Goal: Transaction & Acquisition: Subscribe to service/newsletter

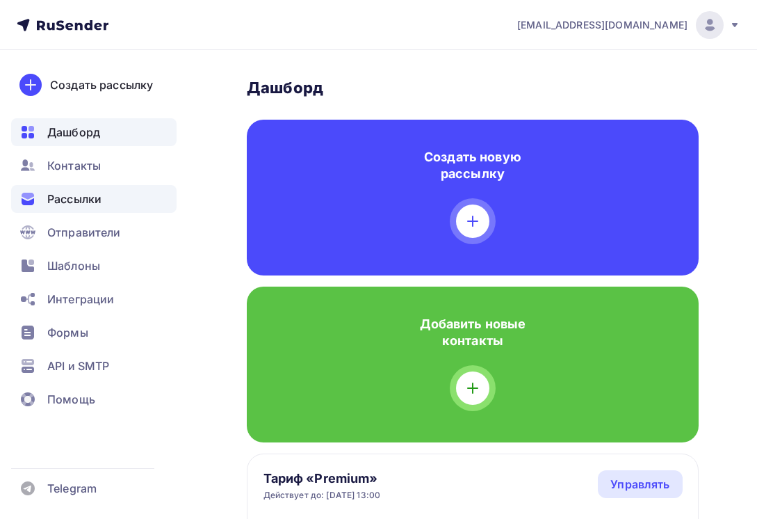
click at [82, 197] on span "Рассылки" at bounding box center [74, 199] width 54 height 17
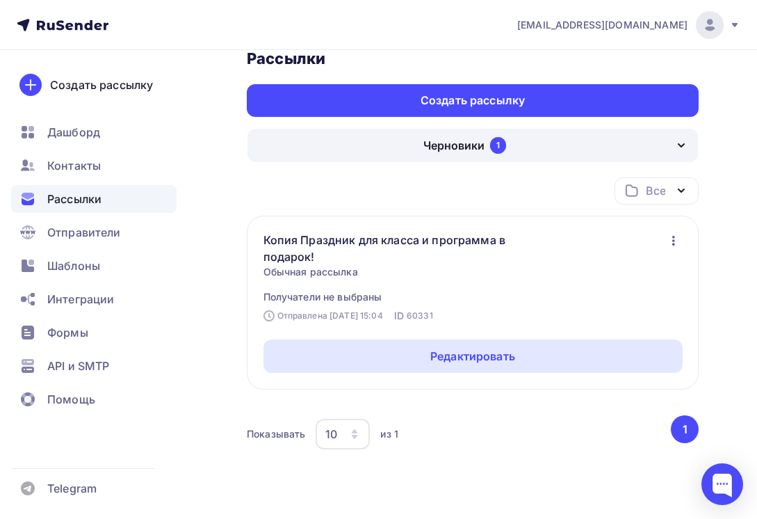
scroll to position [129, 0]
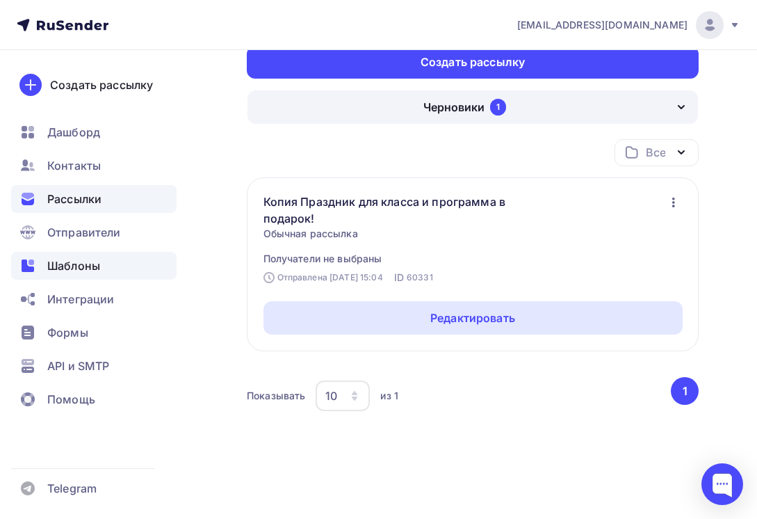
click at [76, 272] on span "Шаблоны" at bounding box center [73, 265] width 53 height 17
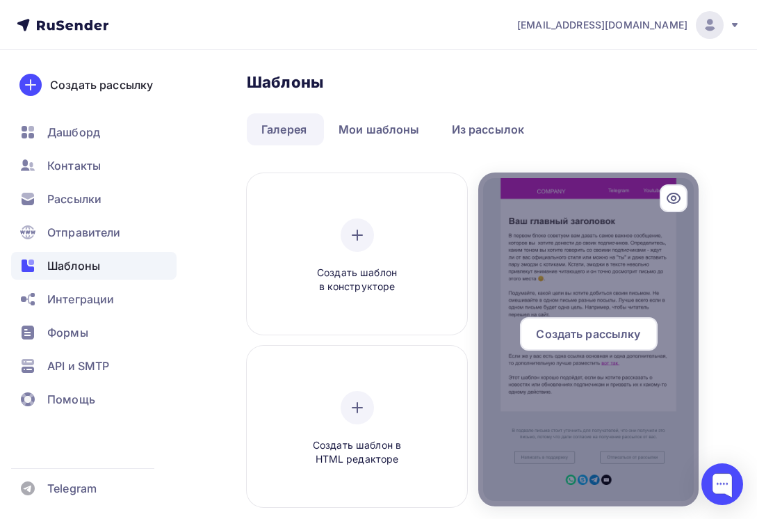
click at [558, 234] on div at bounding box center [588, 339] width 220 height 334
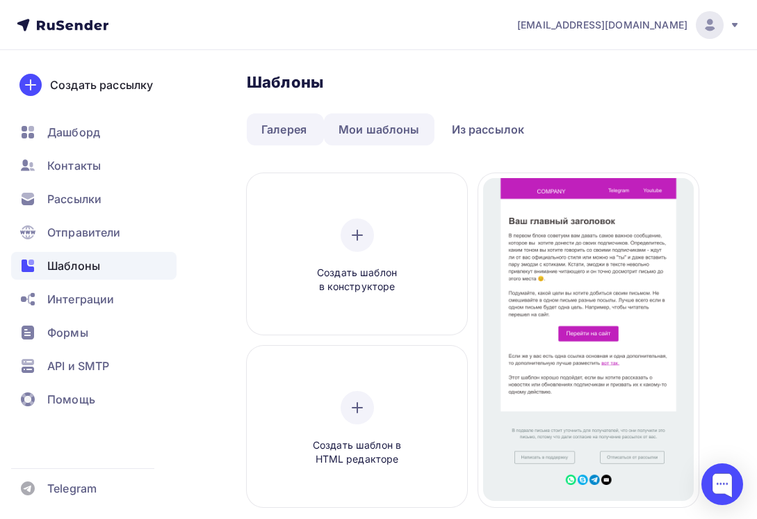
click at [383, 133] on link "Мои шаблоны" at bounding box center [379, 129] width 111 height 32
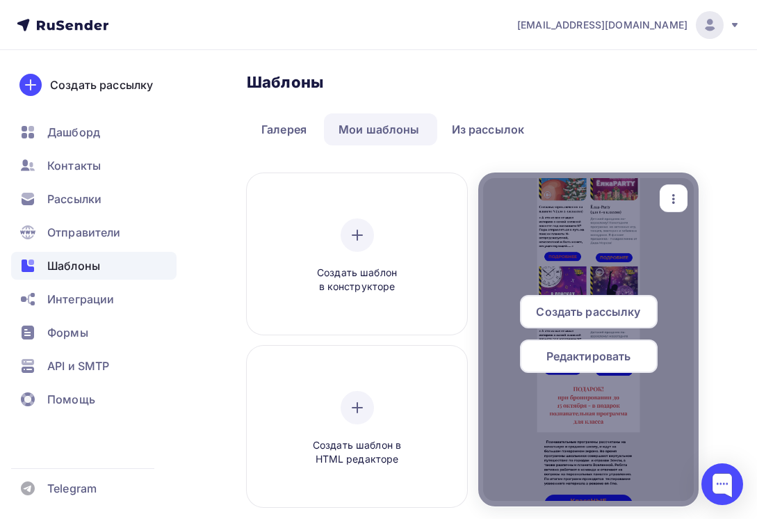
click at [581, 236] on div at bounding box center [588, 339] width 220 height 334
click at [583, 350] on span "Редактировать" at bounding box center [589, 356] width 85 height 17
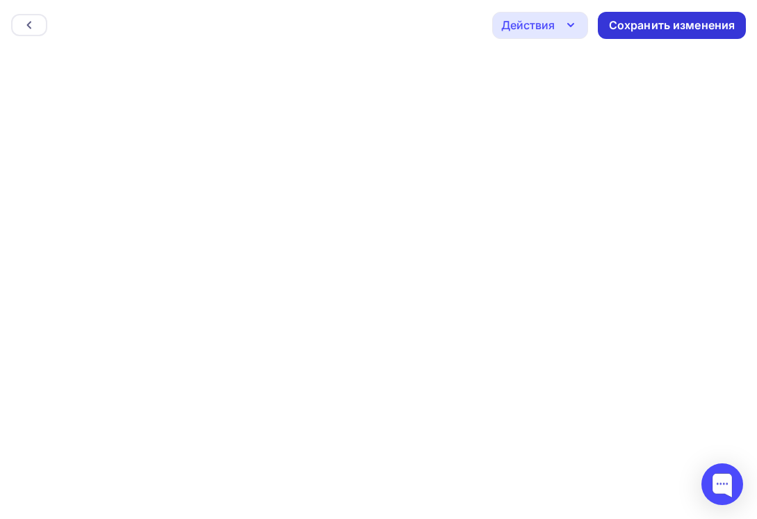
click at [670, 20] on div "Сохранить изменения" at bounding box center [672, 25] width 127 height 16
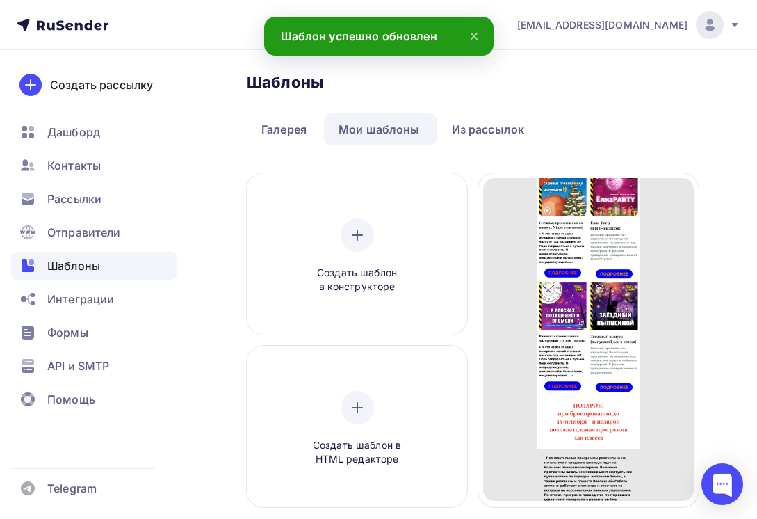
click at [394, 129] on link "Мои шаблоны" at bounding box center [379, 129] width 111 height 32
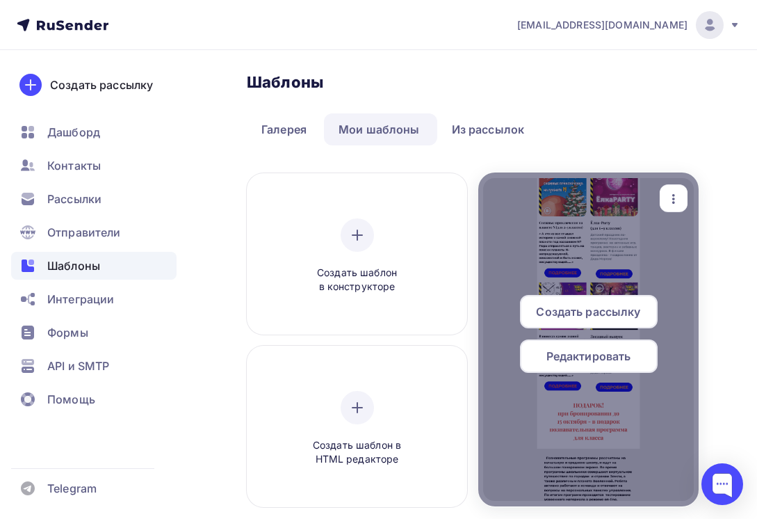
click at [674, 192] on icon "button" at bounding box center [673, 199] width 17 height 17
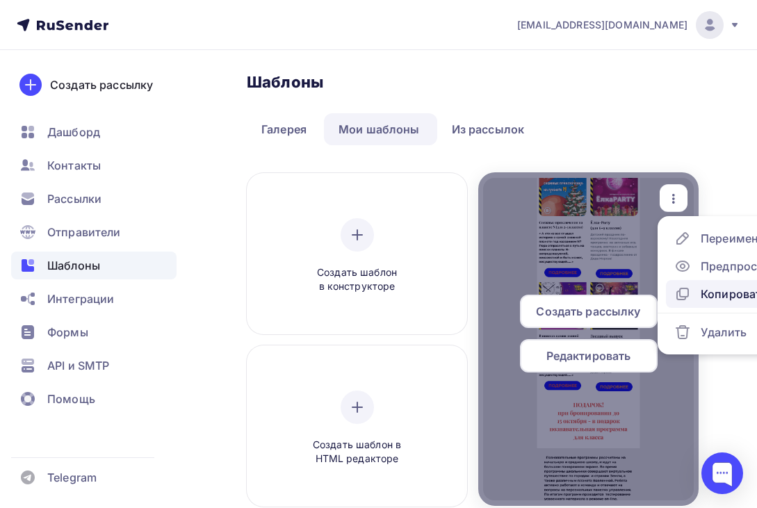
click at [713, 296] on div "Копировать" at bounding box center [734, 294] width 67 height 17
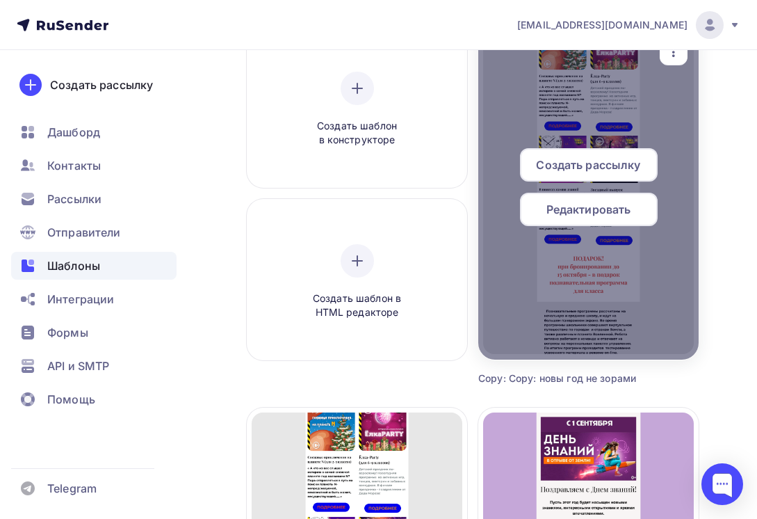
scroll to position [139, 0]
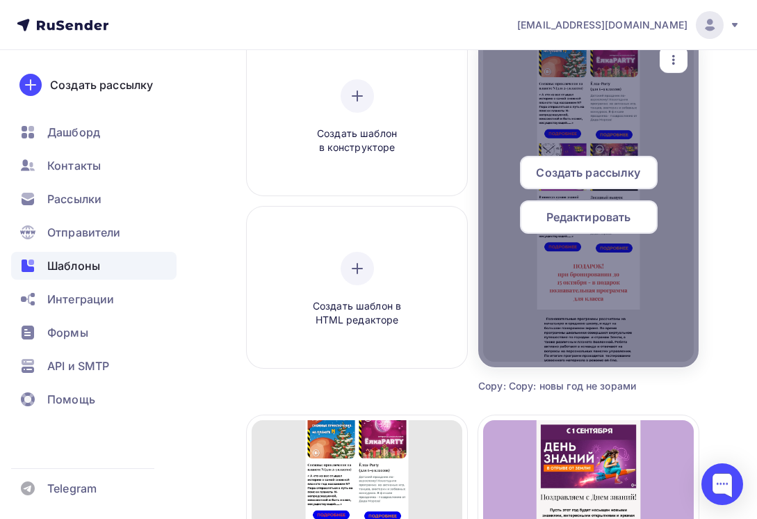
click at [612, 215] on span "Редактировать" at bounding box center [589, 217] width 85 height 17
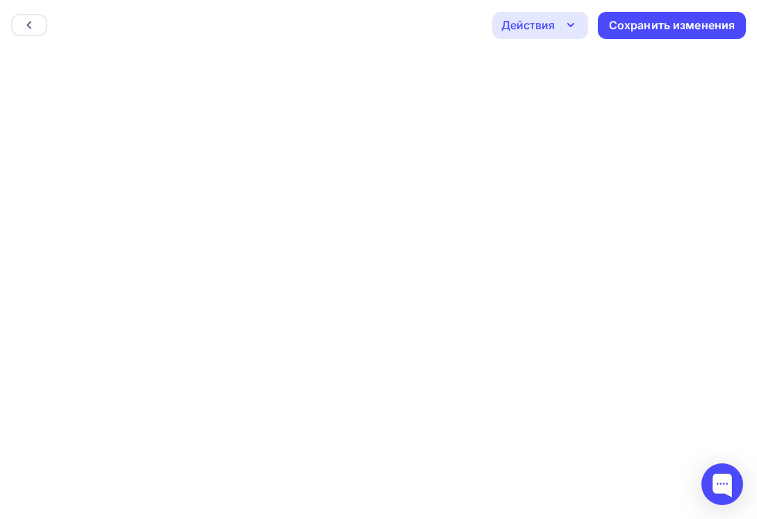
click at [569, 14] on div "Действия" at bounding box center [540, 25] width 96 height 27
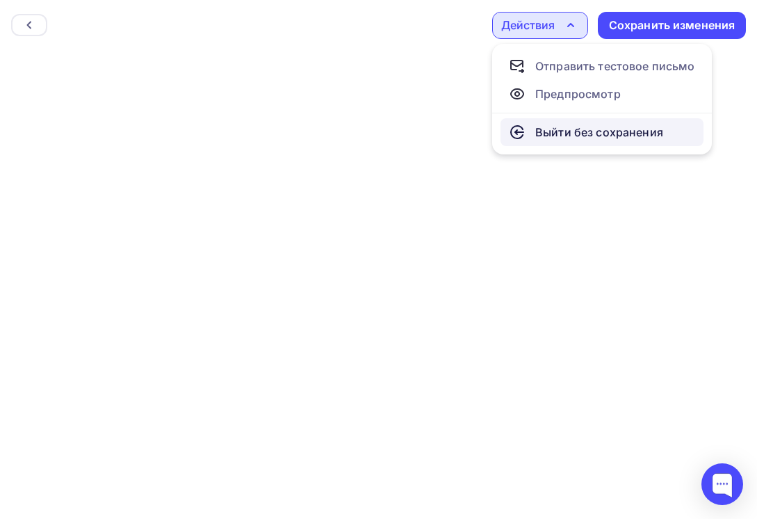
click at [550, 136] on div "Выйти без сохранения" at bounding box center [599, 132] width 128 height 17
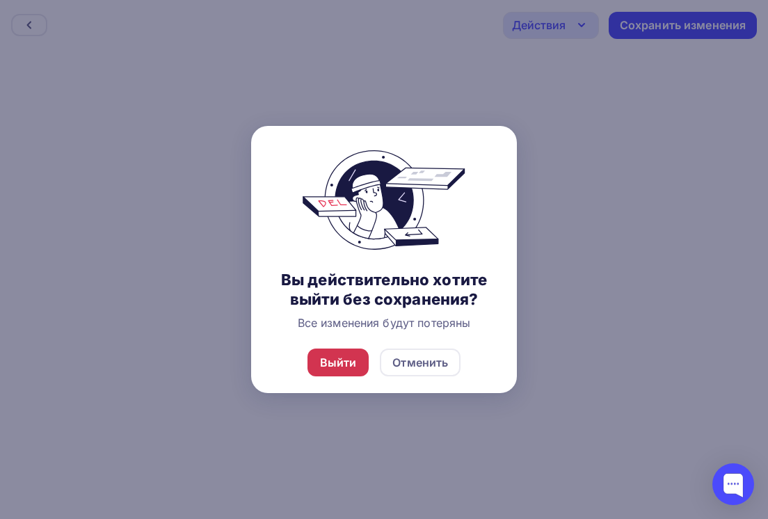
click at [342, 359] on div "Выйти" at bounding box center [338, 362] width 37 height 17
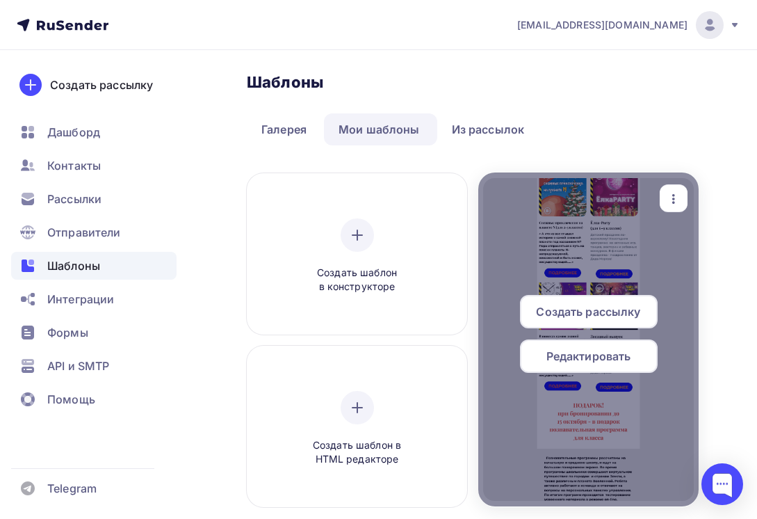
click at [605, 357] on span "Редактировать" at bounding box center [589, 356] width 85 height 17
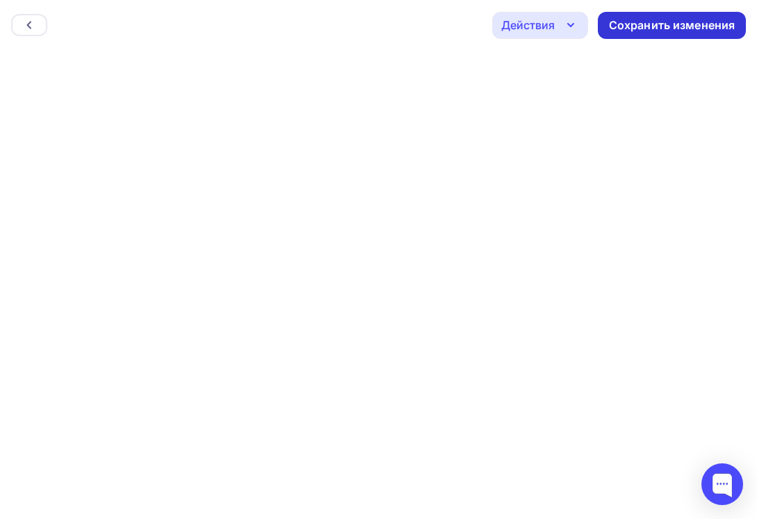
click at [679, 19] on div "Сохранить изменения" at bounding box center [672, 25] width 127 height 16
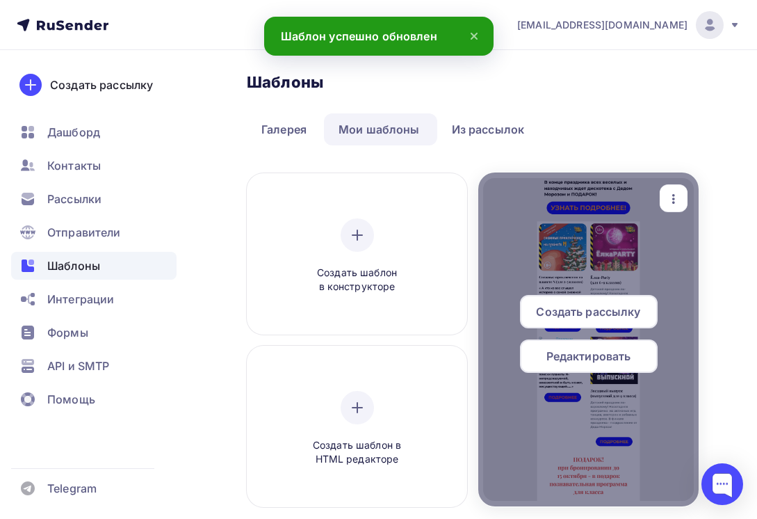
click at [608, 350] on span "Редактировать" at bounding box center [589, 356] width 85 height 17
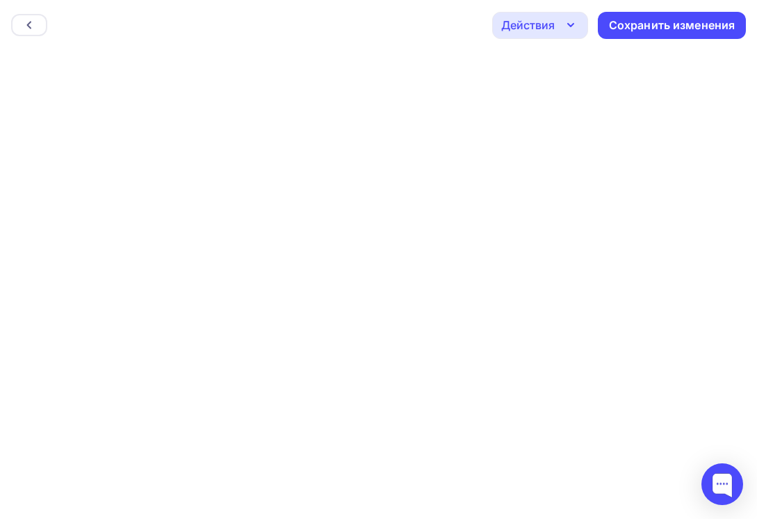
click at [564, 19] on icon "button" at bounding box center [571, 25] width 17 height 17
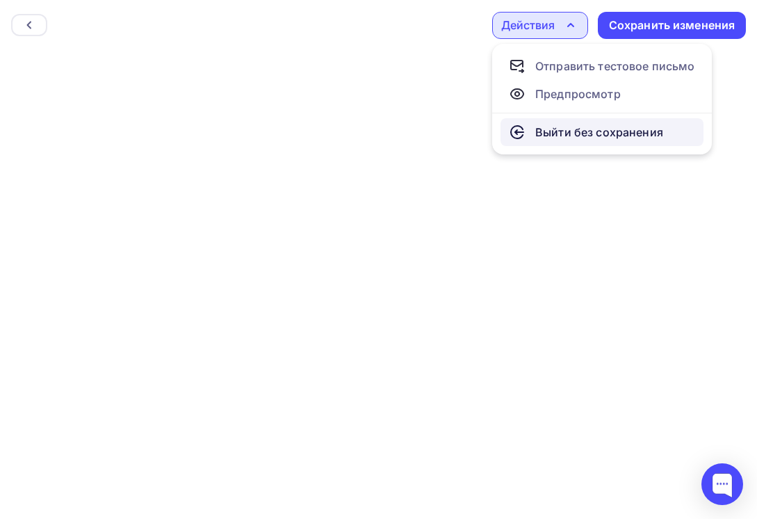
click at [560, 127] on div "Выйти без сохранения" at bounding box center [599, 132] width 128 height 17
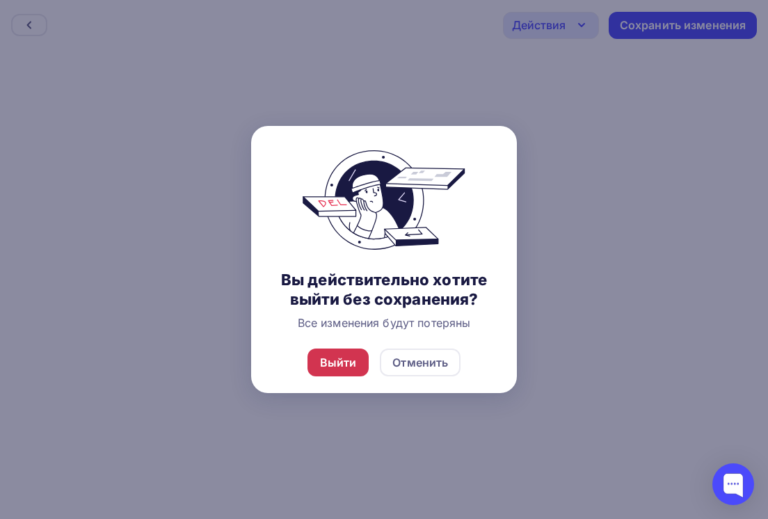
click at [355, 363] on div "Выйти" at bounding box center [338, 362] width 37 height 17
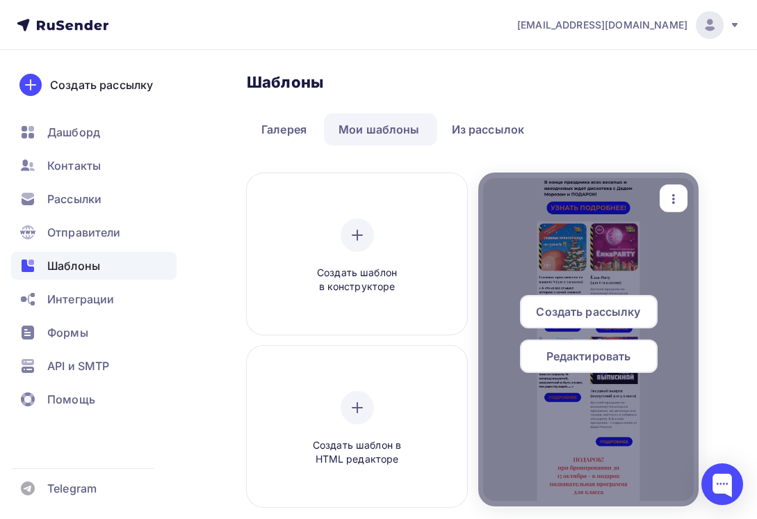
click at [589, 244] on div at bounding box center [588, 339] width 220 height 334
click at [615, 358] on span "Редактировать" at bounding box center [589, 356] width 85 height 17
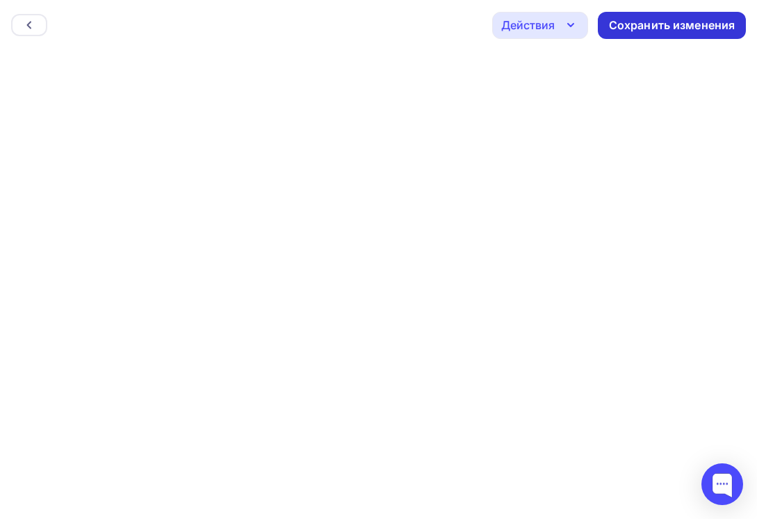
click at [636, 22] on div "Сохранить изменения" at bounding box center [672, 25] width 127 height 16
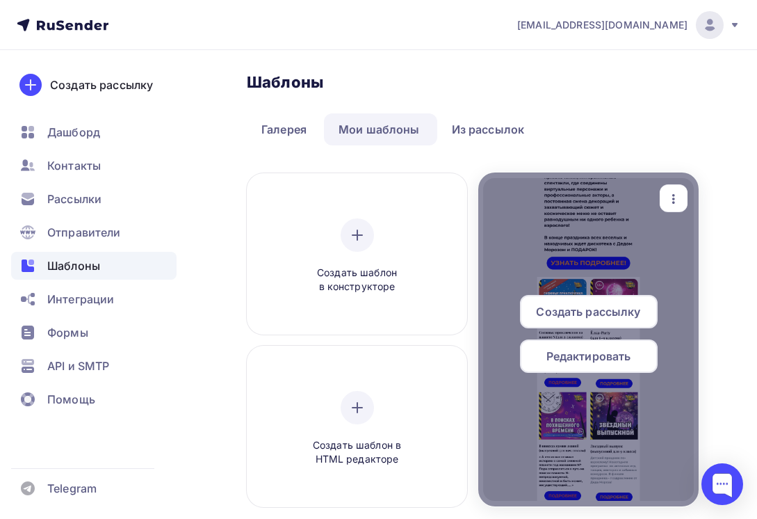
click at [608, 355] on span "Редактировать" at bounding box center [589, 356] width 85 height 17
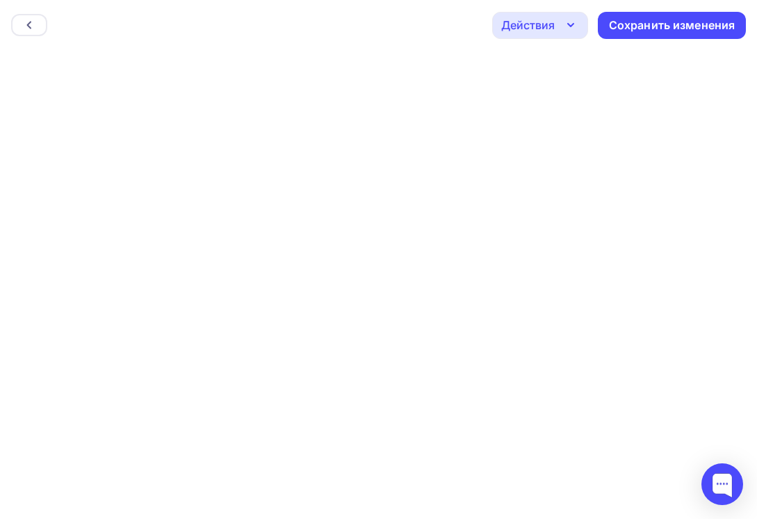
click at [350, 42] on div "Назад Действия Отправить тестовое письмо Предпросмотр Выйти без сохранения Сохр…" at bounding box center [378, 25] width 757 height 50
click at [353, 26] on div "Назад Действия Отправить тестовое письмо Предпросмотр Выйти без сохранения Сохр…" at bounding box center [378, 25] width 757 height 50
click at [29, 22] on icon at bounding box center [29, 24] width 11 height 11
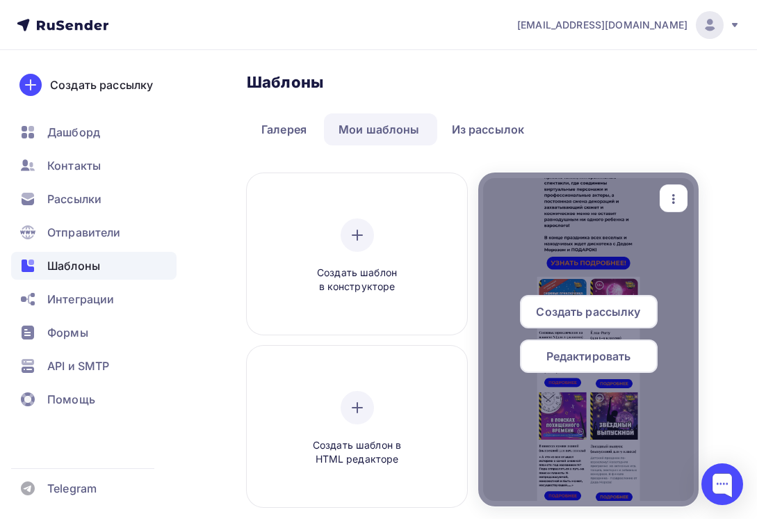
click at [565, 204] on div at bounding box center [588, 339] width 220 height 334
click at [615, 358] on span "Редактировать" at bounding box center [589, 356] width 85 height 17
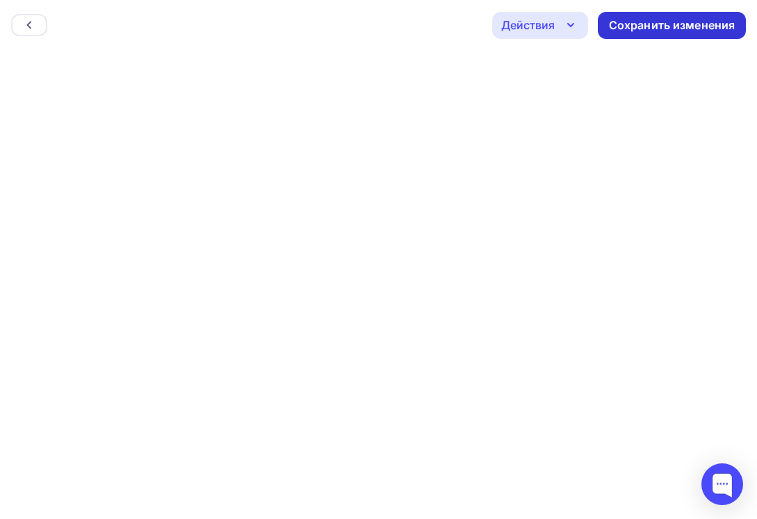
click at [704, 16] on div "Сохранить изменения" at bounding box center [672, 25] width 148 height 27
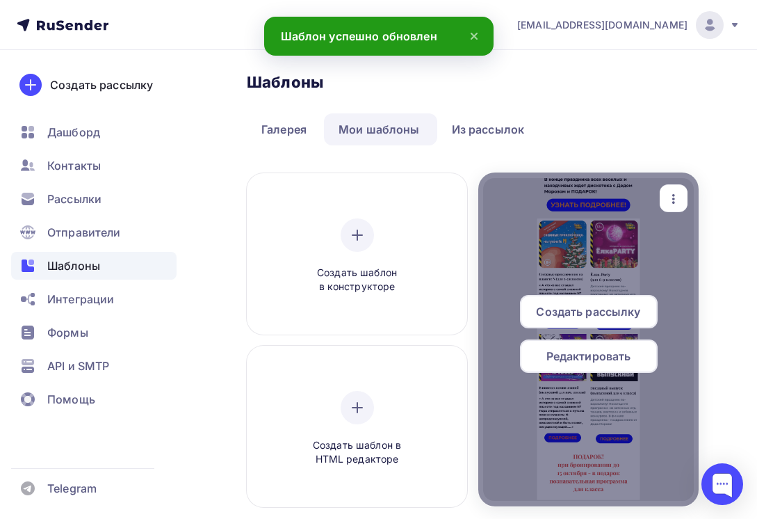
click at [592, 347] on div "Редактировать" at bounding box center [589, 355] width 138 height 33
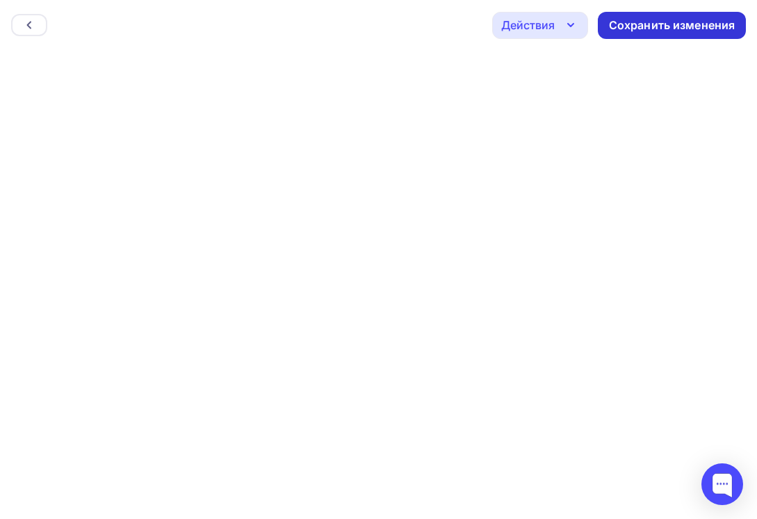
click at [656, 27] on div "Сохранить изменения" at bounding box center [672, 25] width 127 height 16
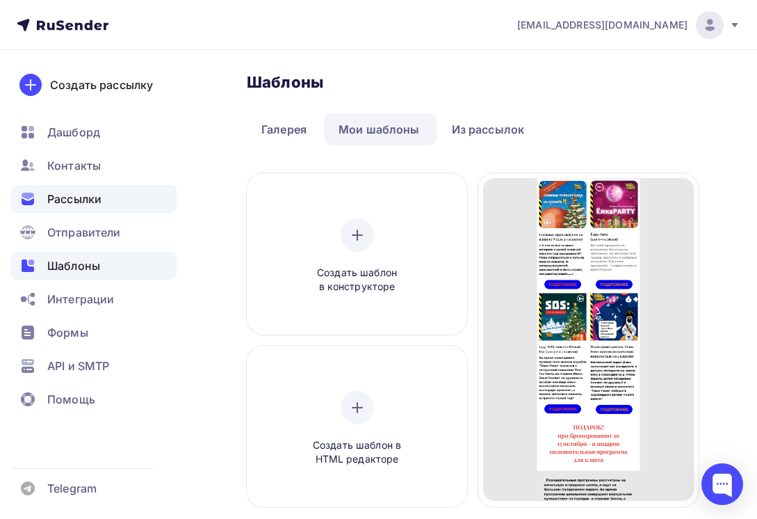
click at [83, 195] on span "Рассылки" at bounding box center [74, 199] width 54 height 17
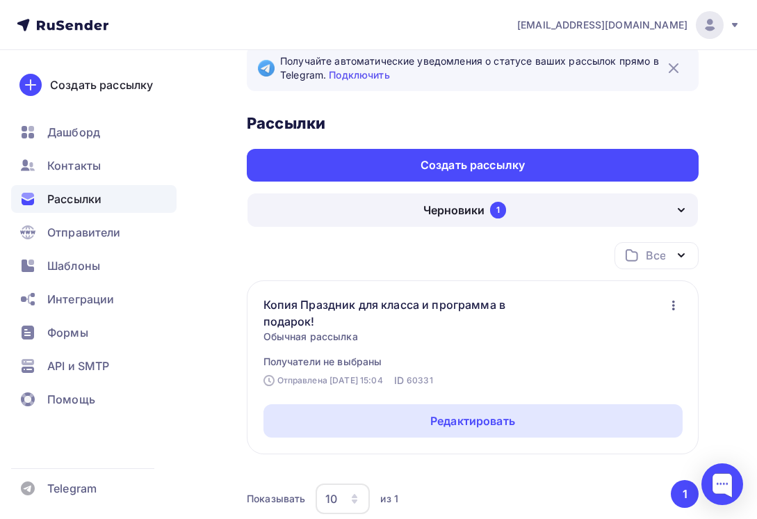
scroll to position [70, 0]
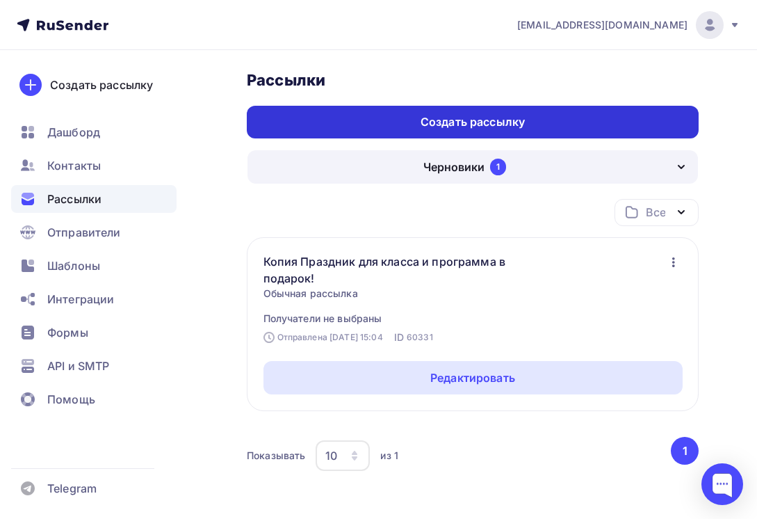
click at [400, 120] on div "Создать рассылку" at bounding box center [473, 122] width 452 height 33
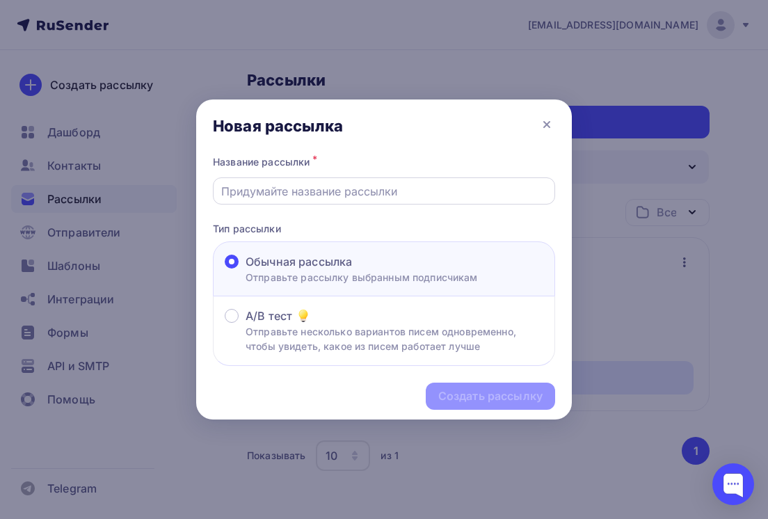
click at [322, 186] on input "text" at bounding box center [384, 191] width 326 height 17
type input "Новогодние елки для школьников! Мультимедийные приключения. Скидка до 25 сентяб…"
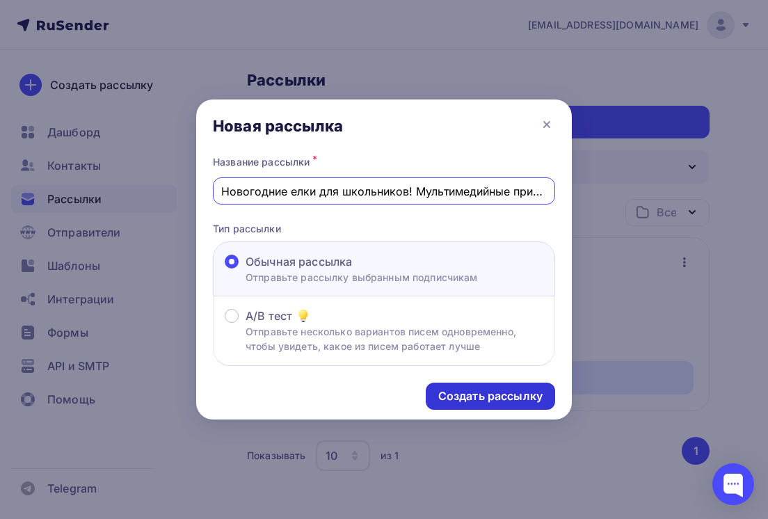
click at [471, 393] on div "Создать рассылку" at bounding box center [490, 396] width 104 height 16
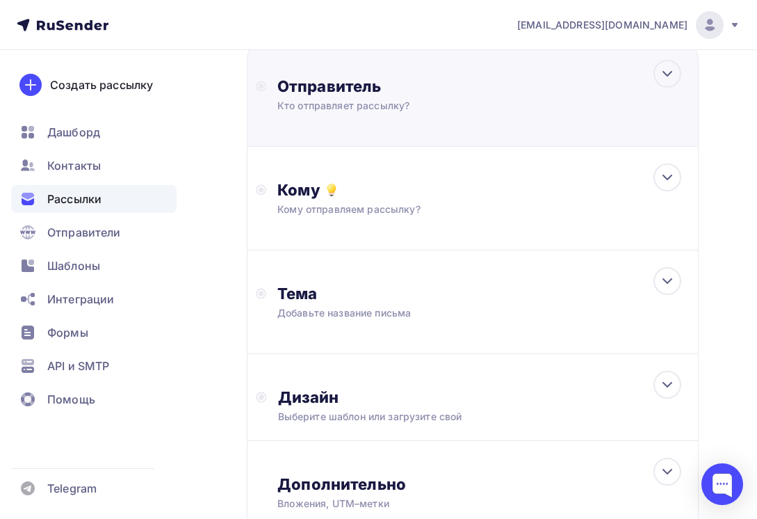
scroll to position [209, 0]
click at [390, 104] on div "Кто отправляет рассылку?" at bounding box center [412, 104] width 271 height 14
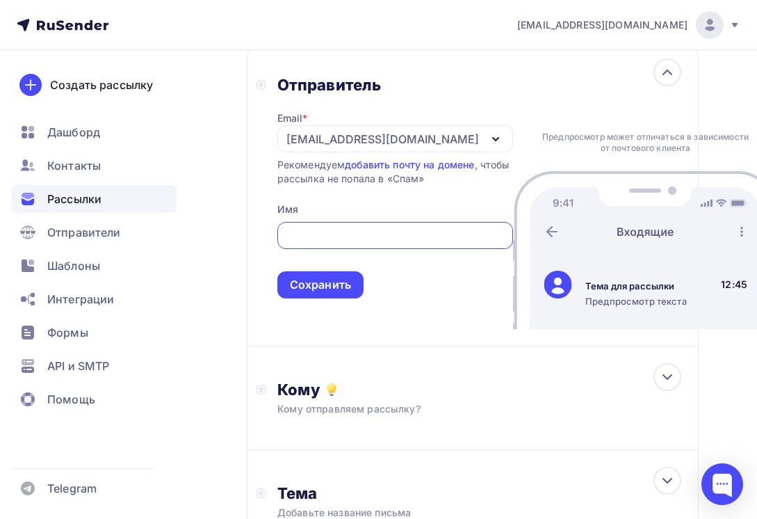
scroll to position [0, 0]
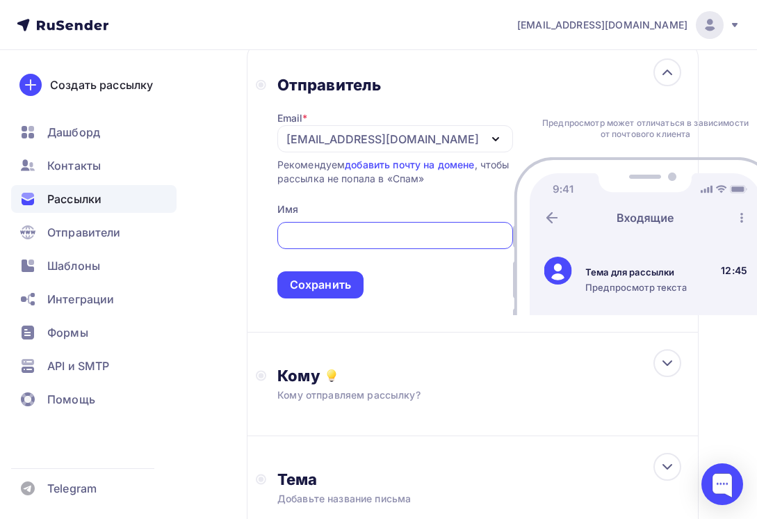
click at [391, 140] on div "[EMAIL_ADDRESS][DOMAIN_NAME]" at bounding box center [395, 138] width 236 height 27
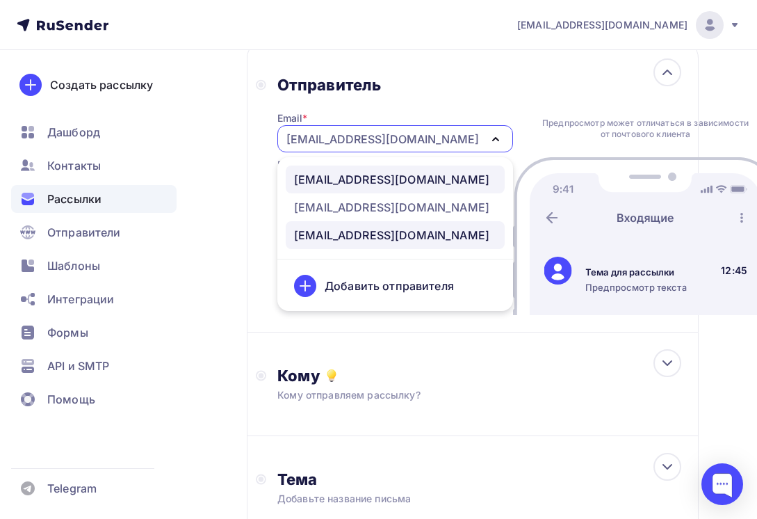
click at [357, 183] on div "[EMAIL_ADDRESS][DOMAIN_NAME]" at bounding box center [391, 179] width 195 height 17
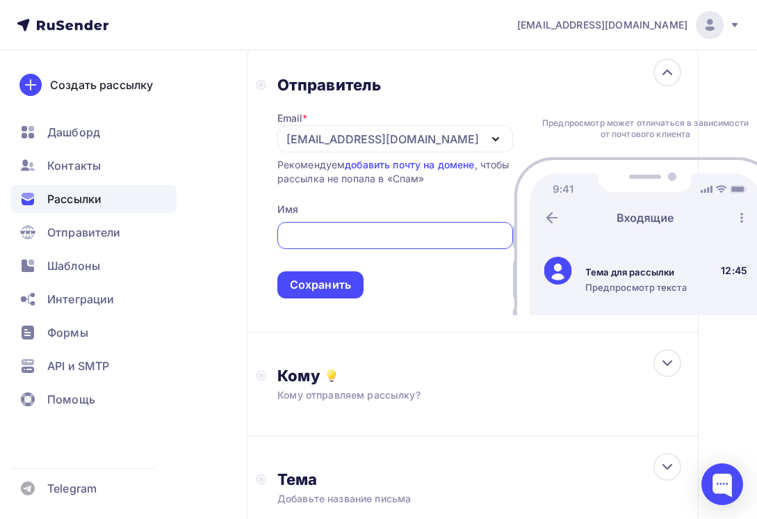
click at [362, 244] on input "text" at bounding box center [395, 235] width 220 height 17
type input "ц"
type input "Д"
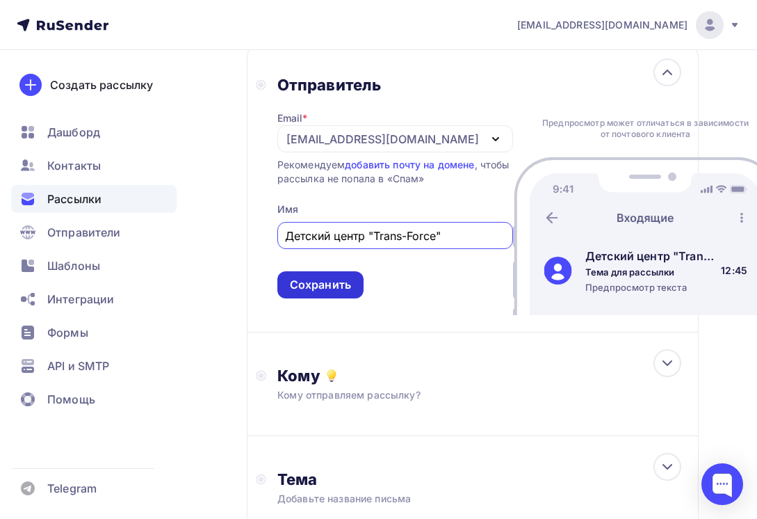
type input "Детский центр "Trans-Force""
click at [348, 293] on div "Сохранить" at bounding box center [320, 285] width 61 height 16
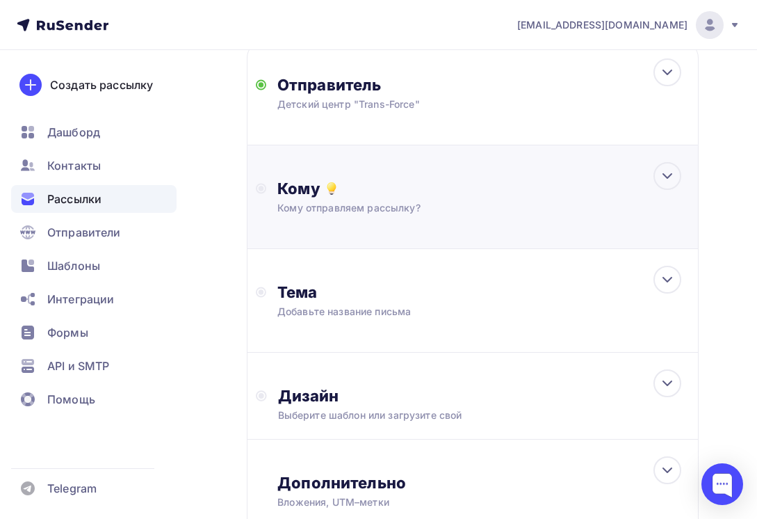
click at [401, 197] on div "Кому" at bounding box center [483, 188] width 412 height 19
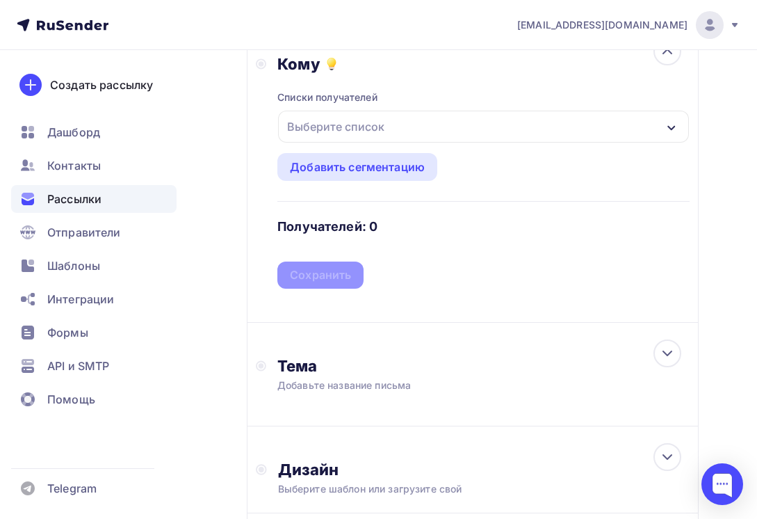
scroll to position [348, 0]
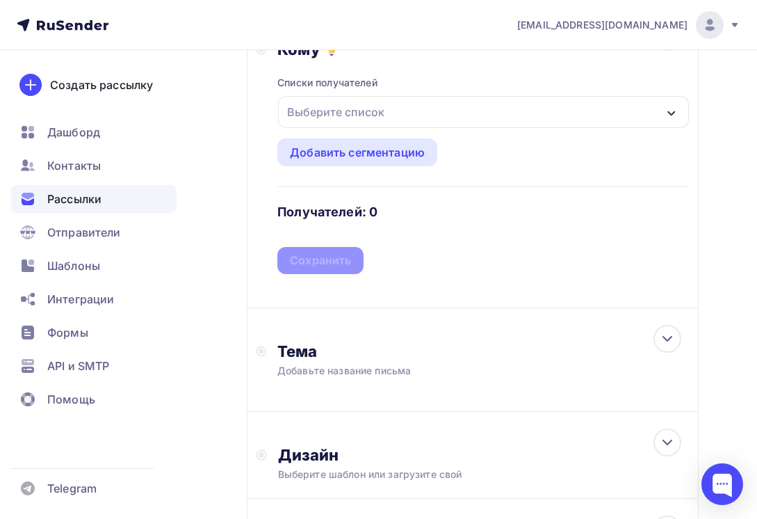
click at [388, 95] on button "Выберите список" at bounding box center [483, 111] width 412 height 33
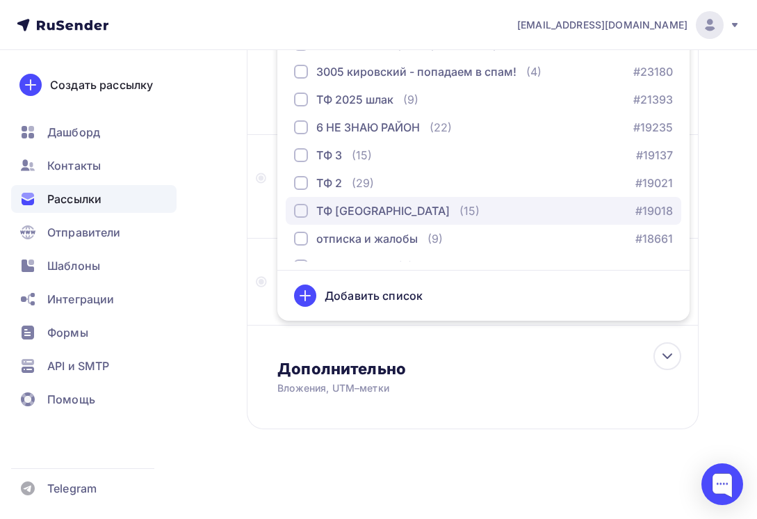
scroll to position [962, 0]
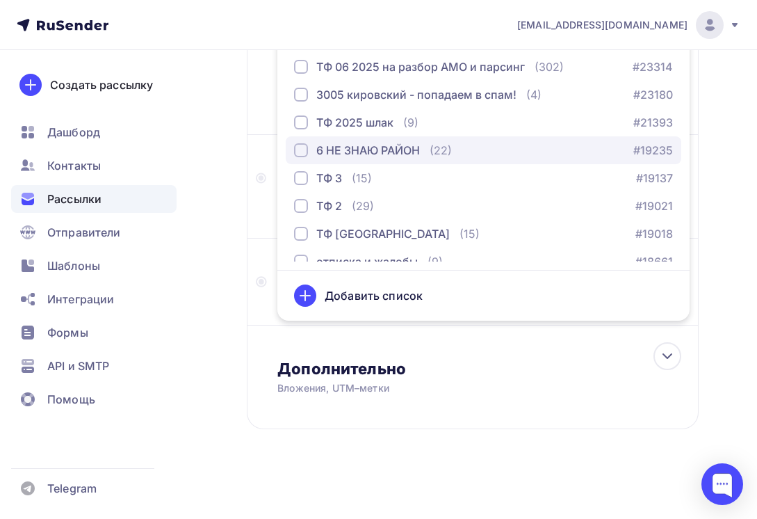
click at [423, 145] on div "6 НЕ ЗНАЮ РАЙОН (22)" at bounding box center [373, 150] width 158 height 17
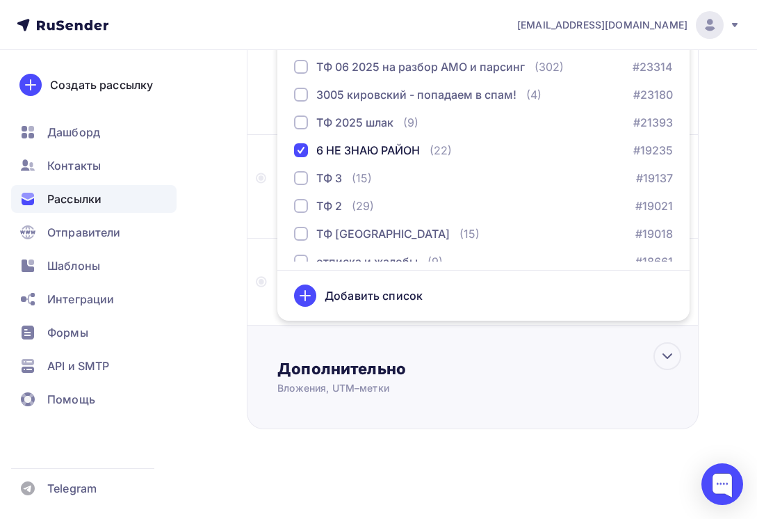
click at [581, 358] on div "Дополнительно Вложения, UTM–метки Вложения Добавить файл Максимальный суммарный…" at bounding box center [473, 377] width 452 height 104
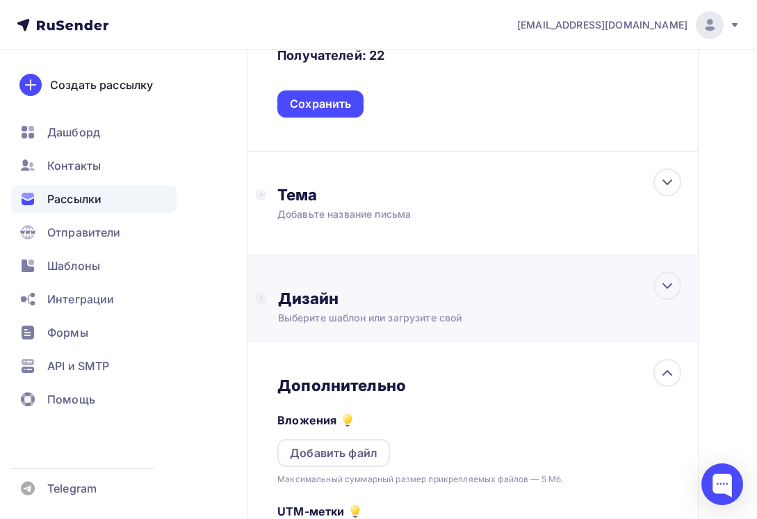
scroll to position [0, 0]
click at [396, 206] on div "Тема Добавьте название письма Тема * Рекомендуем использовать не более 150 симв…" at bounding box center [414, 203] width 275 height 36
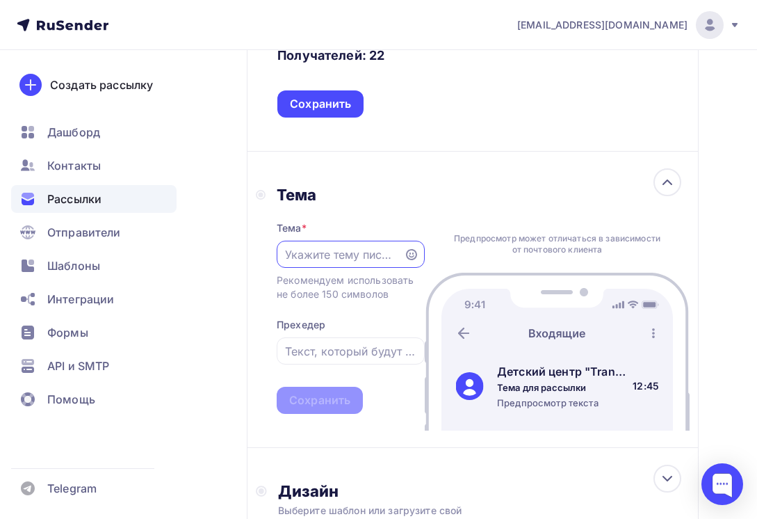
click at [379, 254] on input "text" at bounding box center [340, 254] width 111 height 17
type input "Н"
type input "Ш"
type input "Новогодние елки для школьников"
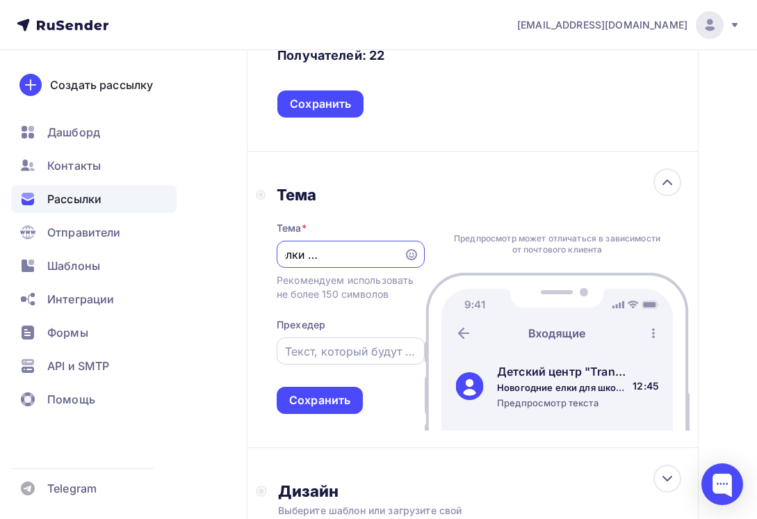
click at [323, 344] on input "text" at bounding box center [351, 351] width 132 height 17
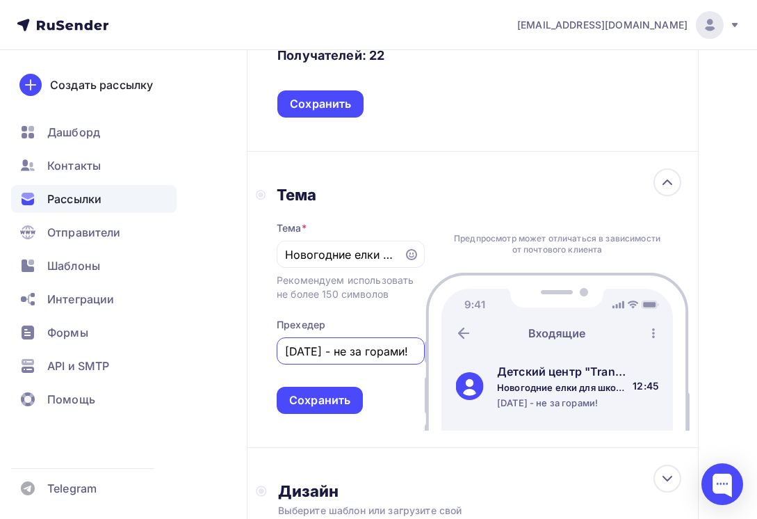
scroll to position [574, 0]
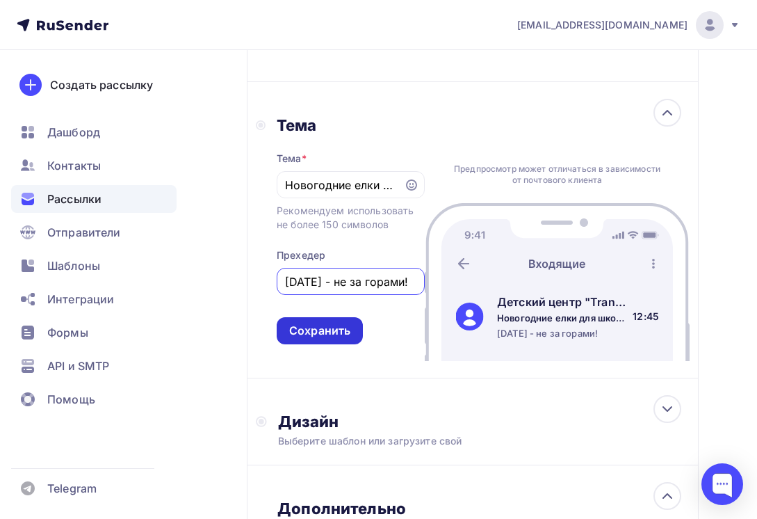
type input "[DATE] - не за горами!"
click at [328, 329] on div "Сохранить" at bounding box center [319, 331] width 61 height 16
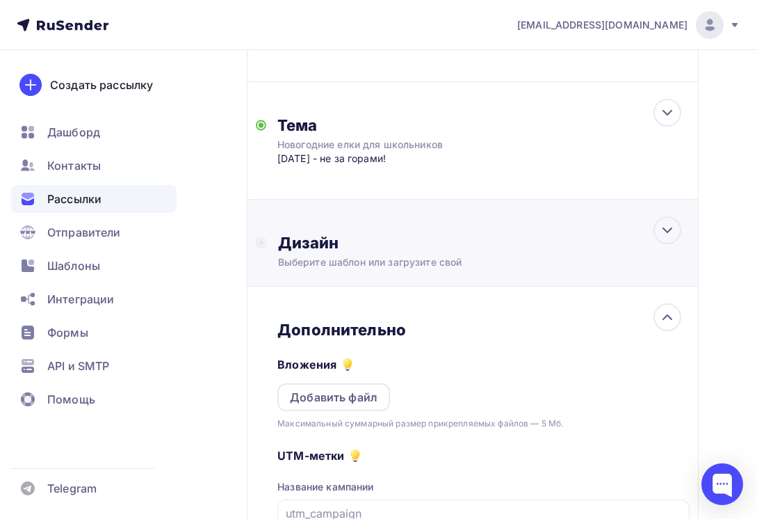
click at [396, 257] on div "Выберите шаблон или загрузите свой" at bounding box center [463, 262] width 371 height 14
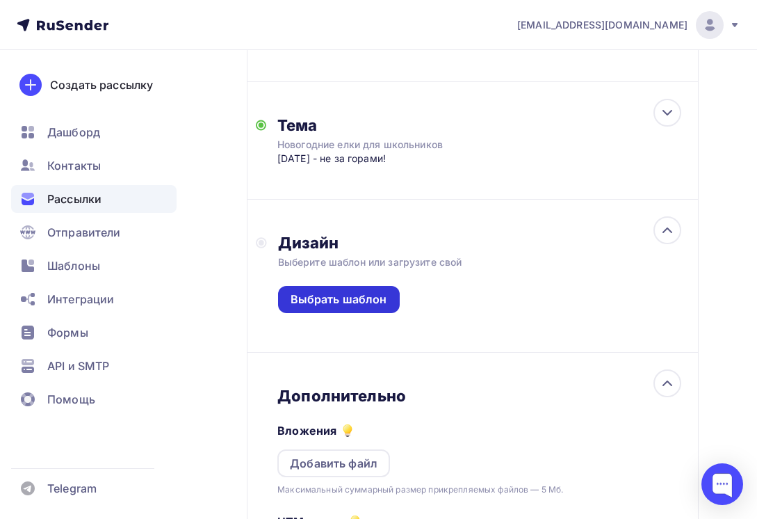
click at [357, 300] on div "Выбрать шаблон" at bounding box center [339, 299] width 97 height 16
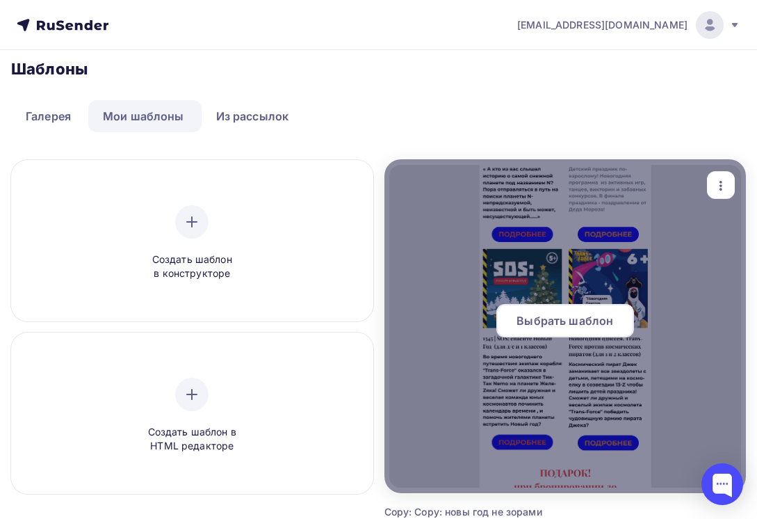
scroll to position [70, 0]
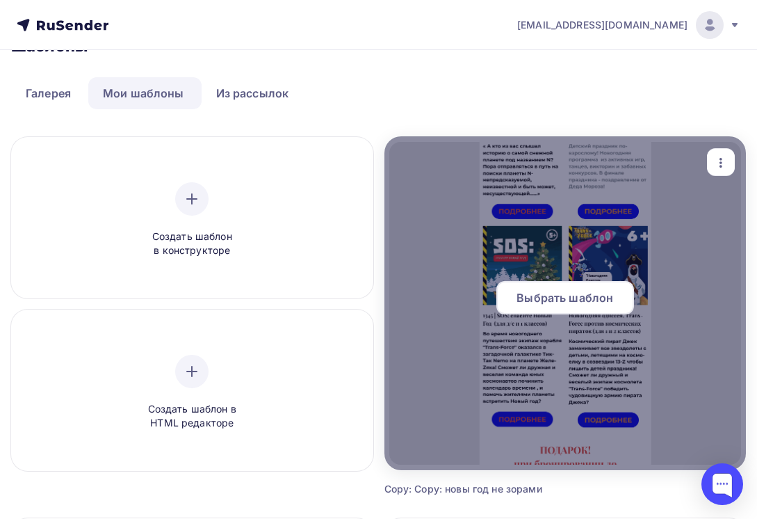
click at [560, 299] on span "Выбрать шаблон" at bounding box center [565, 297] width 97 height 17
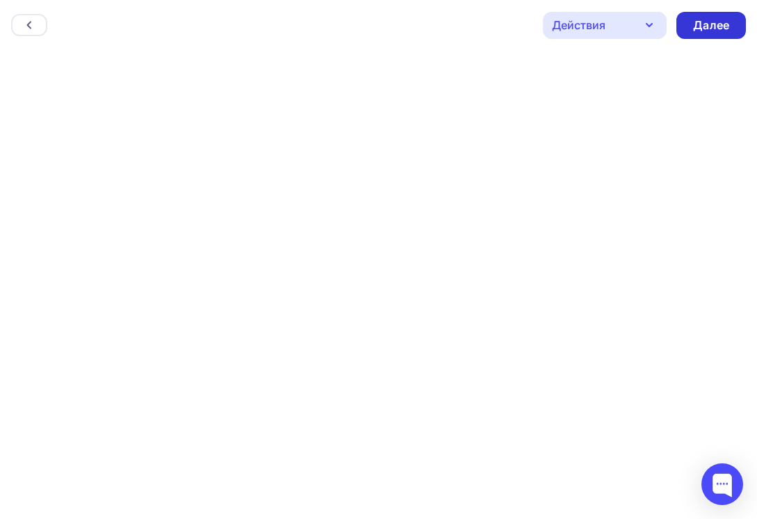
click at [719, 26] on div "Далее" at bounding box center [711, 25] width 36 height 16
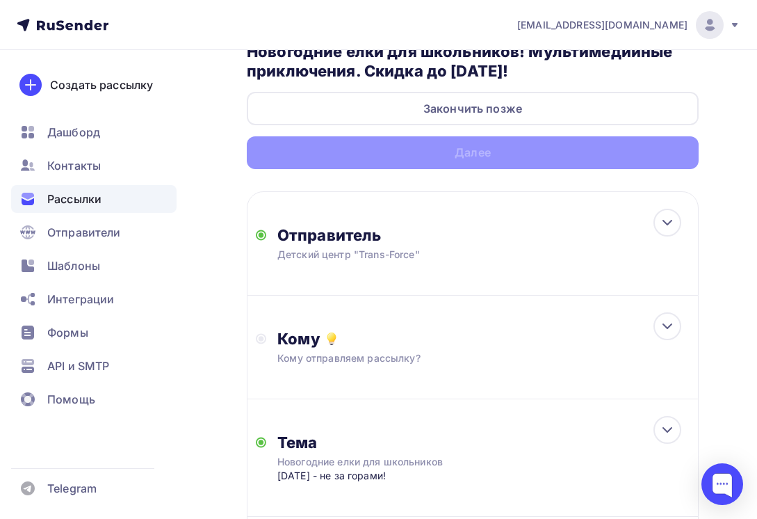
scroll to position [139, 0]
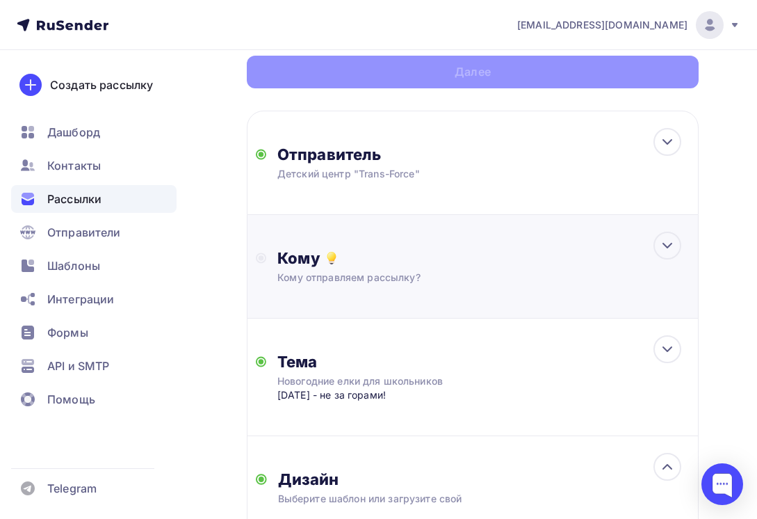
click at [418, 263] on div "Кому" at bounding box center [483, 257] width 412 height 19
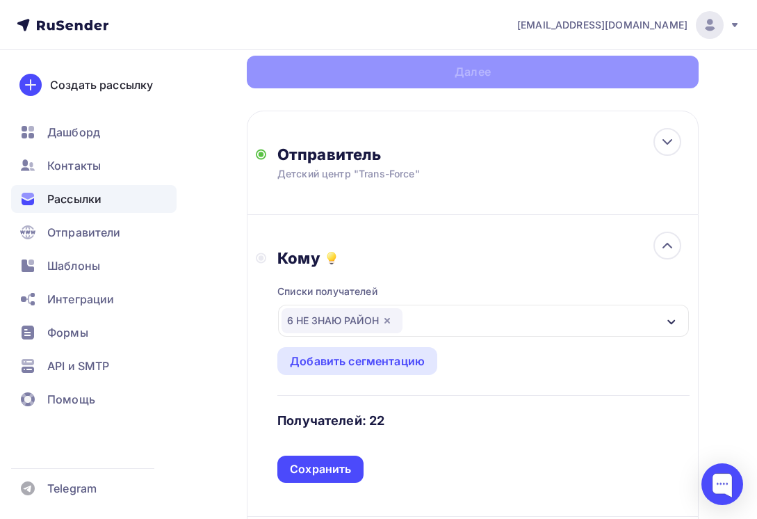
click at [504, 307] on div "6 НЕ ЗНАЮ РАЙОН" at bounding box center [483, 321] width 411 height 32
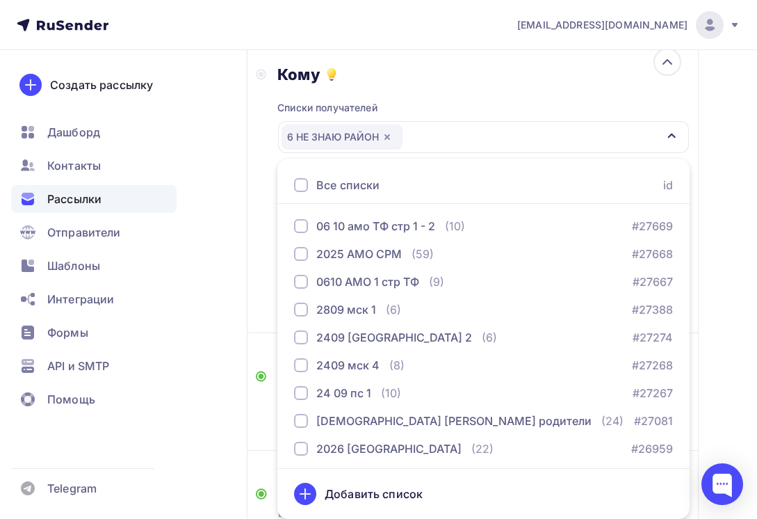
click at [485, 104] on div "Списки получателей 6 НЕ ЗНАЮ РАЙОН Все списки id 06 10 амо ТФ стр 1 - 2 (10) #2…" at bounding box center [483, 191] width 412 height 215
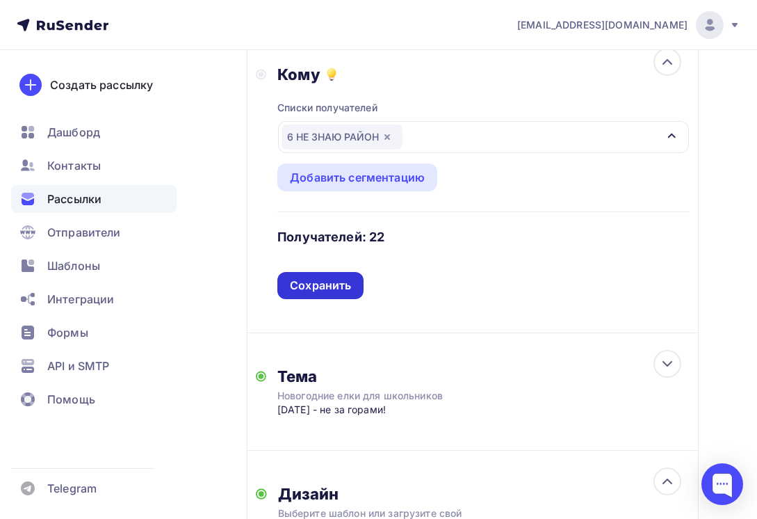
click at [334, 284] on div "Сохранить" at bounding box center [320, 285] width 61 height 16
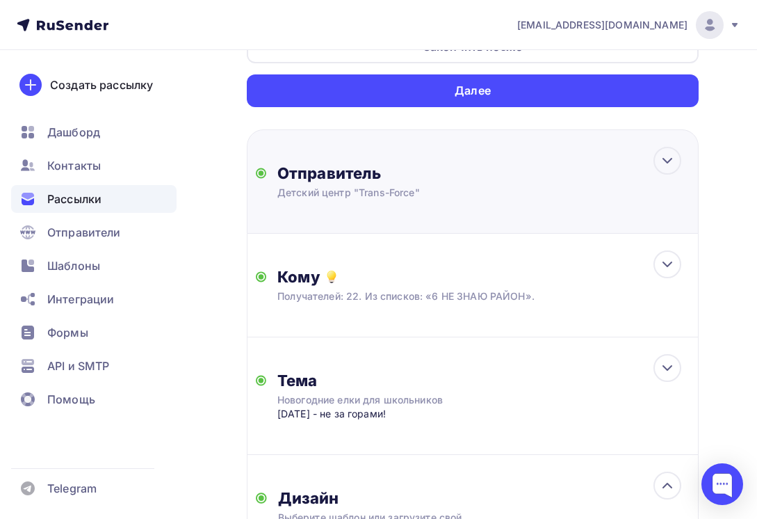
scroll to position [0, 0]
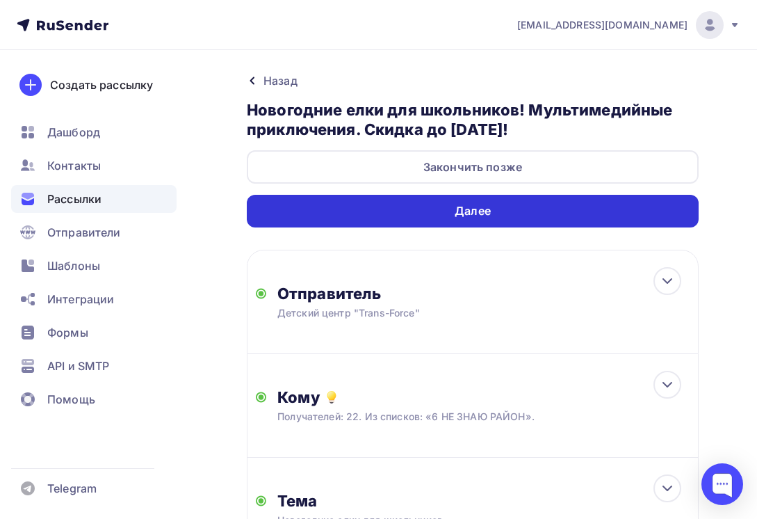
click at [535, 210] on div "Далее" at bounding box center [473, 211] width 452 height 33
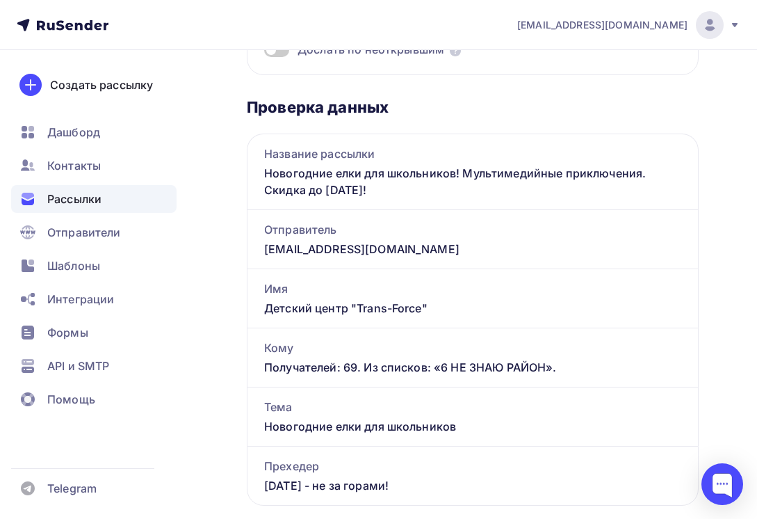
scroll to position [348, 0]
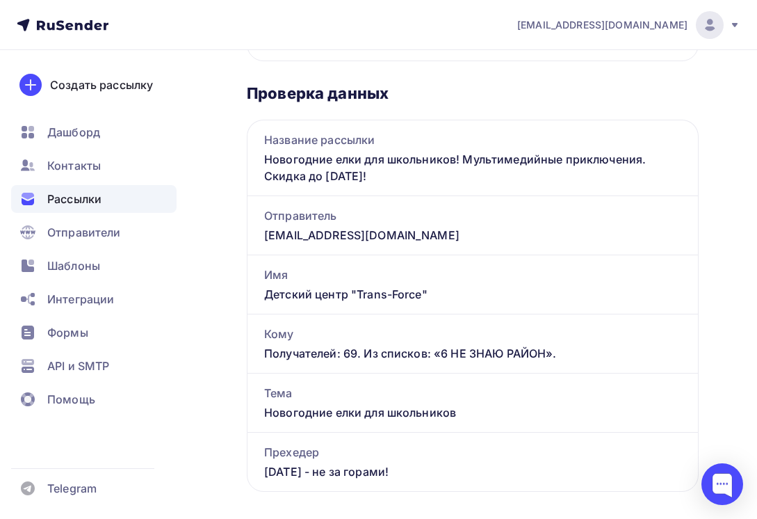
click at [426, 176] on div "Новогодние елки для школьников! Мультимедийные приключения. Скидка до 25 сентяб…" at bounding box center [473, 172] width 451 height 46
click at [407, 175] on div "Новогодние елки для школьников! Мультимедийные приключения. Скидка до 25 сентяб…" at bounding box center [473, 172] width 451 height 46
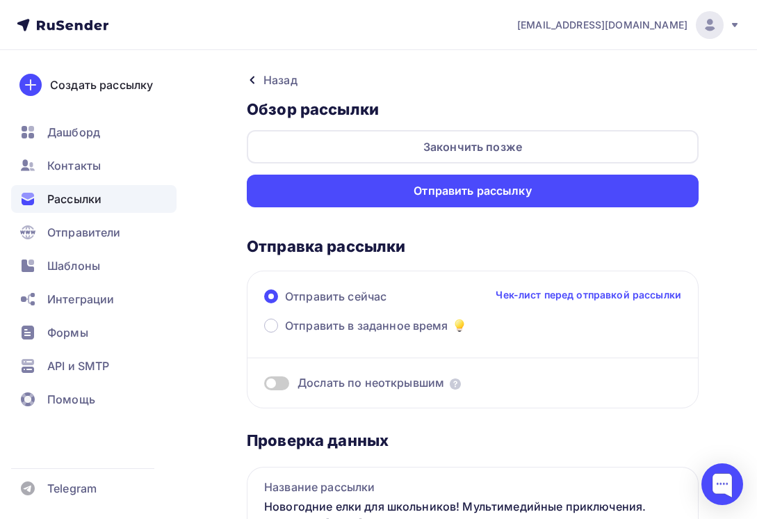
scroll to position [0, 0]
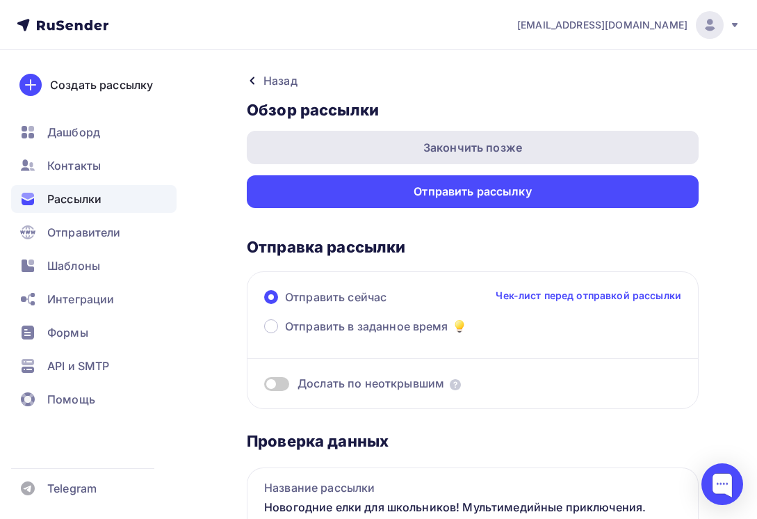
click at [448, 151] on div "Закончить позже" at bounding box center [472, 147] width 99 height 17
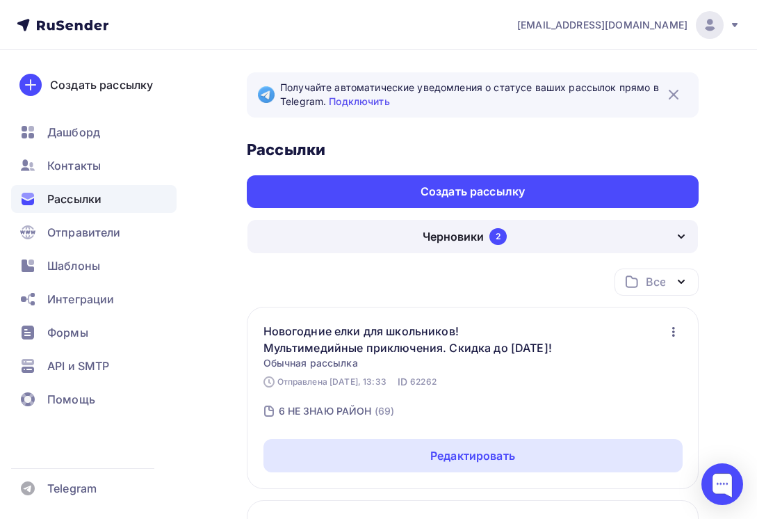
click at [435, 229] on div "Черновики" at bounding box center [453, 236] width 61 height 17
click at [89, 195] on span "Рассылки" at bounding box center [74, 199] width 54 height 17
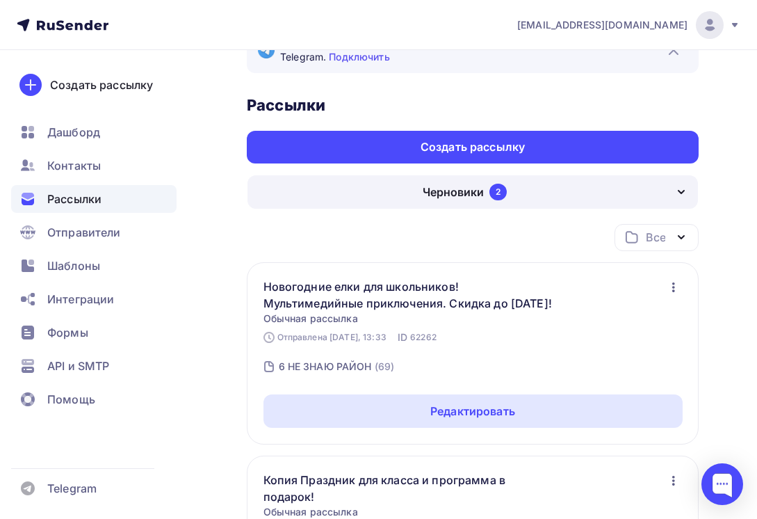
scroll to position [70, 0]
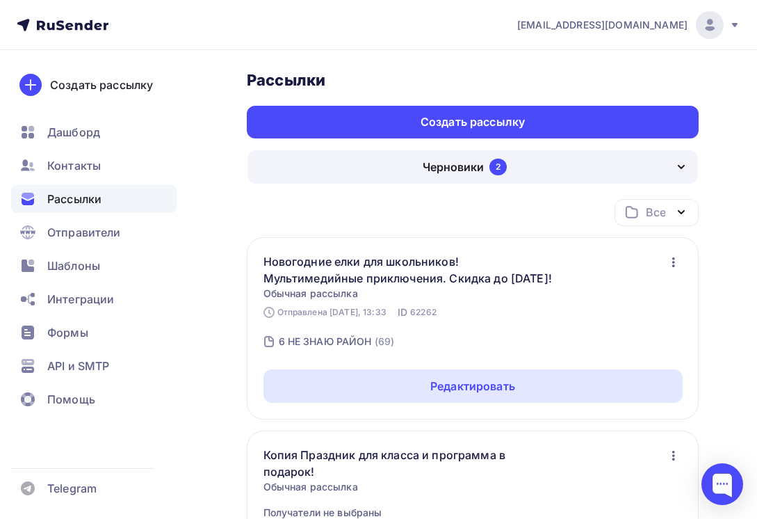
click at [439, 162] on div "Черновики" at bounding box center [453, 167] width 61 height 17
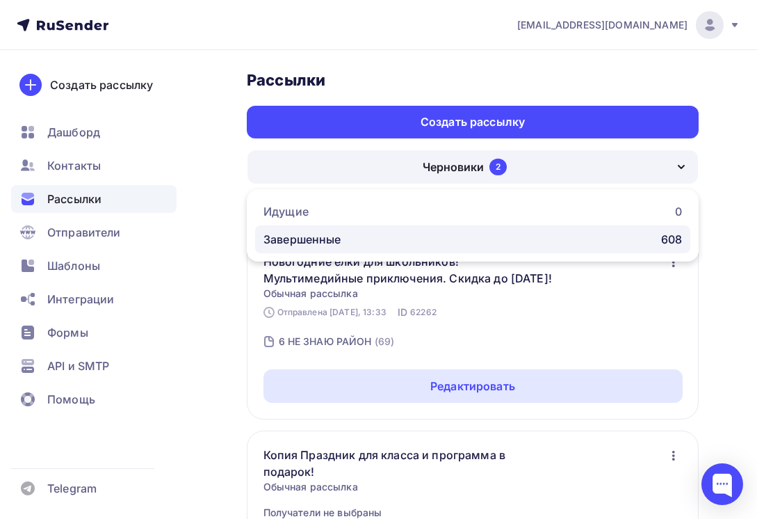
click at [306, 236] on div "Завершенные" at bounding box center [303, 239] width 78 height 17
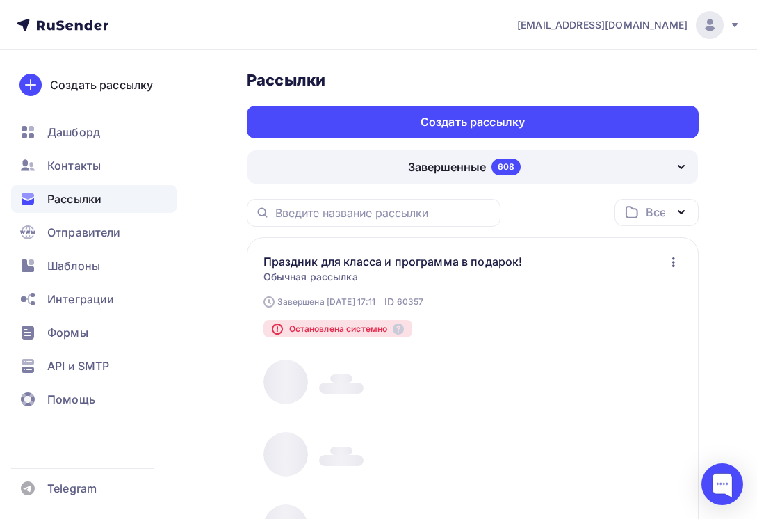
click at [380, 184] on div "Завершенные 608" at bounding box center [473, 166] width 451 height 33
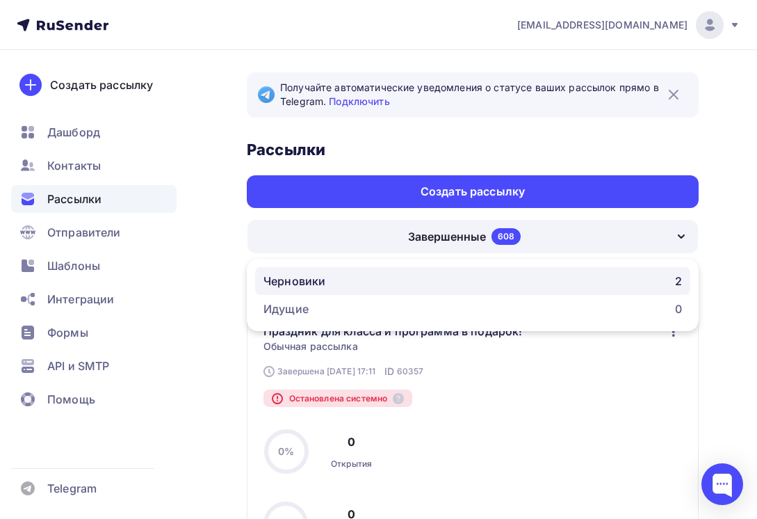
click at [315, 275] on div "Черновики" at bounding box center [295, 281] width 62 height 17
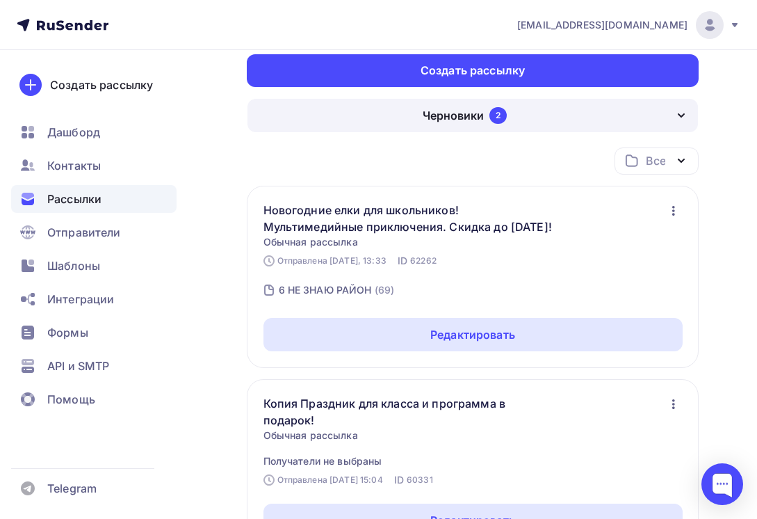
scroll to position [139, 0]
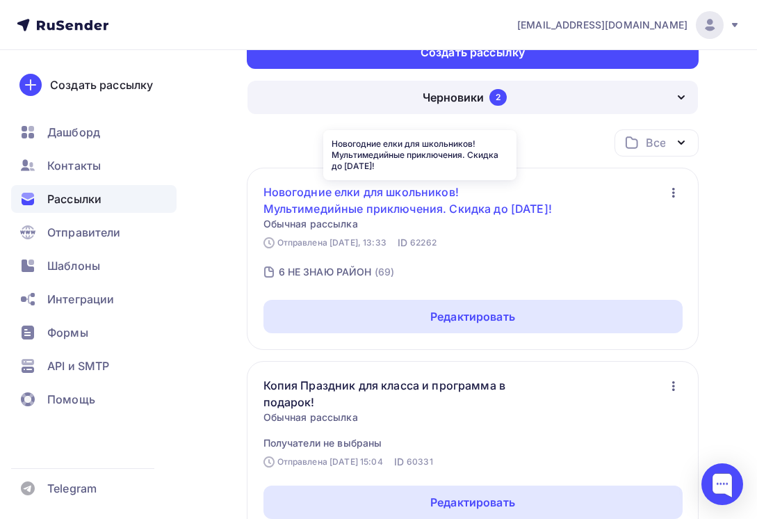
click at [405, 202] on link "Новогодние елки для школьников! Мультимедийные приключения. Скидка до 25 сентяб…" at bounding box center [420, 200] width 313 height 33
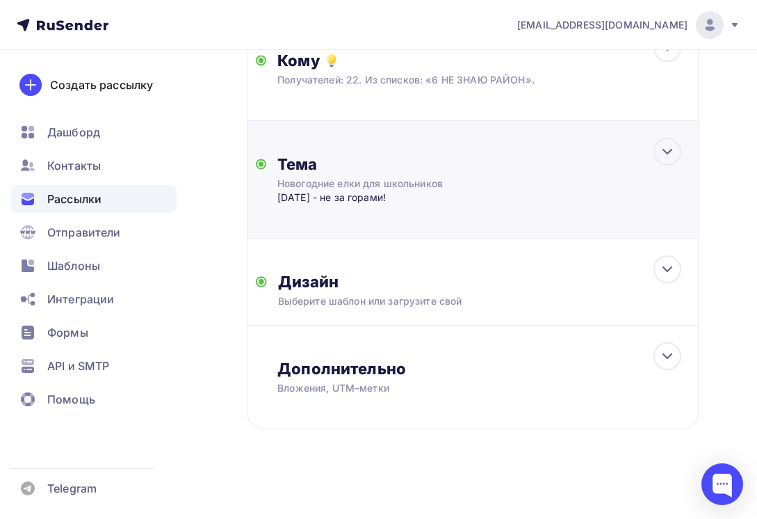
click at [396, 192] on div "[DATE] - не за горами!" at bounding box center [414, 198] width 275 height 14
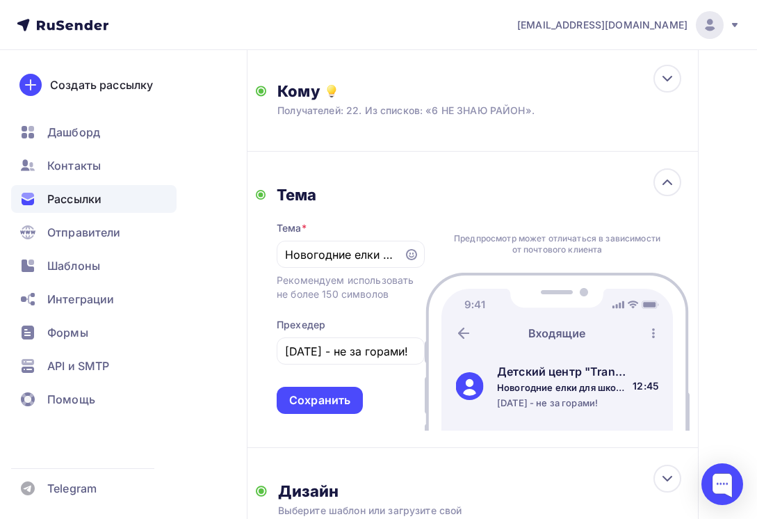
click at [216, 175] on div "Назад Новогодние елки для школьников! Мультимедийные приключения. Скидка до 25 …" at bounding box center [378, 242] width 757 height 972
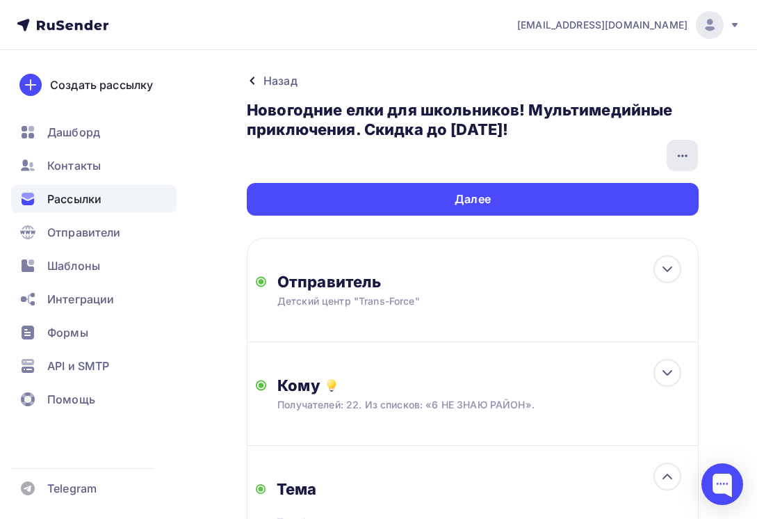
click at [686, 155] on icon "button" at bounding box center [682, 155] width 10 height 3
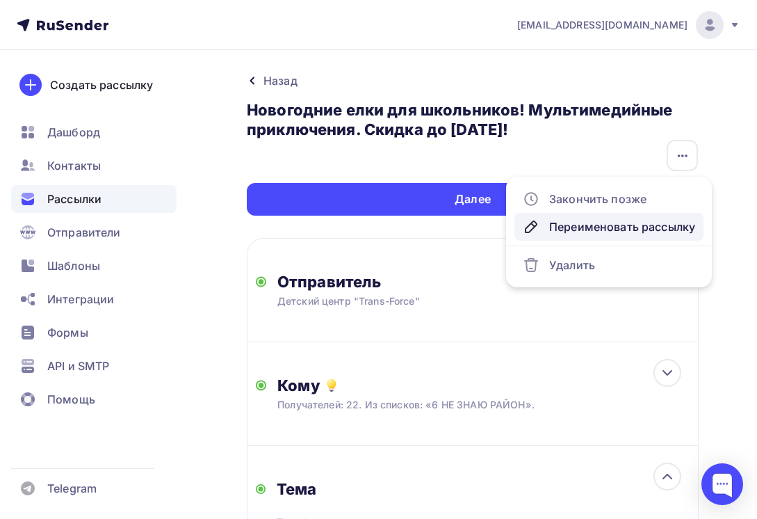
click at [580, 223] on div "Переименовать рассылку" at bounding box center [609, 226] width 172 height 17
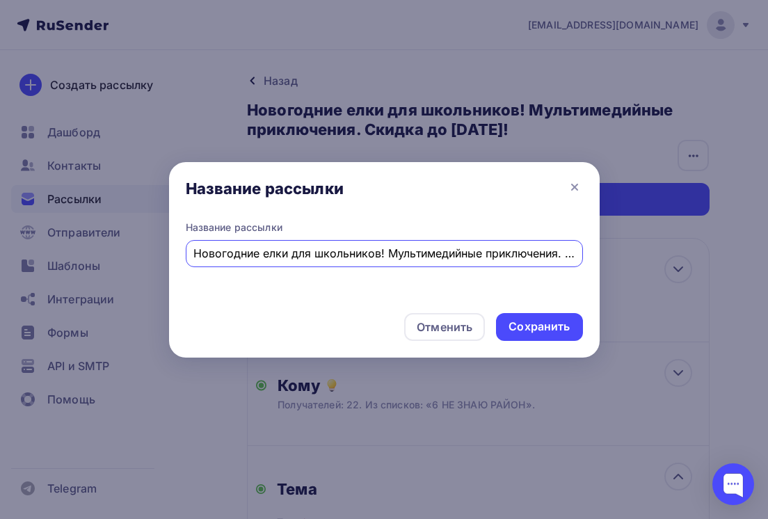
scroll to position [0, 120]
drag, startPoint x: 446, startPoint y: 252, endPoint x: 572, endPoint y: 250, distance: 125.9
click at [572, 250] on input "Новогодние елки для школьников! Мультимедийные приключения. Скидка до 25 сентяб…" at bounding box center [383, 253] width 381 height 17
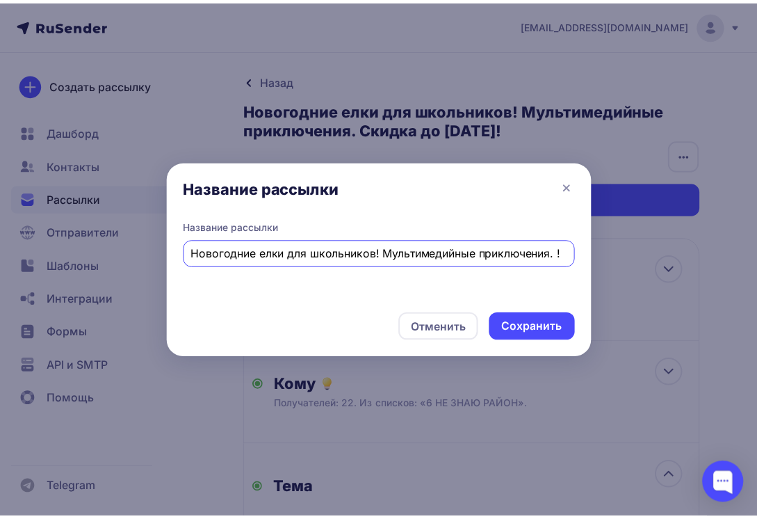
scroll to position [0, 0]
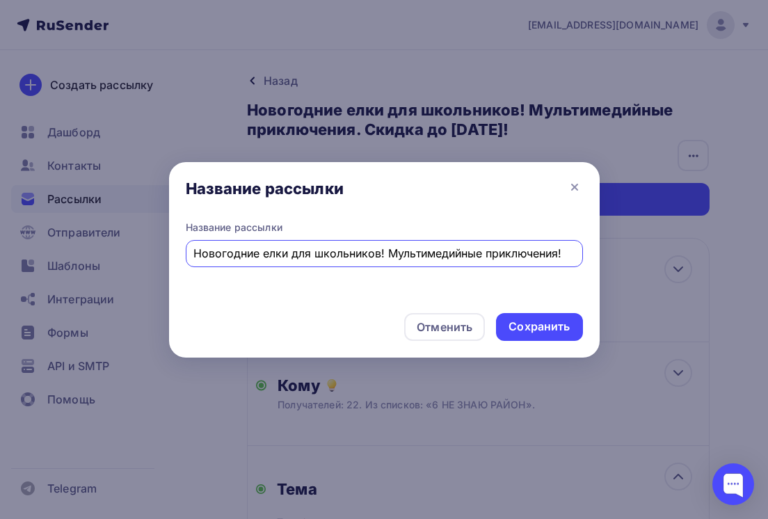
drag, startPoint x: 387, startPoint y: 254, endPoint x: 557, endPoint y: 259, distance: 169.7
click at [557, 259] on input "Новогодние елки для школьников! Мультимедийные приключения!" at bounding box center [383, 253] width 381 height 17
type input "Новогодние елки для школьников! Программа - в подарок!!"
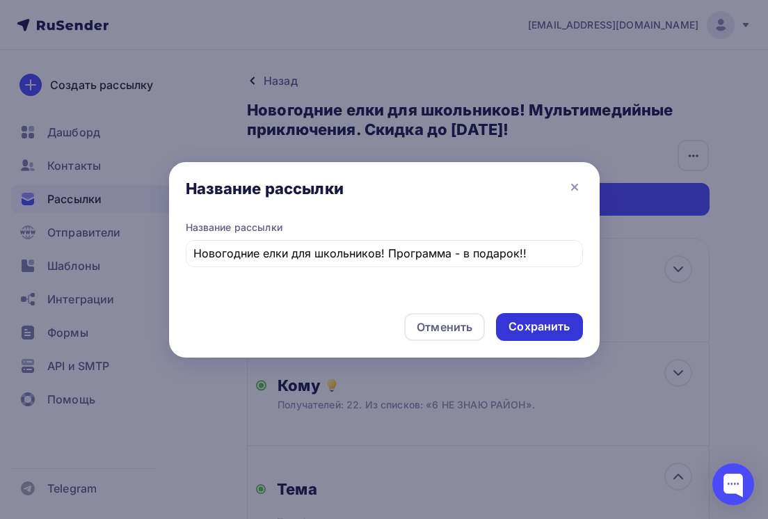
click at [539, 322] on div "Сохранить" at bounding box center [538, 326] width 61 height 16
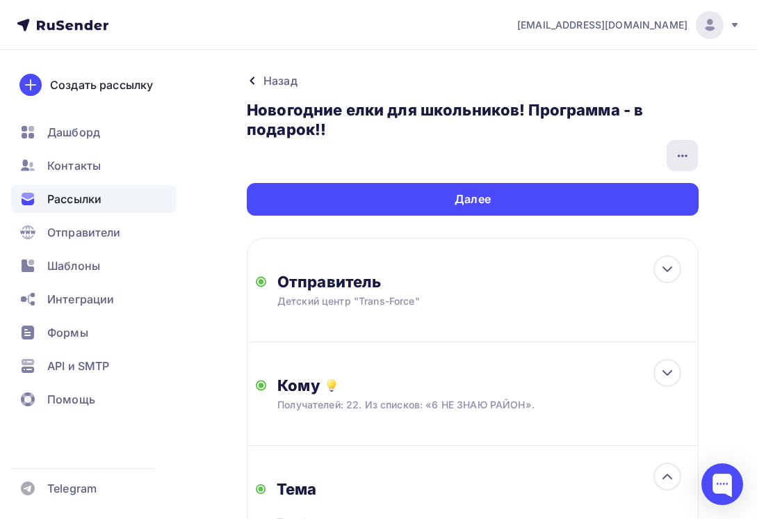
click at [688, 160] on icon "button" at bounding box center [682, 155] width 17 height 17
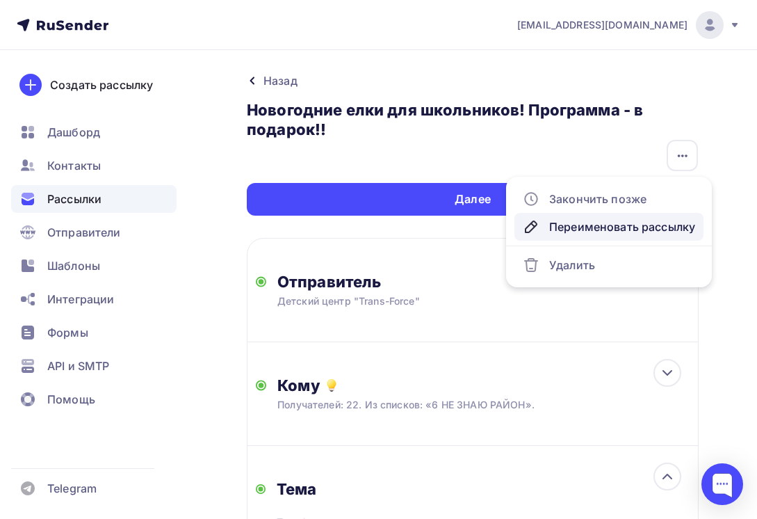
click at [583, 221] on div "Переименовать рассылку" at bounding box center [609, 226] width 172 height 17
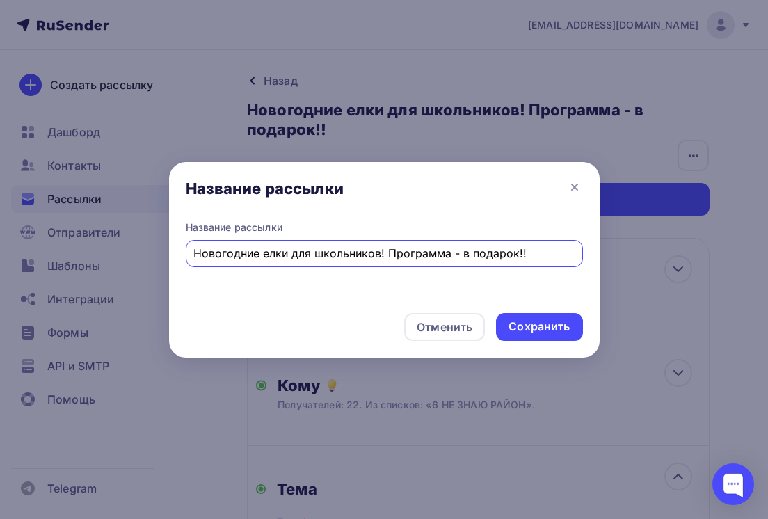
click at [541, 248] on input "Новогодние елки для школьников! Программа - в подарок!!" at bounding box center [383, 253] width 381 height 17
type input "Новогодние елки для школьников! Программа - в подарок!"
click at [518, 321] on div "Сохранить" at bounding box center [538, 326] width 61 height 16
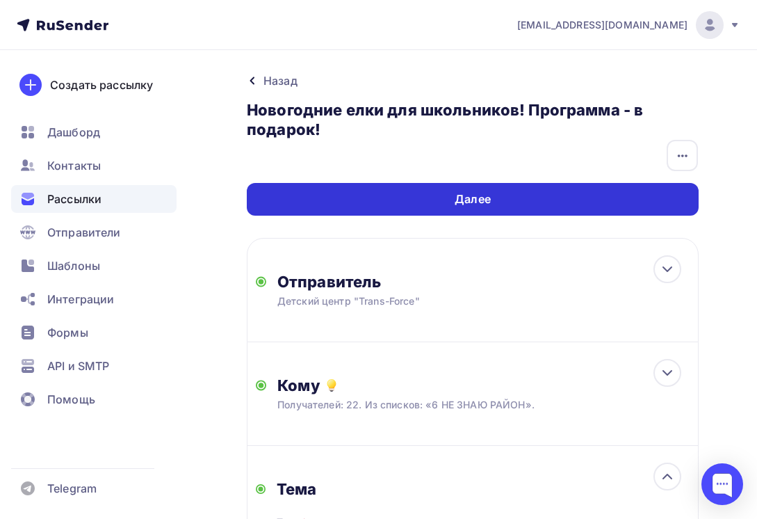
click at [517, 193] on div "Далее" at bounding box center [473, 199] width 452 height 33
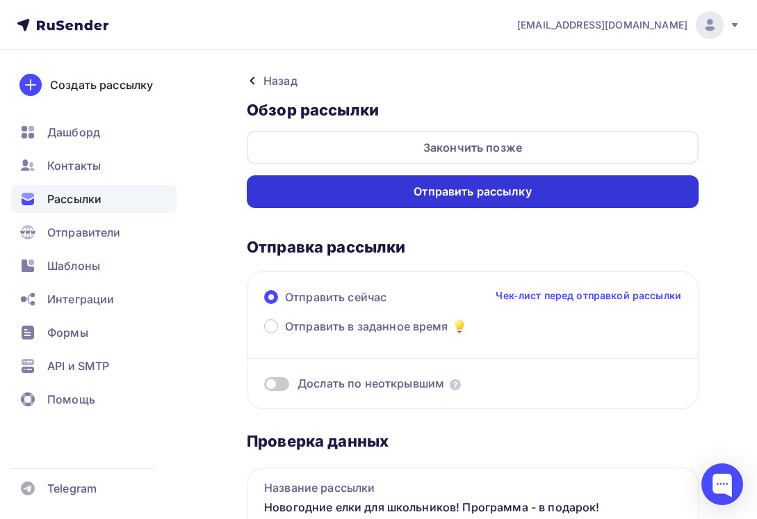
click at [533, 180] on div "Отправить рассылку" at bounding box center [473, 191] width 452 height 33
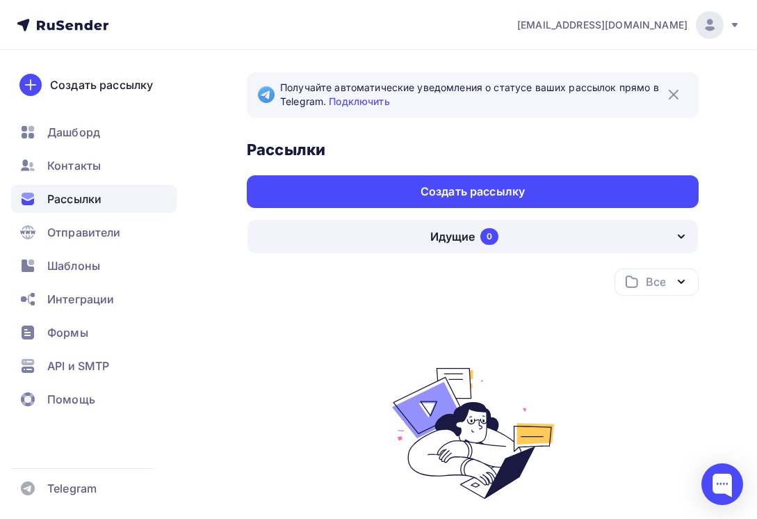
click at [430, 231] on div "Идущие" at bounding box center [452, 236] width 45 height 17
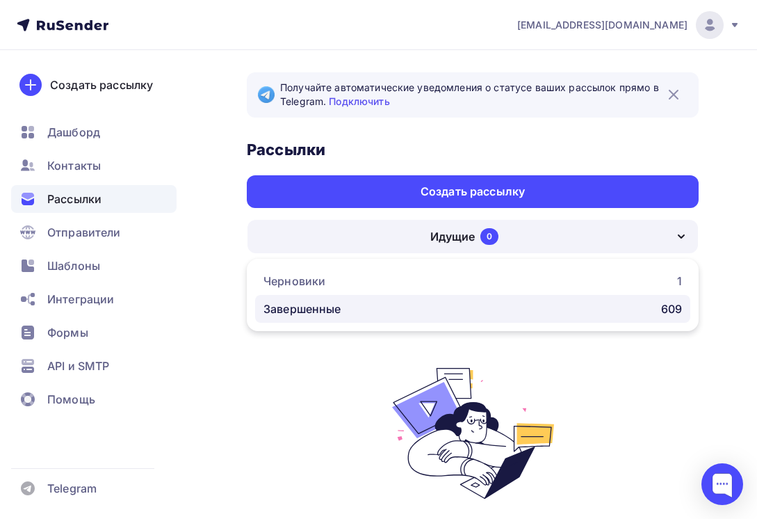
click at [321, 302] on div "Завершенные" at bounding box center [303, 308] width 78 height 17
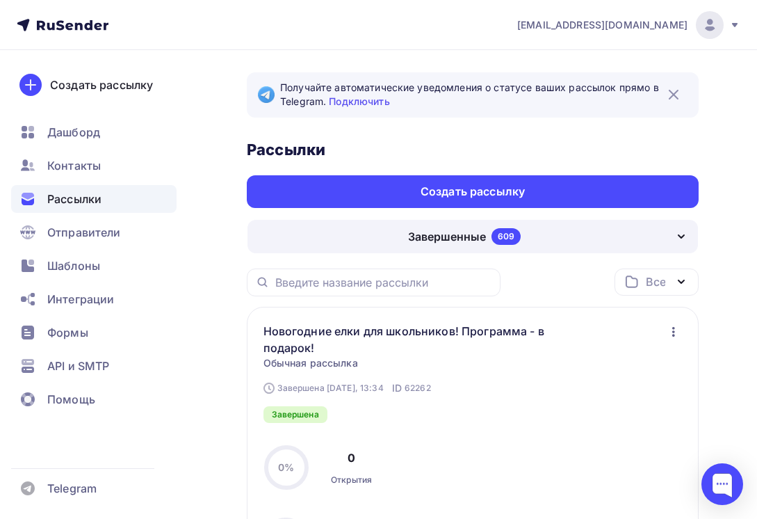
click at [665, 328] on icon "button" at bounding box center [673, 331] width 17 height 17
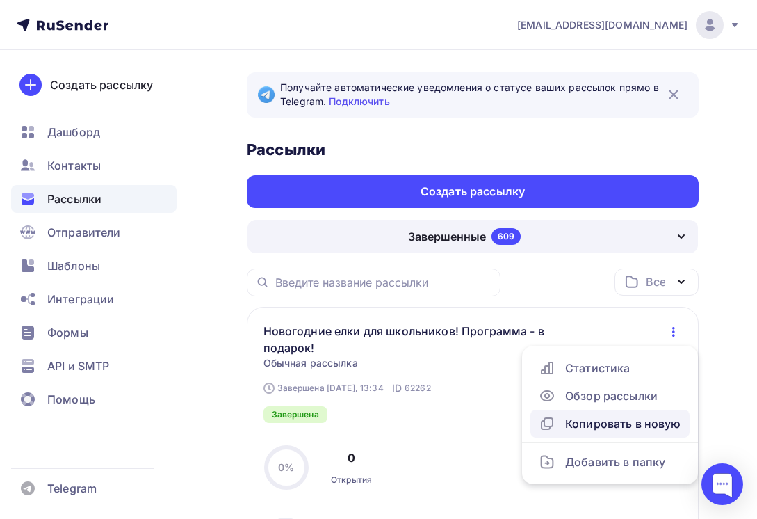
click at [611, 426] on div "Копировать в новую" at bounding box center [610, 423] width 143 height 17
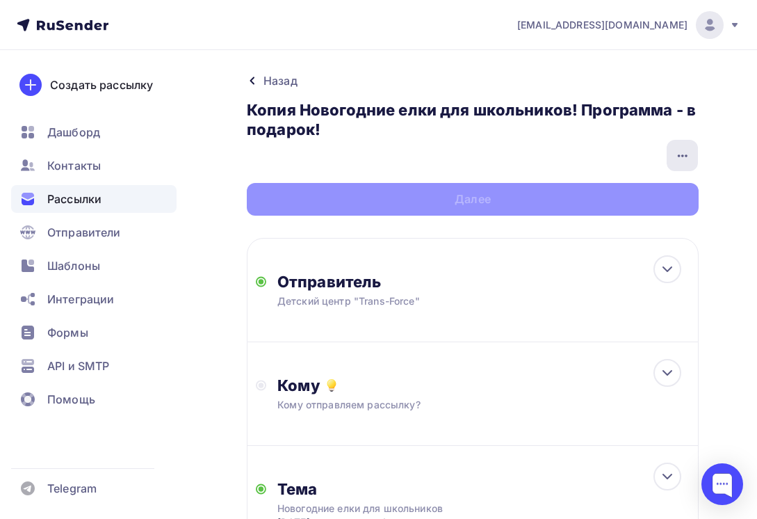
click at [686, 147] on icon "button" at bounding box center [682, 155] width 17 height 17
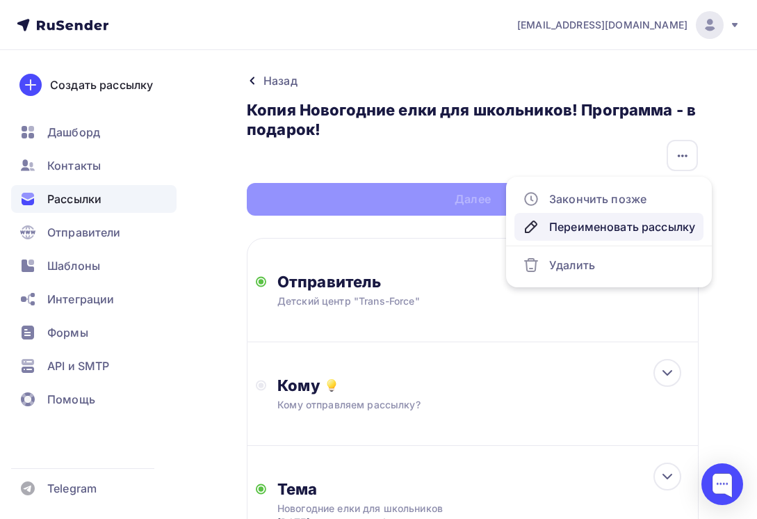
click at [572, 224] on div "Переименовать рассылку" at bounding box center [609, 226] width 172 height 17
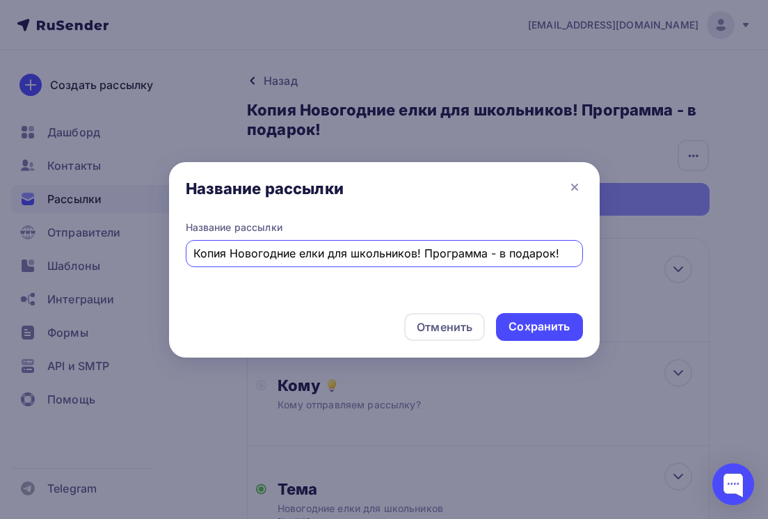
drag, startPoint x: 229, startPoint y: 253, endPoint x: 127, endPoint y: 250, distance: 102.3
click at [127, 250] on div "Название рассылки Название рассылки Копия Новогодние елки для школьников! Прогр…" at bounding box center [384, 259] width 768 height 519
type input "Новогодние елки для школьников! Программа - в подарок!"
click at [538, 330] on div "Сохранить" at bounding box center [538, 326] width 61 height 16
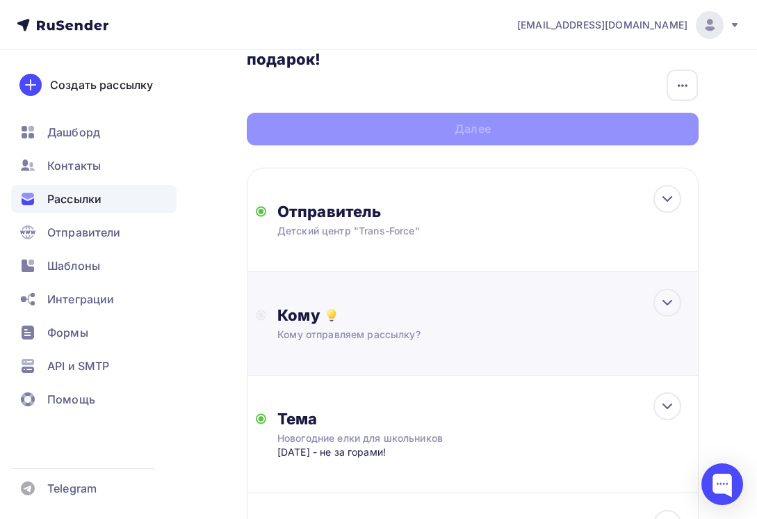
scroll to position [209, 0]
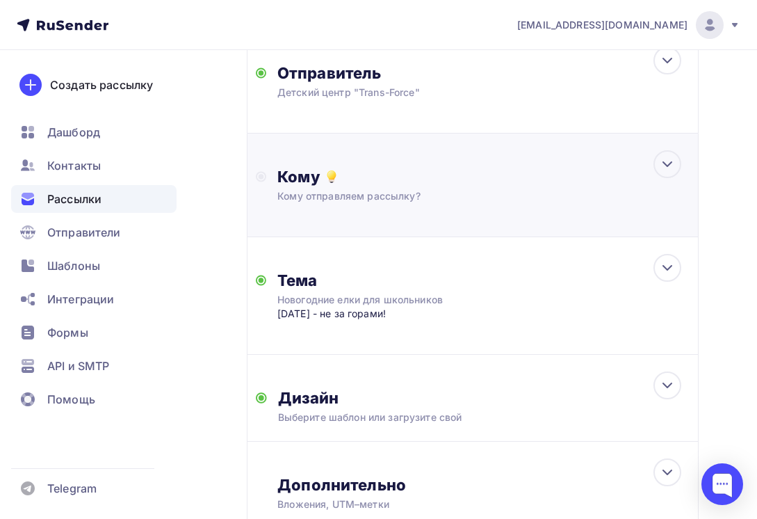
click at [369, 197] on div "Кому отправляем рассылку?" at bounding box center [462, 196] width 371 height 14
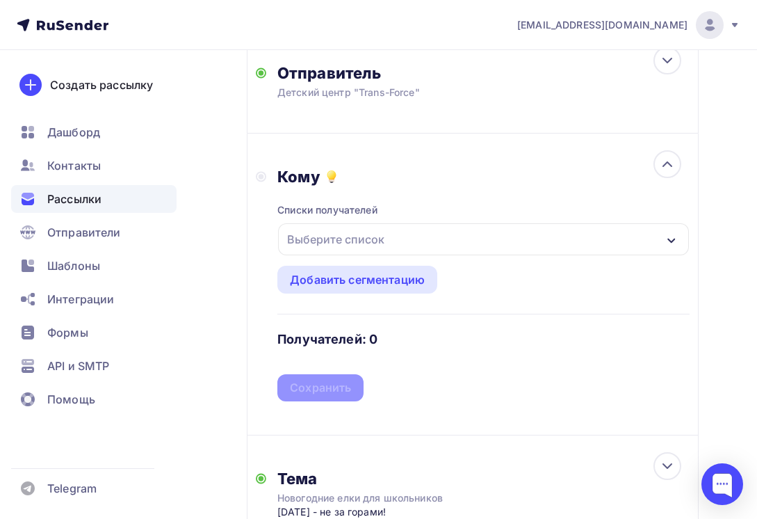
click at [371, 234] on div "Выберите список" at bounding box center [336, 239] width 108 height 25
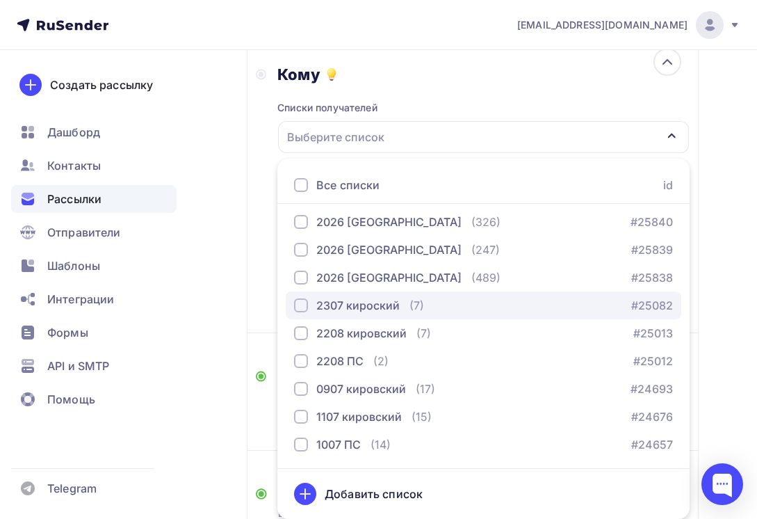
scroll to position [615, 0]
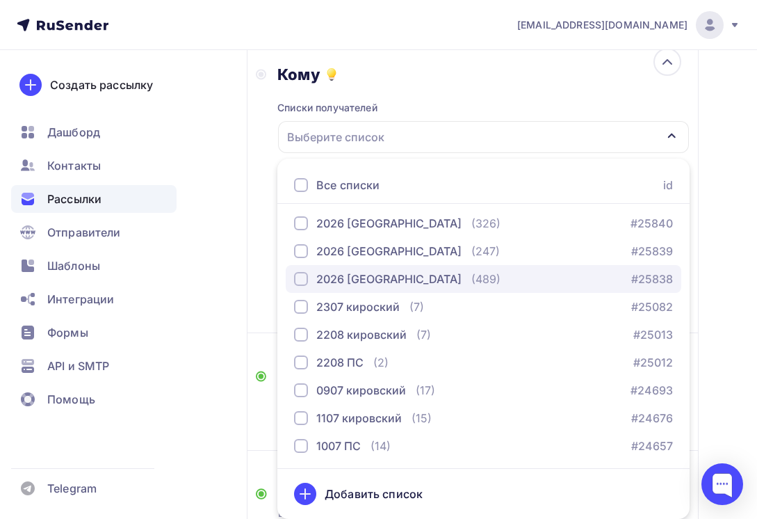
click at [394, 281] on div "2026 [GEOGRAPHIC_DATA]" at bounding box center [388, 278] width 145 height 17
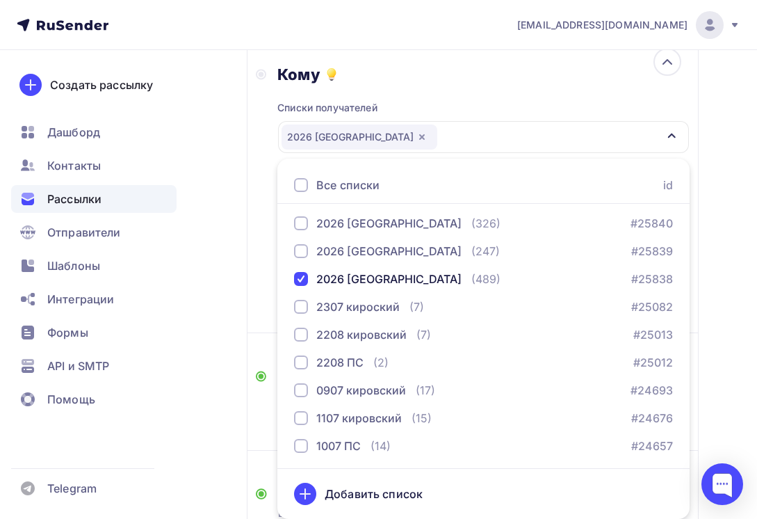
click at [735, 334] on div "Назад Новогодние елки для школьников! Программа - в подарок! Новогодние елки дл…" at bounding box center [378, 235] width 757 height 992
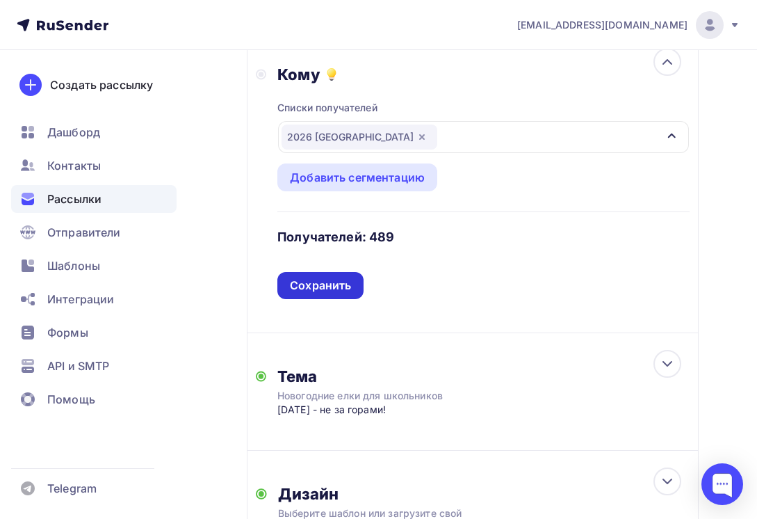
click at [342, 286] on div "Сохранить" at bounding box center [320, 285] width 61 height 16
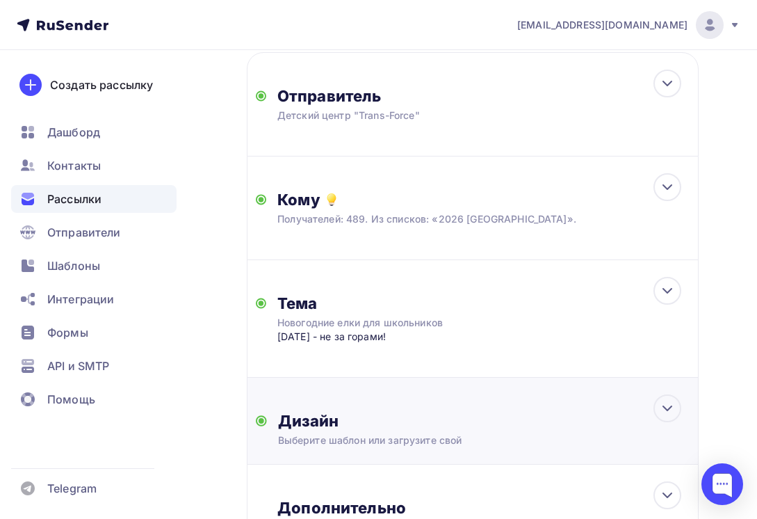
scroll to position [0, 0]
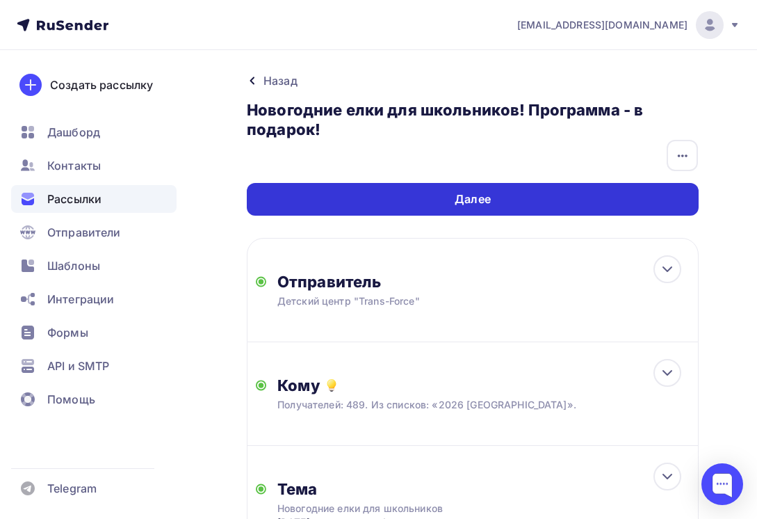
click at [517, 201] on div "Далее" at bounding box center [473, 199] width 452 height 33
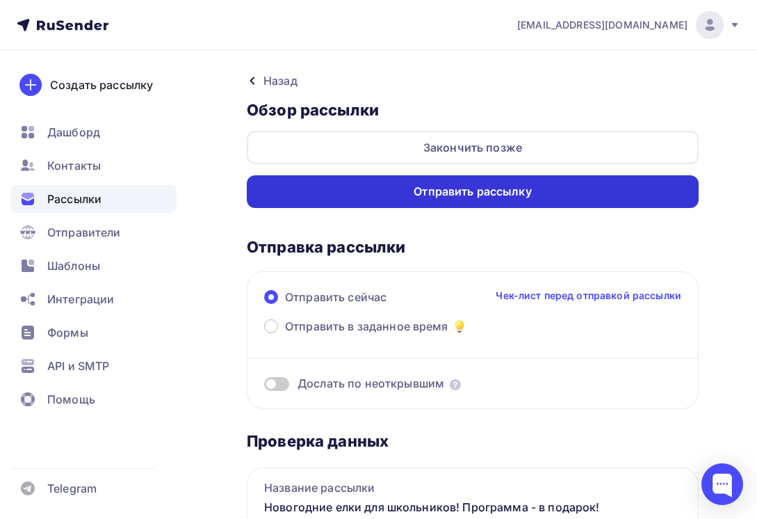
click at [505, 200] on div "Отправить рассылку" at bounding box center [473, 191] width 452 height 33
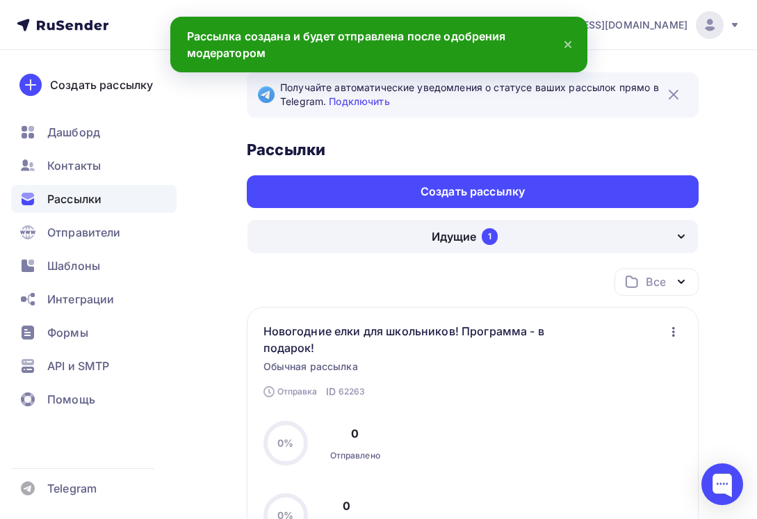
click at [421, 239] on div "Идущие 1" at bounding box center [473, 236] width 451 height 33
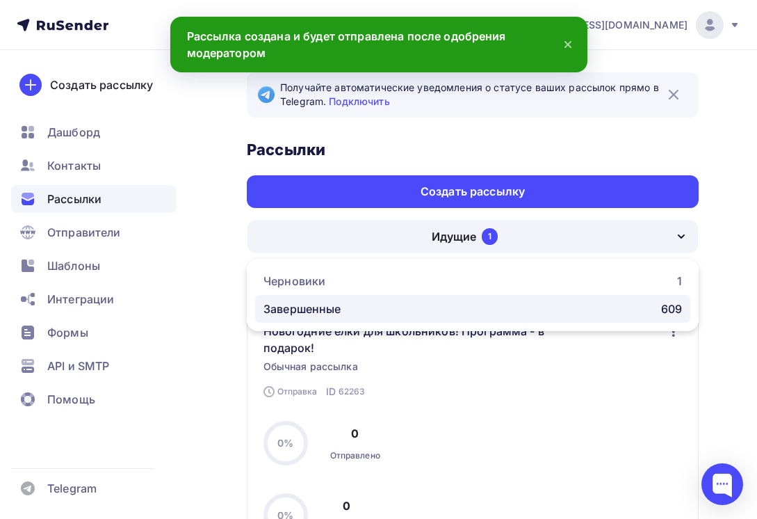
click at [378, 310] on div "Завершенные 609" at bounding box center [473, 308] width 419 height 17
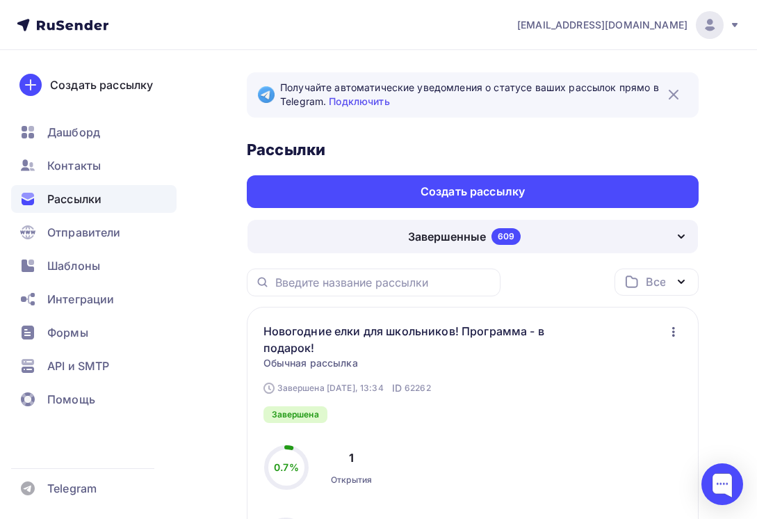
click at [678, 327] on icon "button" at bounding box center [673, 331] width 17 height 17
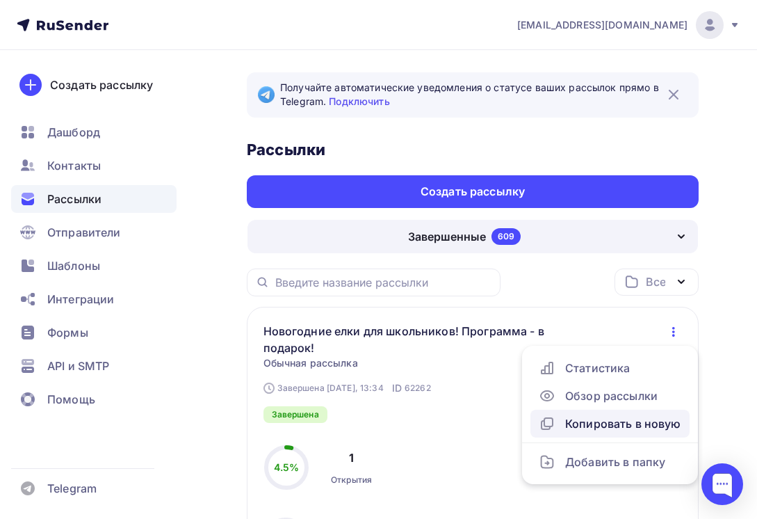
click at [623, 419] on div "Копировать в новую" at bounding box center [610, 423] width 143 height 17
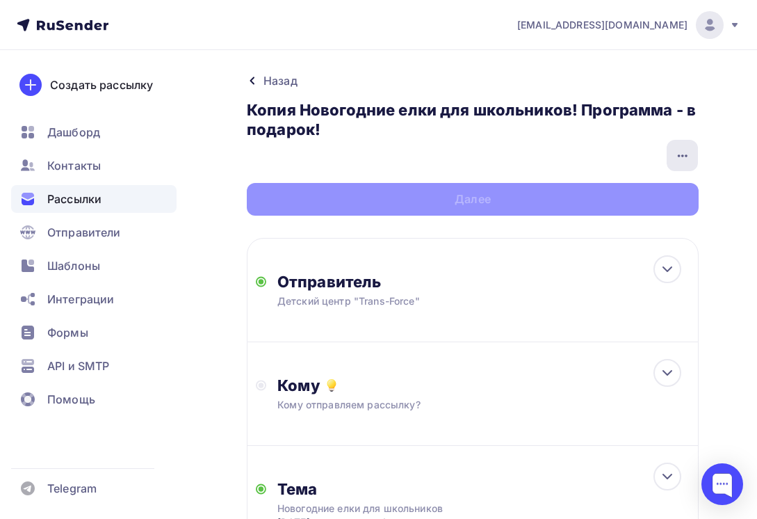
click at [681, 153] on icon "button" at bounding box center [682, 155] width 17 height 17
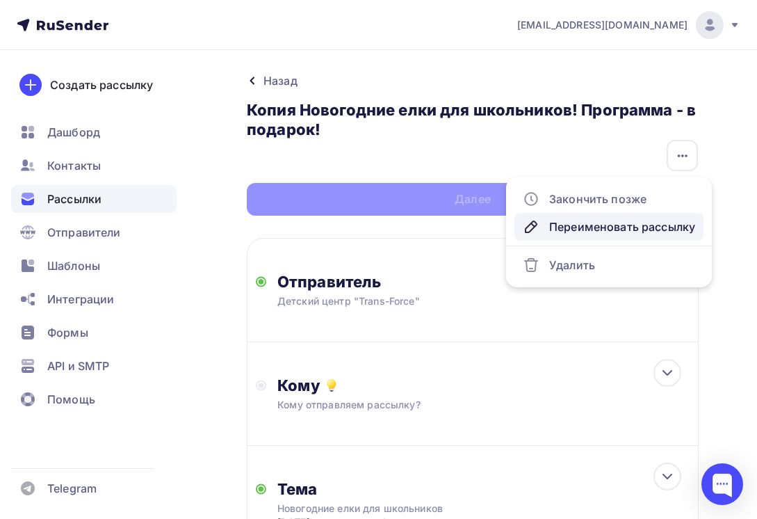
click at [610, 228] on div "Переименовать рассылку" at bounding box center [609, 226] width 172 height 17
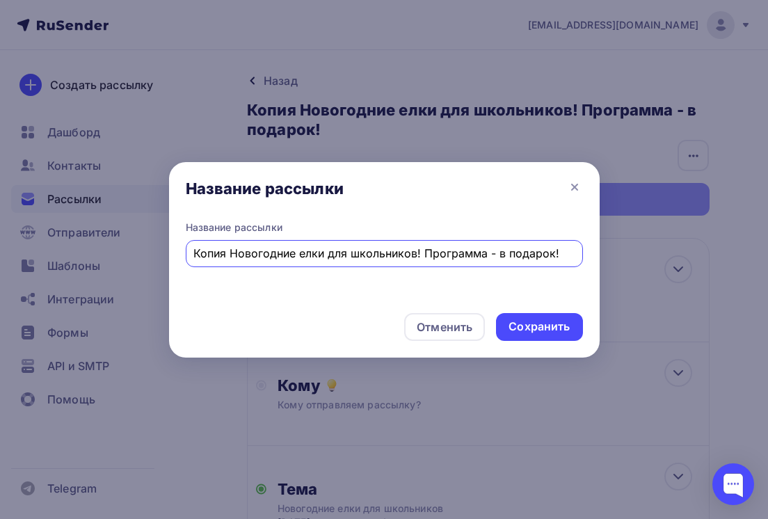
drag, startPoint x: 230, startPoint y: 251, endPoint x: 145, endPoint y: 252, distance: 85.5
click at [145, 252] on div "Название рассылки Название рассылки Копия Новогодние елки для школьников! Прогр…" at bounding box center [384, 259] width 768 height 519
type input "Новогодние елки для школьников! Программа - в подарок!"
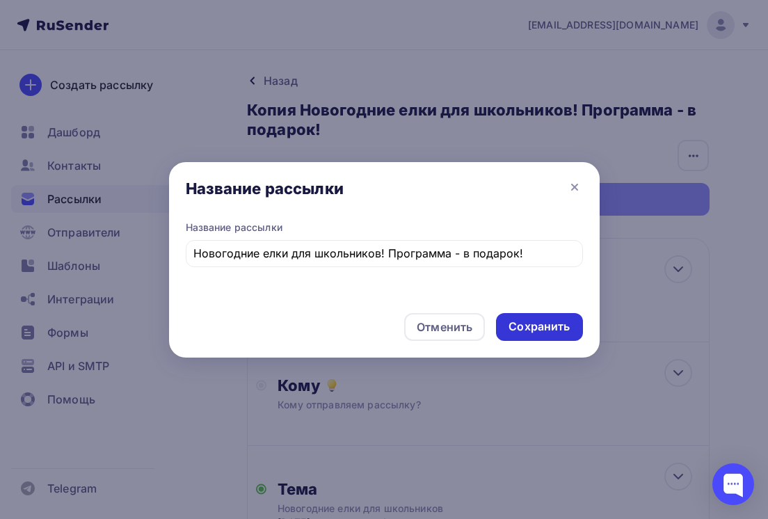
click at [518, 319] on div "Сохранить" at bounding box center [538, 326] width 61 height 16
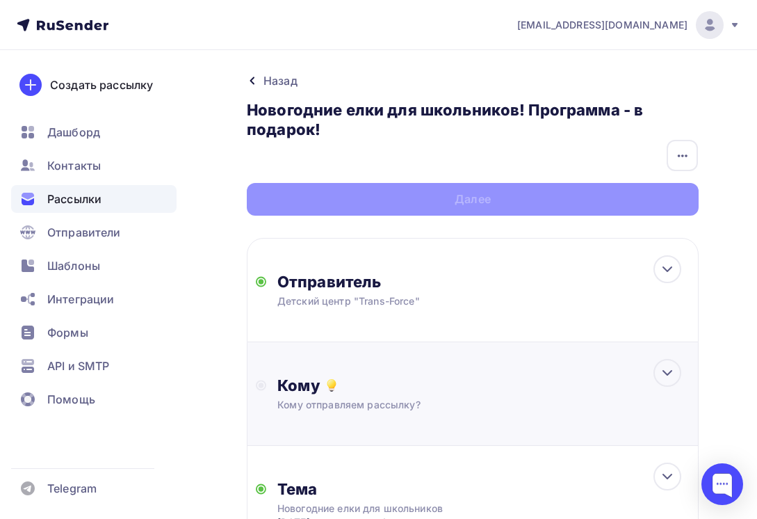
click at [357, 394] on div "Кому" at bounding box center [483, 384] width 412 height 19
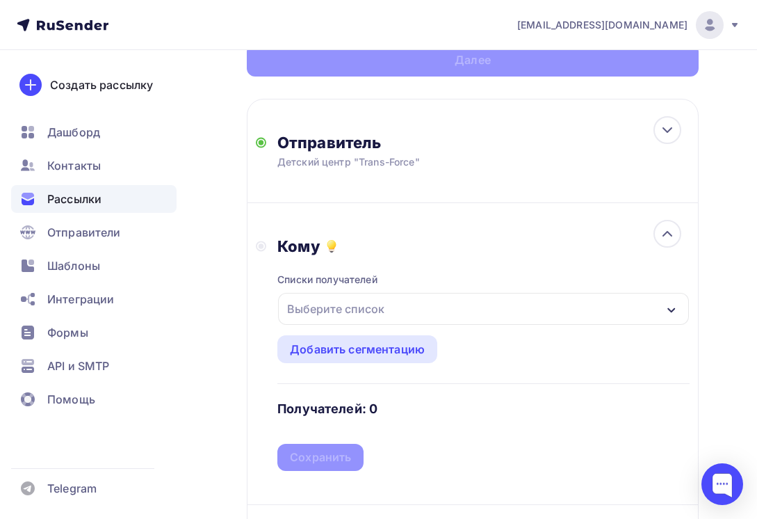
click at [369, 306] on div "Выберите список" at bounding box center [336, 308] width 108 height 25
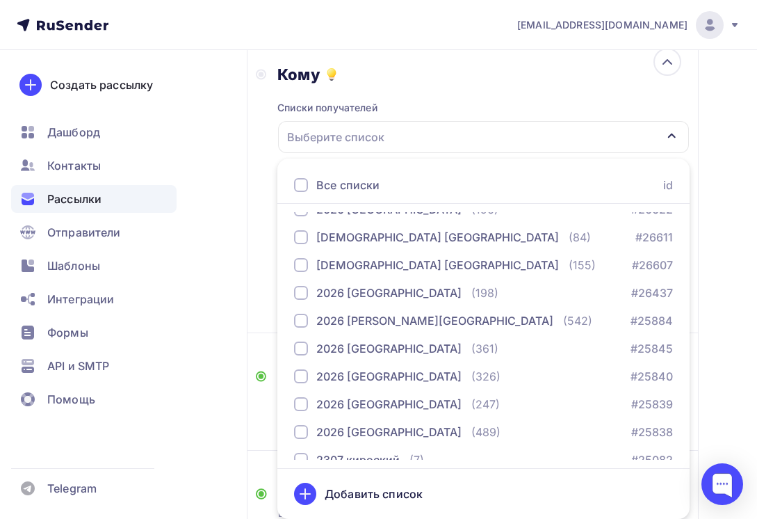
scroll to position [487, 0]
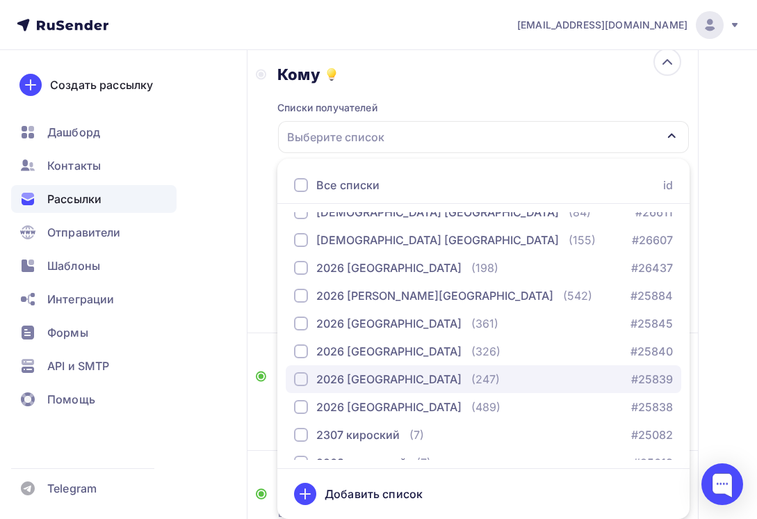
click at [374, 375] on div "2026 [GEOGRAPHIC_DATA]" at bounding box center [388, 379] width 145 height 17
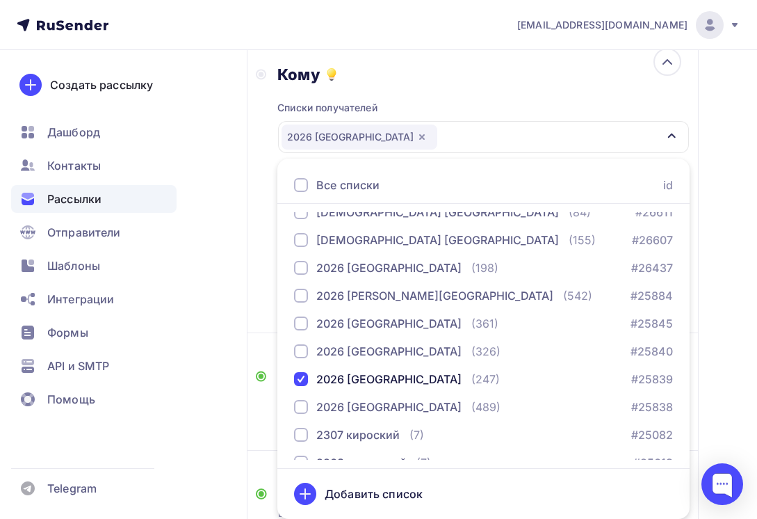
click at [725, 382] on div "Назад Новогодние елки для школьников! Программа - в подарок! Новогодние елки дл…" at bounding box center [378, 235] width 757 height 992
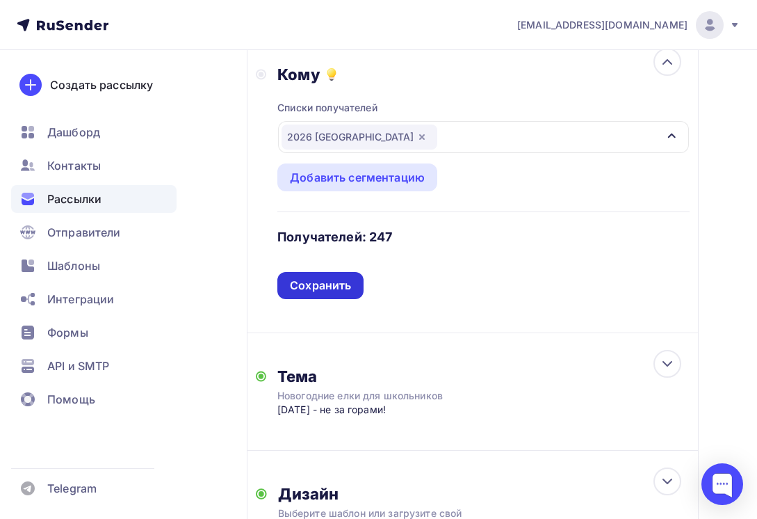
click at [357, 298] on div "Сохранить" at bounding box center [320, 285] width 86 height 27
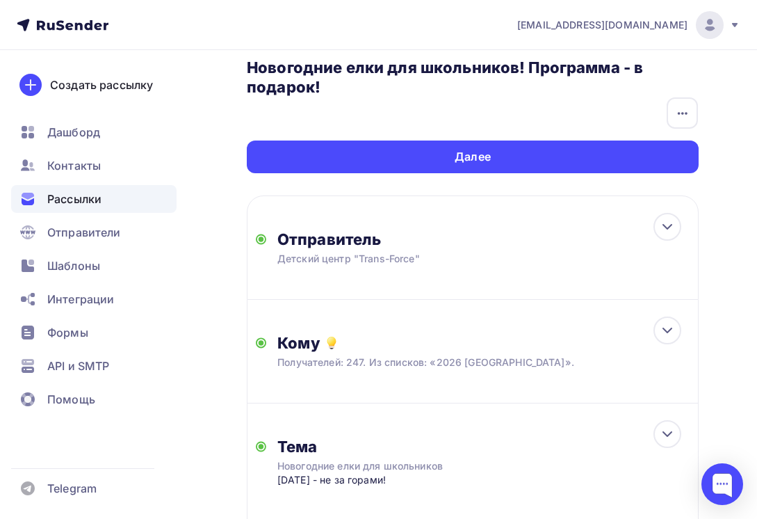
scroll to position [33, 0]
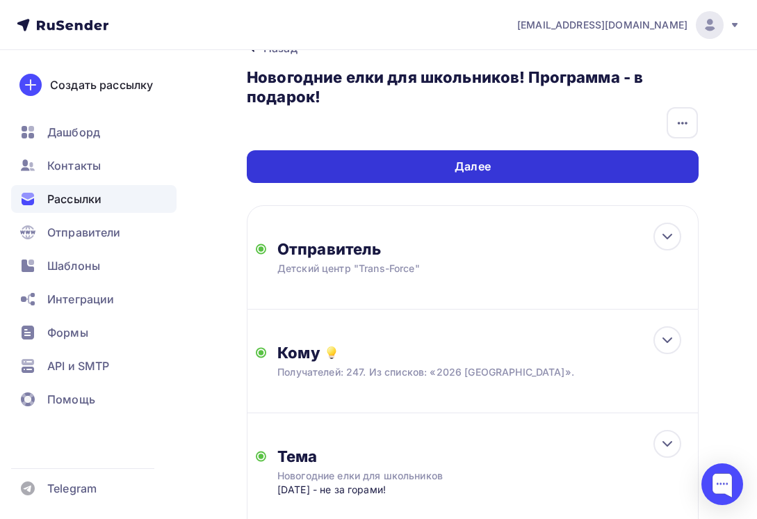
click at [636, 169] on div "Далее" at bounding box center [473, 166] width 452 height 33
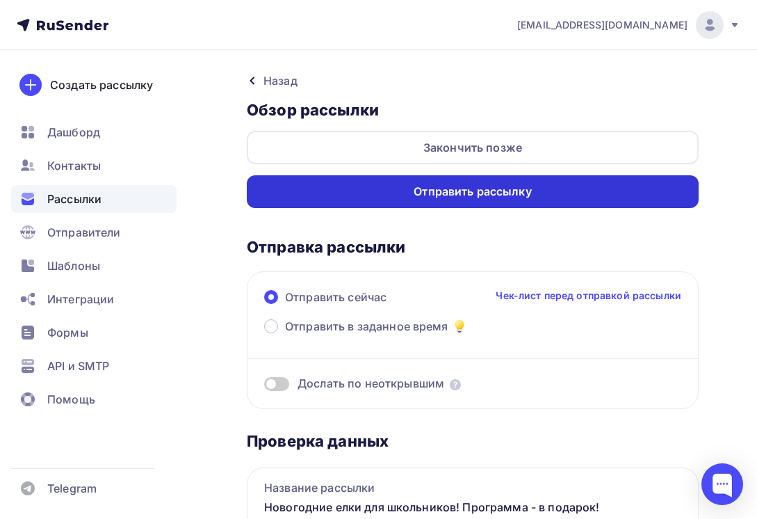
click at [595, 190] on div "Отправить рассылку" at bounding box center [473, 191] width 452 height 33
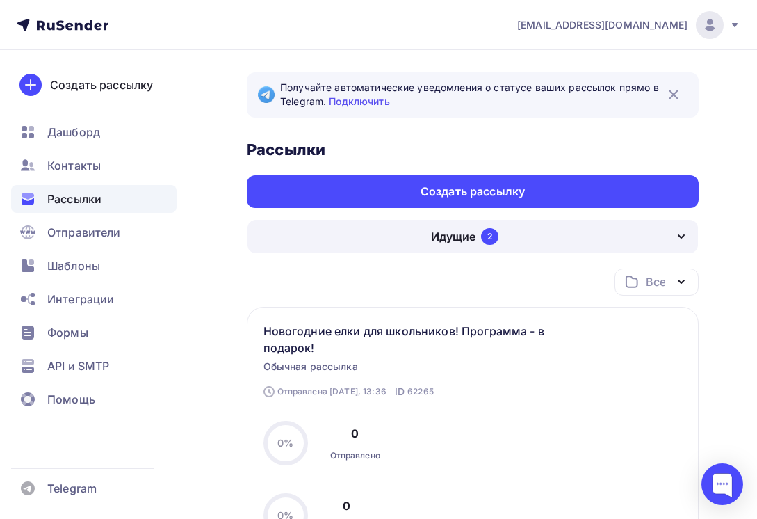
click at [606, 239] on div "Идущие 2" at bounding box center [473, 236] width 451 height 33
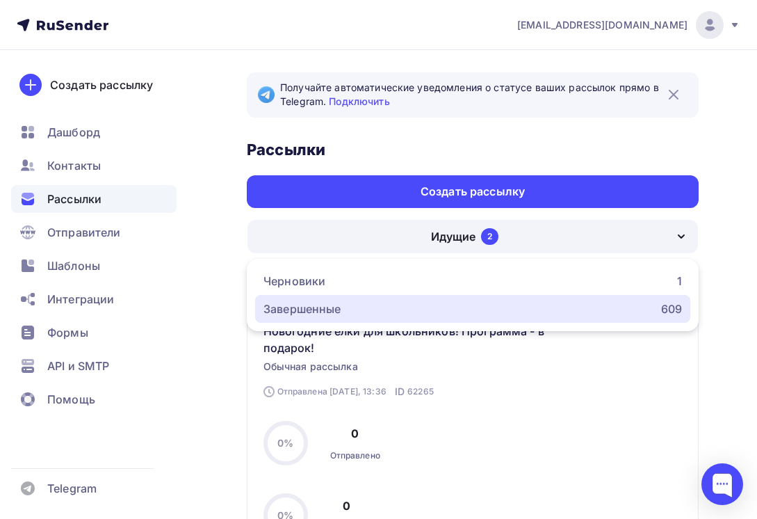
click at [490, 304] on div "Завершенные 609" at bounding box center [473, 308] width 419 height 17
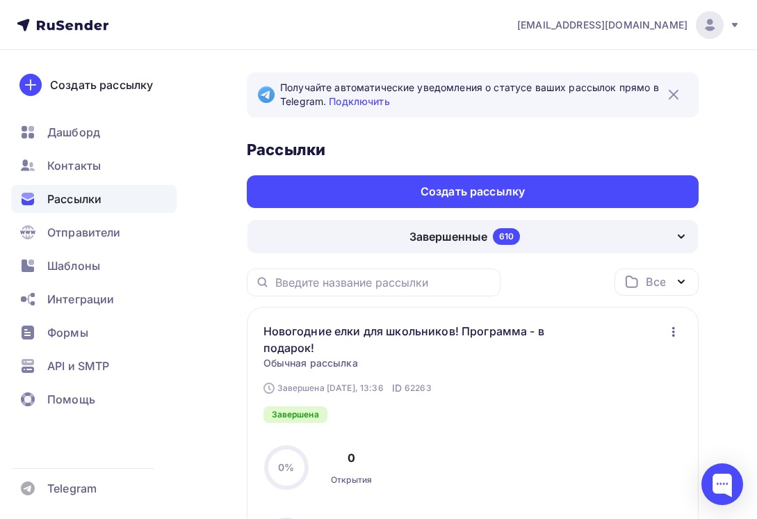
click at [674, 330] on icon "button" at bounding box center [673, 331] width 17 height 17
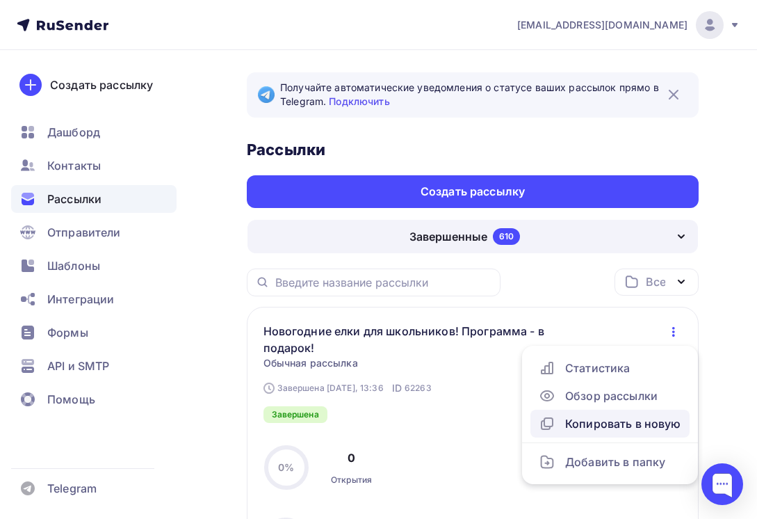
click at [620, 421] on div "Копировать в новую" at bounding box center [610, 423] width 143 height 17
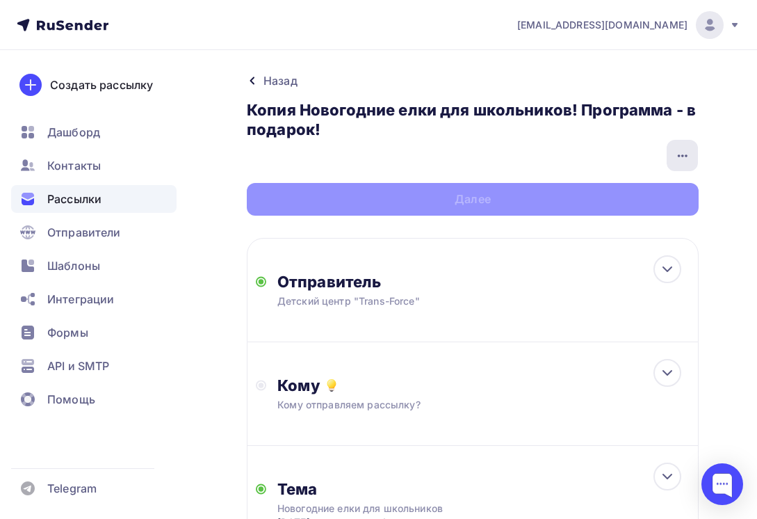
click at [677, 148] on icon "button" at bounding box center [682, 155] width 17 height 17
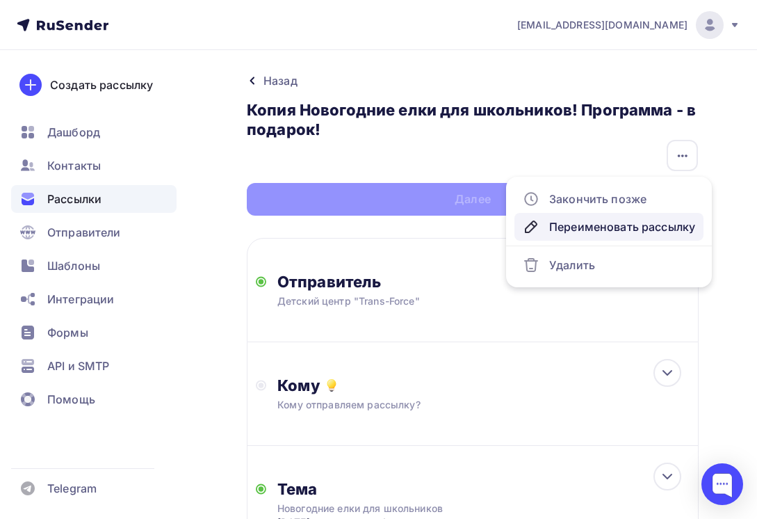
click at [586, 235] on link "Переименовать рассылку" at bounding box center [609, 227] width 189 height 28
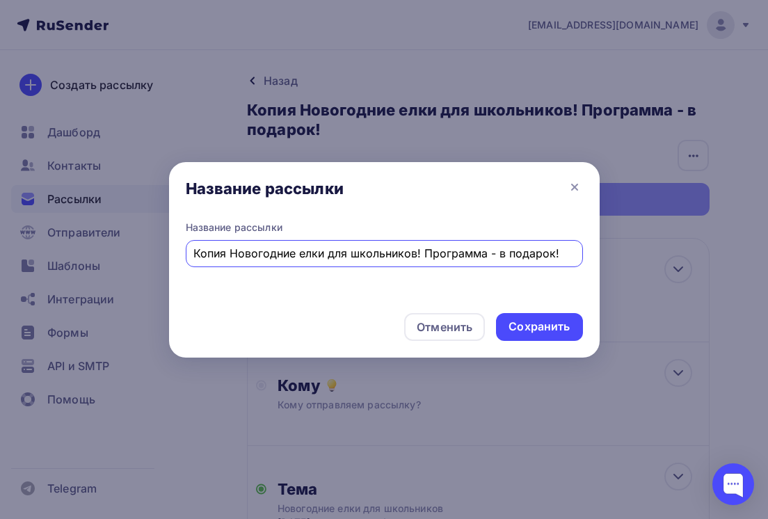
drag, startPoint x: 232, startPoint y: 252, endPoint x: 140, endPoint y: 261, distance: 92.2
click at [140, 261] on div "Название рассылки Название рассылки Копия Новогодние елки для школьников! Прогр…" at bounding box center [384, 259] width 768 height 519
type input "Новогодние елки для школьников! Программа - в подарок!"
click at [515, 327] on div "Сохранить" at bounding box center [538, 326] width 61 height 16
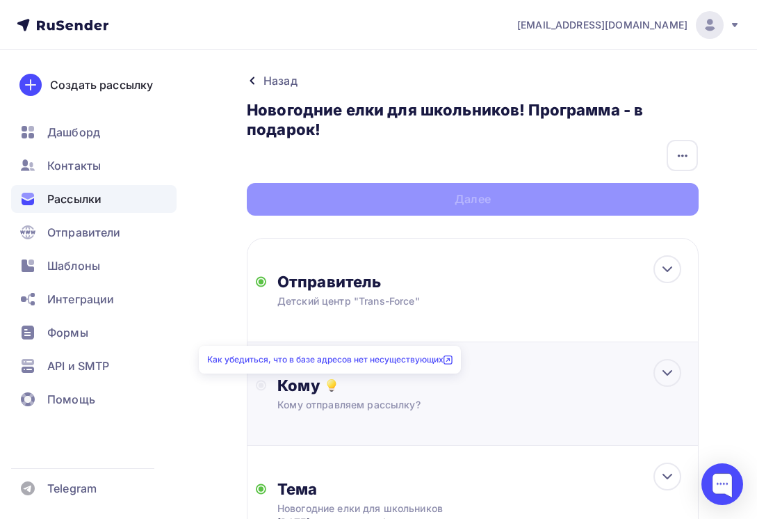
click at [330, 384] on icon at bounding box center [332, 384] width 8 height 8
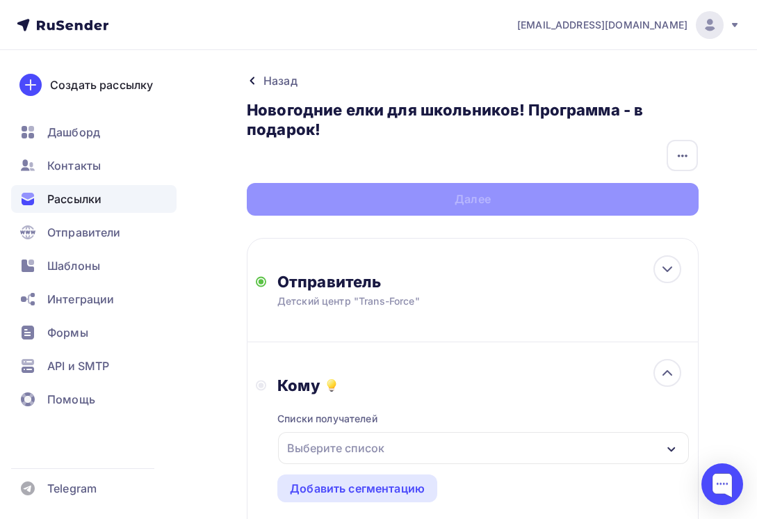
click at [362, 448] on div "Выберите список" at bounding box center [336, 447] width 108 height 25
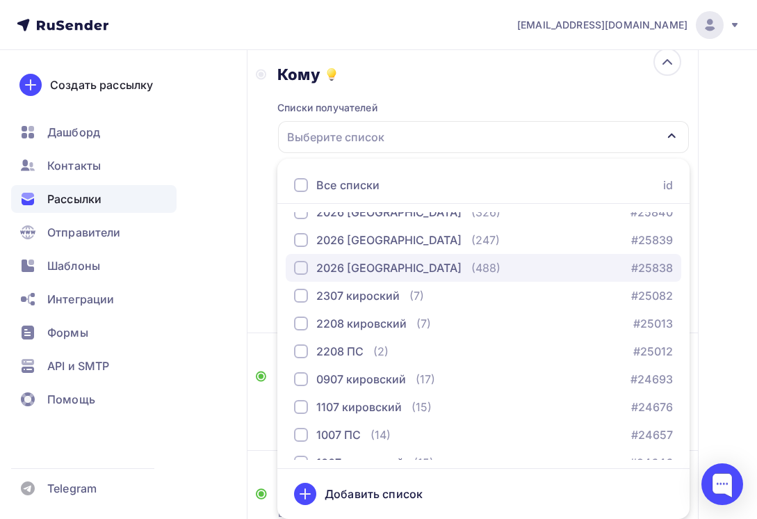
scroll to position [556, 0]
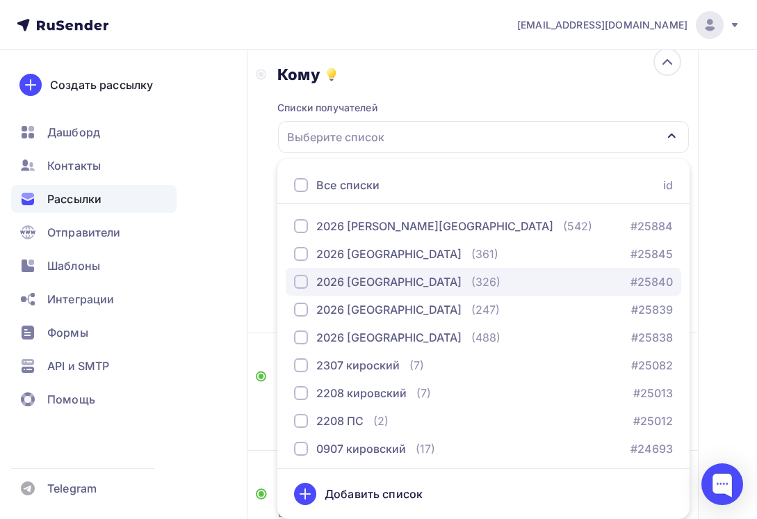
click at [401, 276] on div "2026 [GEOGRAPHIC_DATA]" at bounding box center [388, 281] width 145 height 17
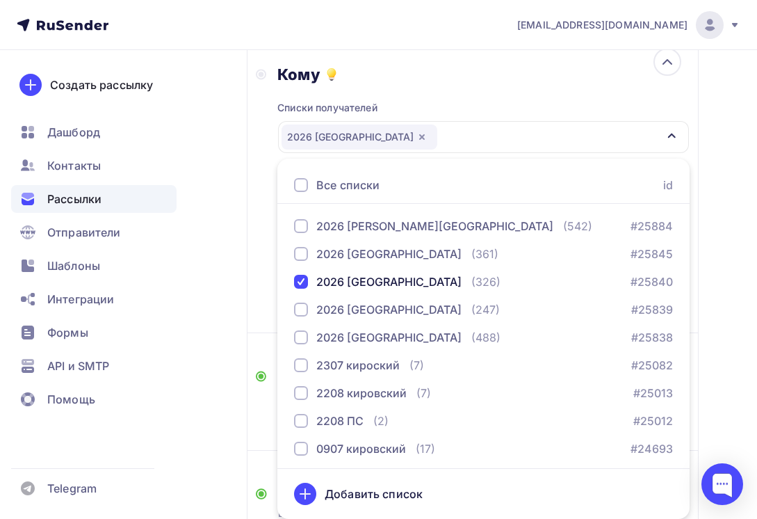
drag, startPoint x: 725, startPoint y: 389, endPoint x: 705, endPoint y: 391, distance: 19.6
click at [725, 389] on div "Назад Новогодние елки для школьников! Программа - в подарок! Новогодние елки дл…" at bounding box center [378, 235] width 757 height 992
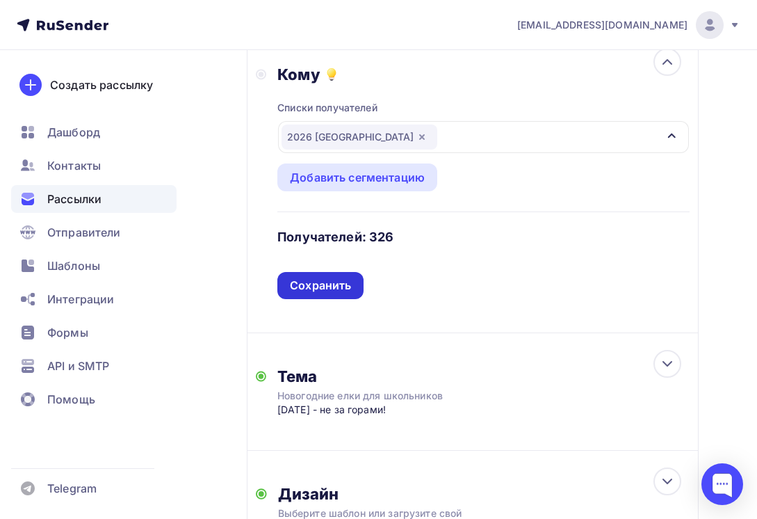
click at [333, 285] on div "Сохранить" at bounding box center [320, 285] width 61 height 16
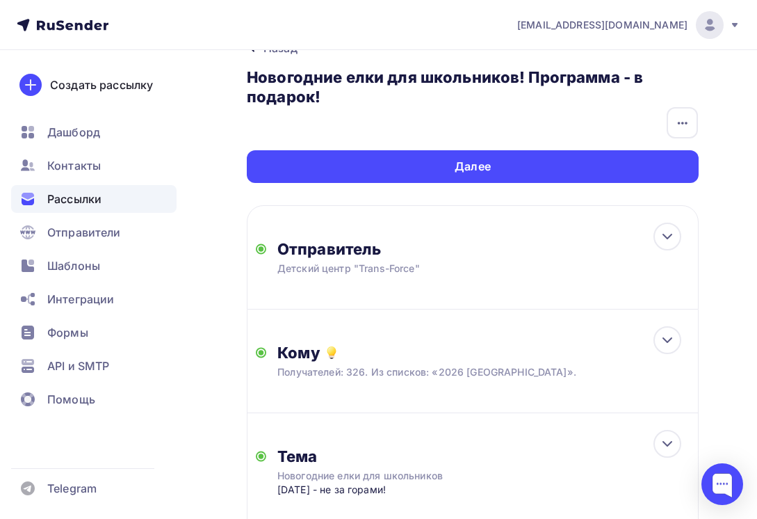
scroll to position [0, 0]
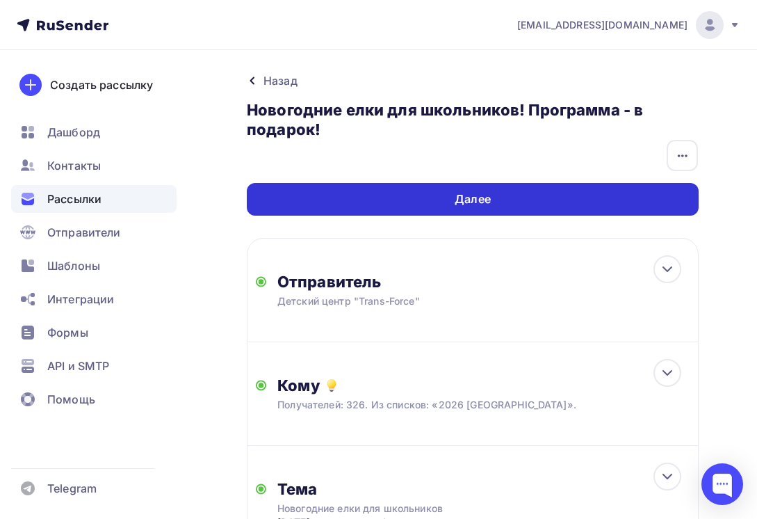
click at [575, 193] on div "Далее" at bounding box center [473, 199] width 452 height 33
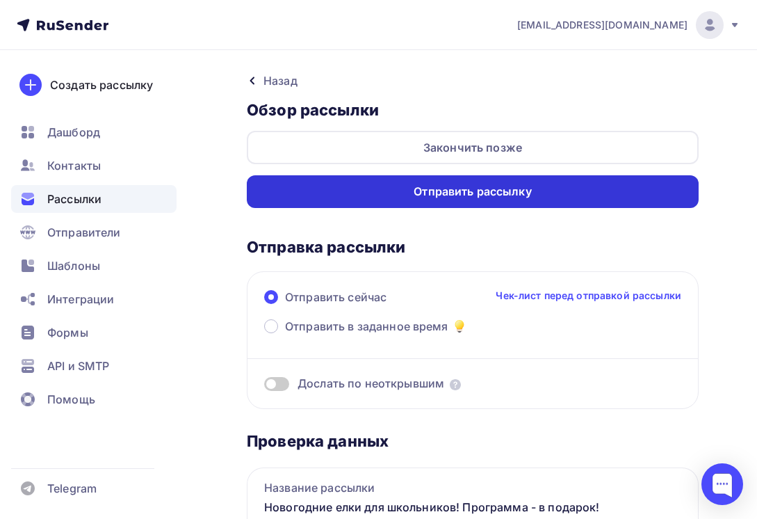
click at [521, 186] on div "Отправить рассылку" at bounding box center [473, 192] width 118 height 16
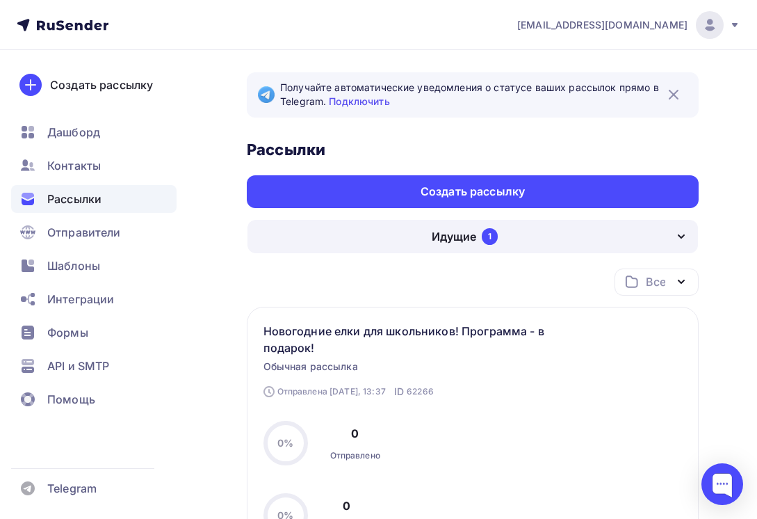
click at [444, 228] on div "Идущие" at bounding box center [454, 236] width 45 height 17
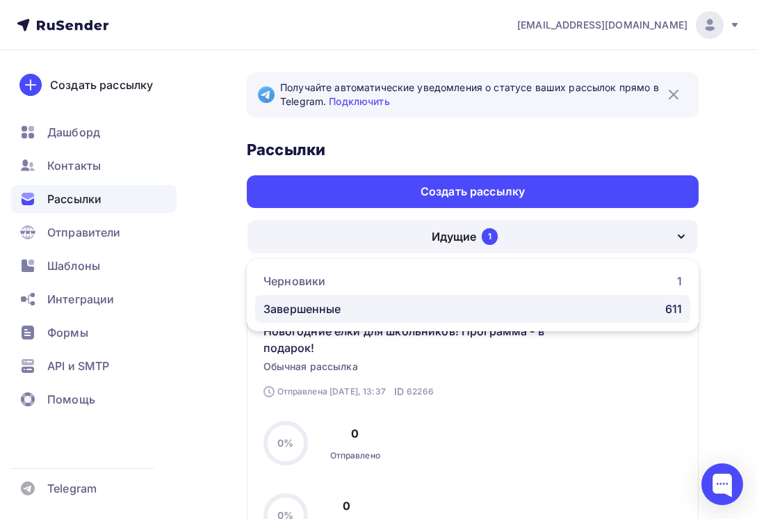
click at [434, 309] on div "Завершенные 611" at bounding box center [473, 308] width 419 height 17
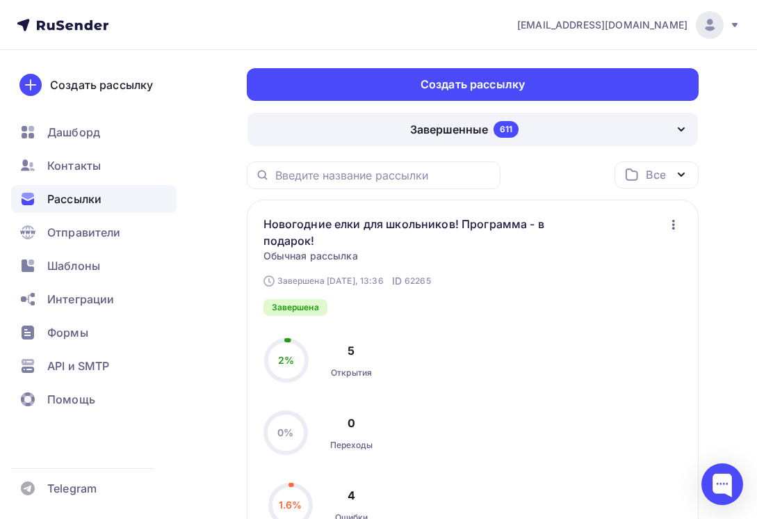
scroll to position [139, 0]
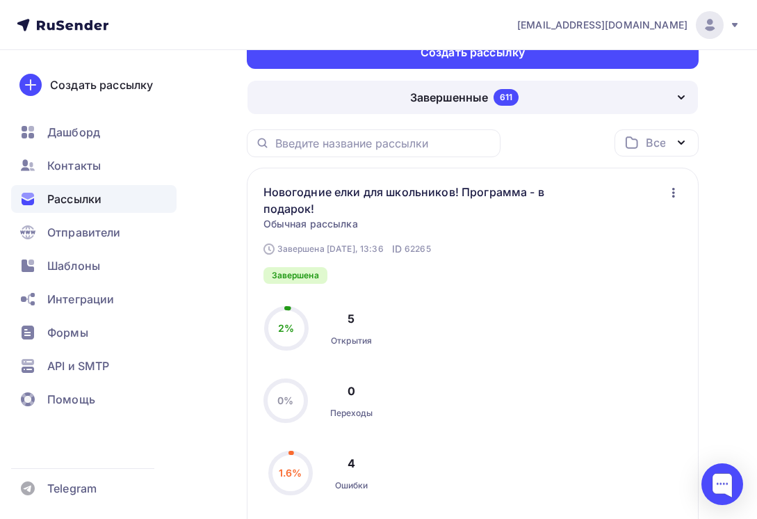
click at [676, 192] on icon "button" at bounding box center [673, 192] width 17 height 17
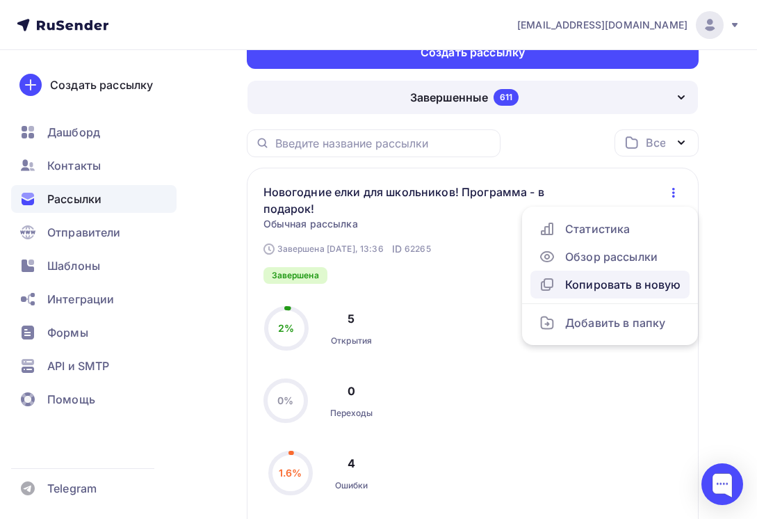
click at [624, 280] on div "Копировать в новую" at bounding box center [610, 284] width 143 height 17
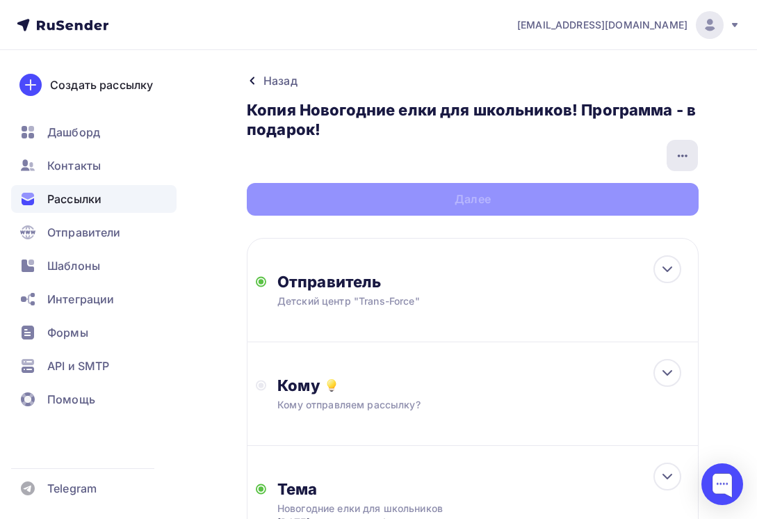
click at [688, 160] on icon "button" at bounding box center [682, 155] width 17 height 17
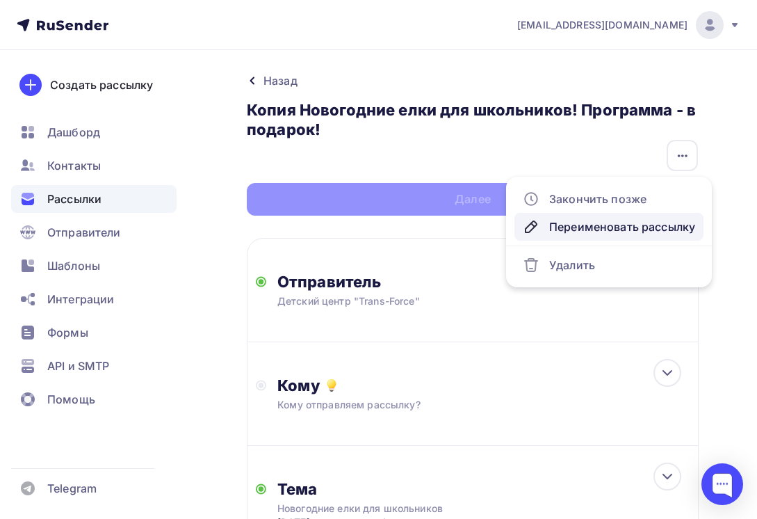
click at [613, 230] on div "Переименовать рассылку" at bounding box center [609, 226] width 172 height 17
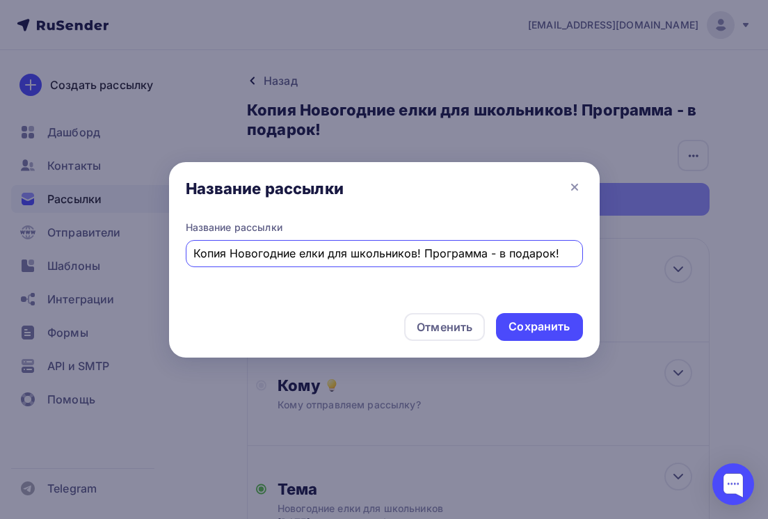
drag, startPoint x: 232, startPoint y: 252, endPoint x: 138, endPoint y: 259, distance: 94.9
click at [140, 259] on div "Название рассылки Название рассылки Копия Новогодние елки для школьников! Прогр…" at bounding box center [384, 259] width 768 height 519
type input "Новогодние елки для школьников! Программа - в подарок!"
click at [522, 321] on div "Сохранить" at bounding box center [538, 326] width 61 height 16
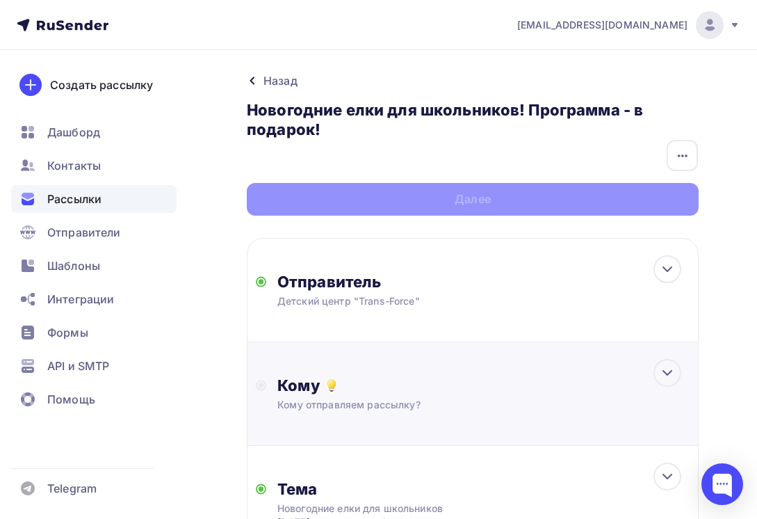
click at [345, 398] on div "Кому отправляем рассылку?" at bounding box center [462, 405] width 371 height 14
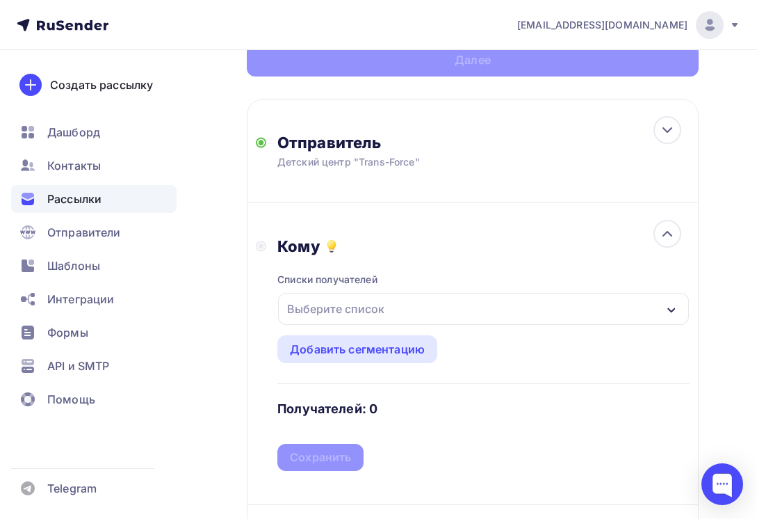
click at [388, 306] on div "Выберите список" at bounding box center [336, 308] width 108 height 25
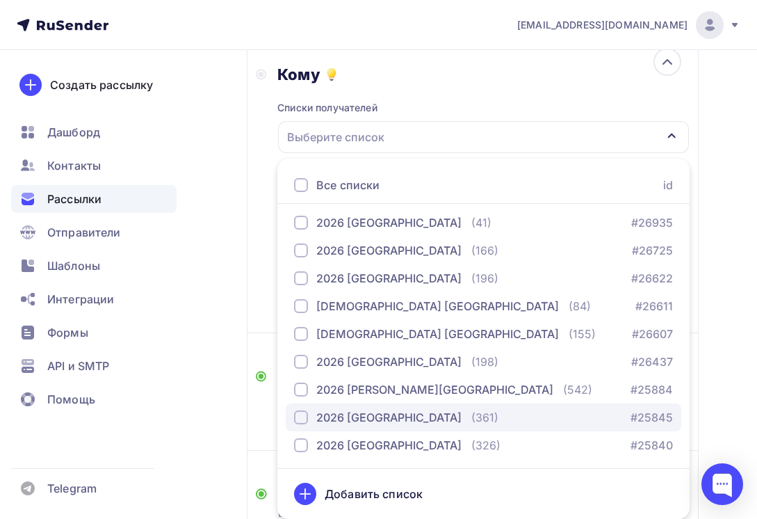
scroll to position [417, 0]
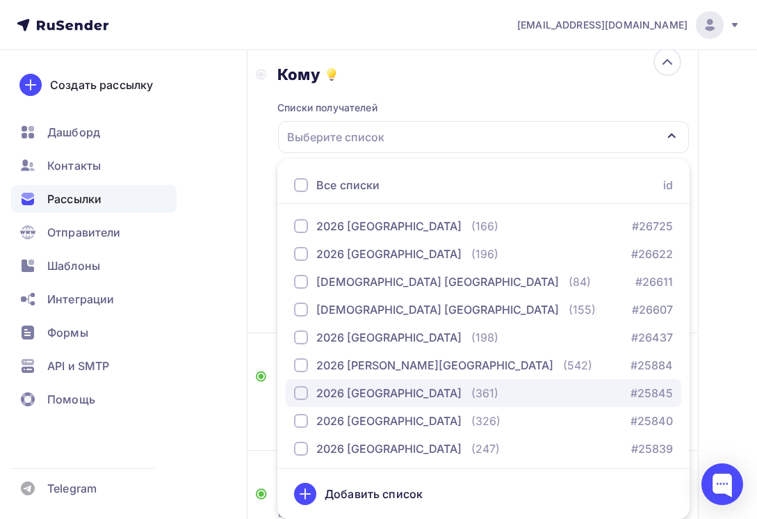
click at [419, 396] on div "2026 [GEOGRAPHIC_DATA]" at bounding box center [388, 393] width 145 height 17
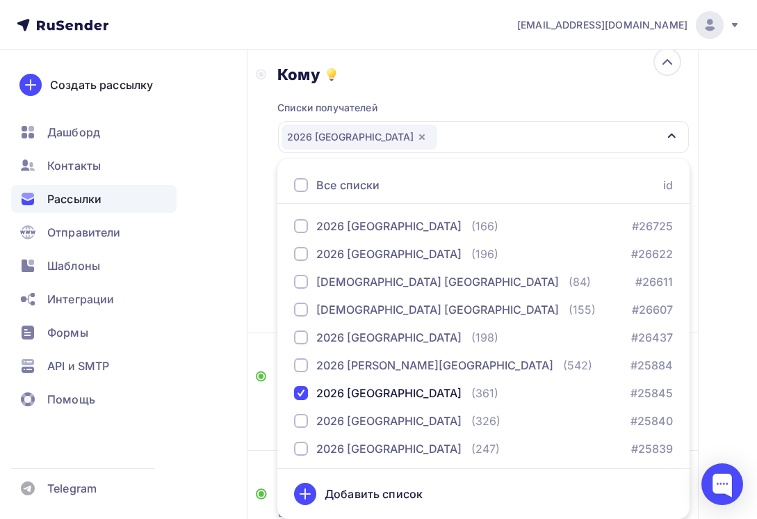
click at [715, 364] on div "Назад Новогодние елки для школьников! Программа - в подарок! Новогодние елки дл…" at bounding box center [378, 235] width 757 height 992
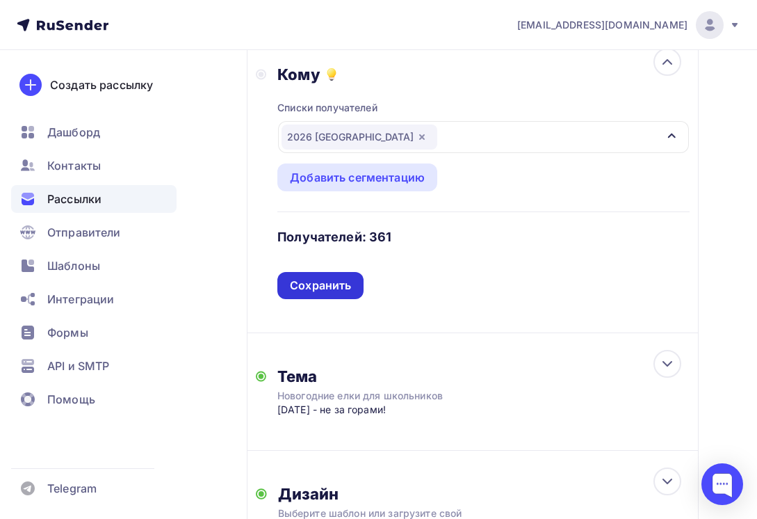
click at [319, 280] on div "Сохранить" at bounding box center [320, 285] width 61 height 16
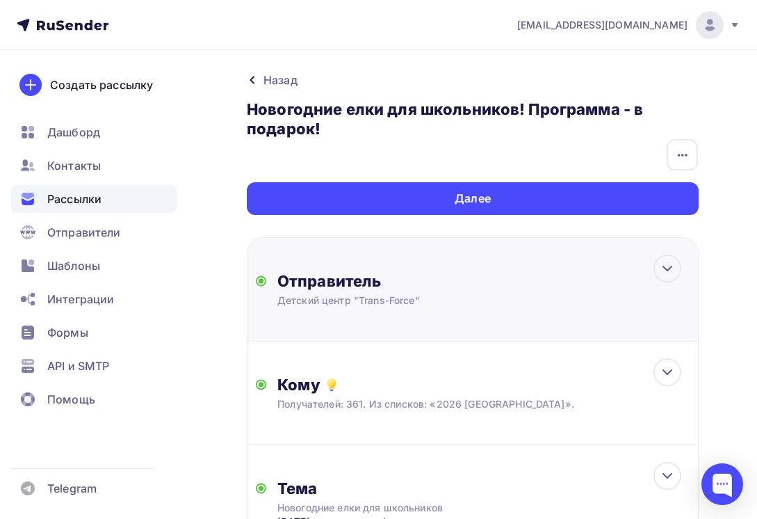
scroll to position [0, 0]
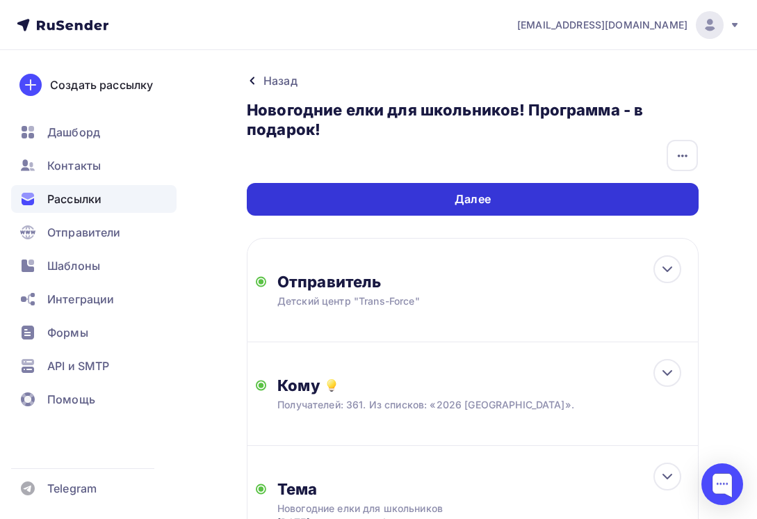
click at [589, 188] on div "Далее" at bounding box center [473, 199] width 452 height 33
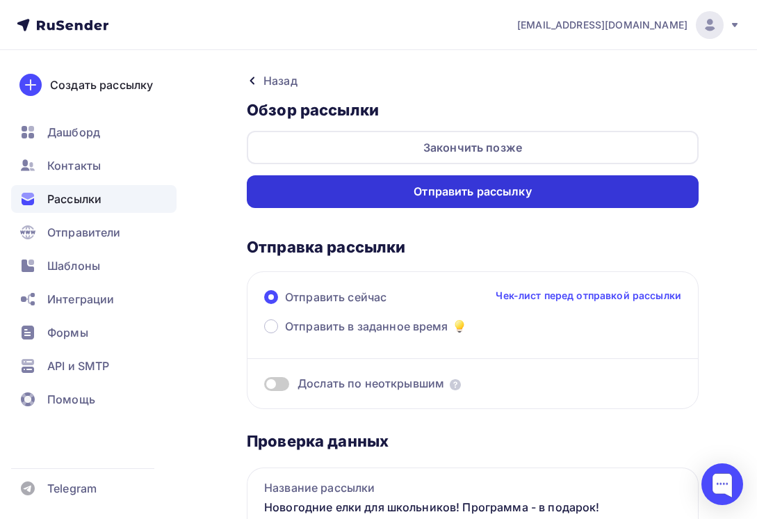
click at [507, 198] on div "Отправить рассылку" at bounding box center [473, 192] width 118 height 16
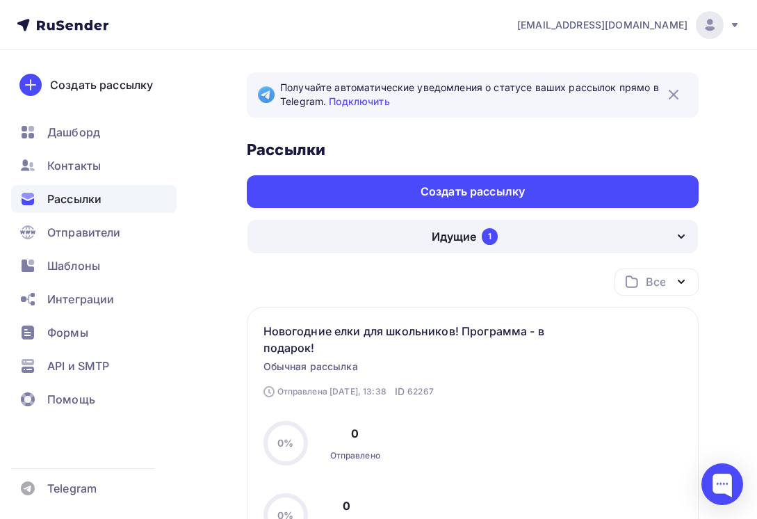
click at [490, 229] on div "1" at bounding box center [490, 236] width 16 height 17
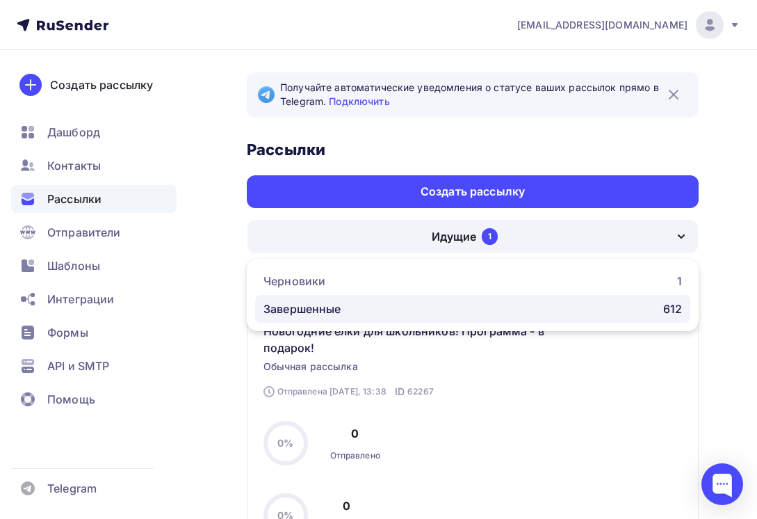
click at [349, 301] on div "Завершенные 612" at bounding box center [473, 308] width 419 height 17
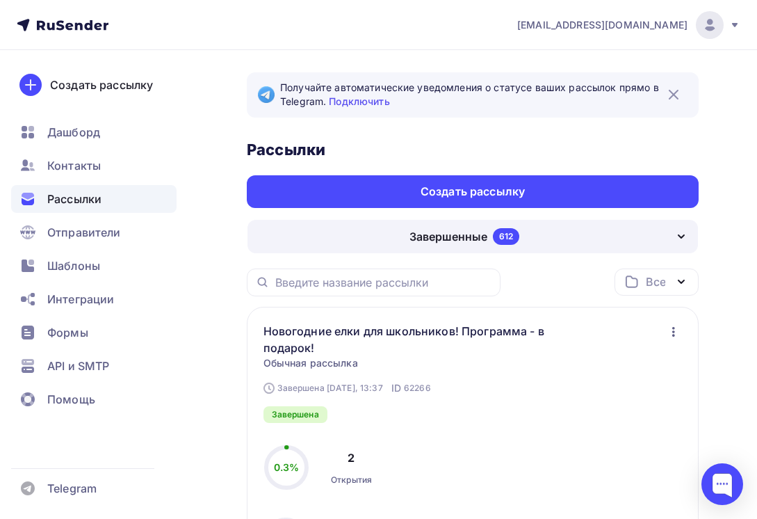
click at [676, 327] on icon "button" at bounding box center [673, 331] width 17 height 17
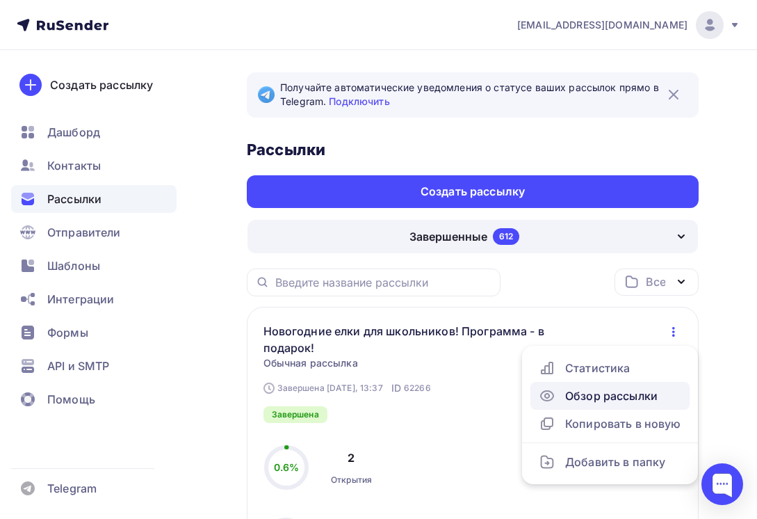
click at [617, 408] on link "Обзор рассылки" at bounding box center [610, 396] width 159 height 28
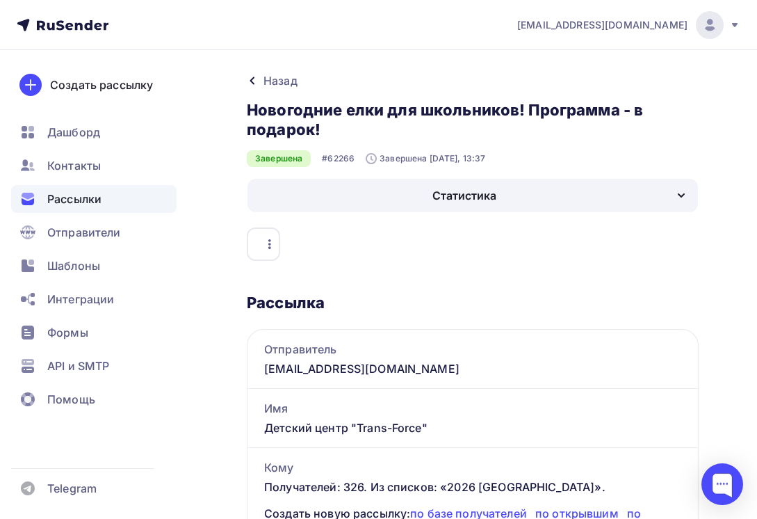
click at [92, 198] on span "Рассылки" at bounding box center [74, 199] width 54 height 17
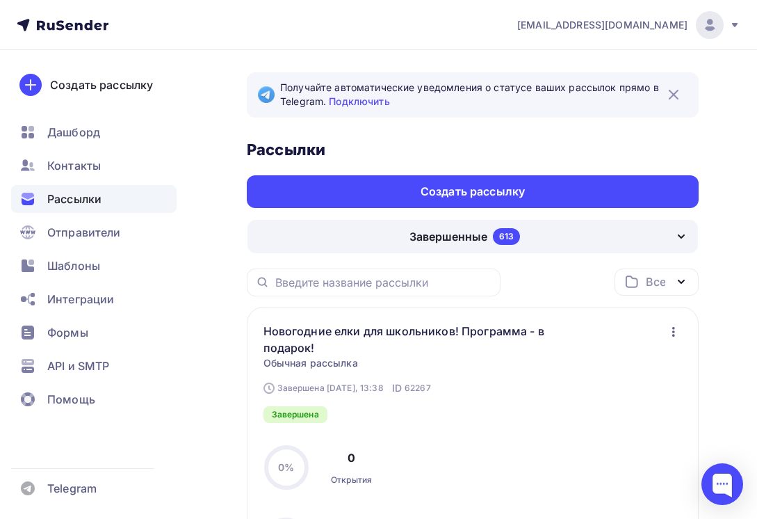
click at [420, 241] on div "Завершенные" at bounding box center [449, 236] width 78 height 17
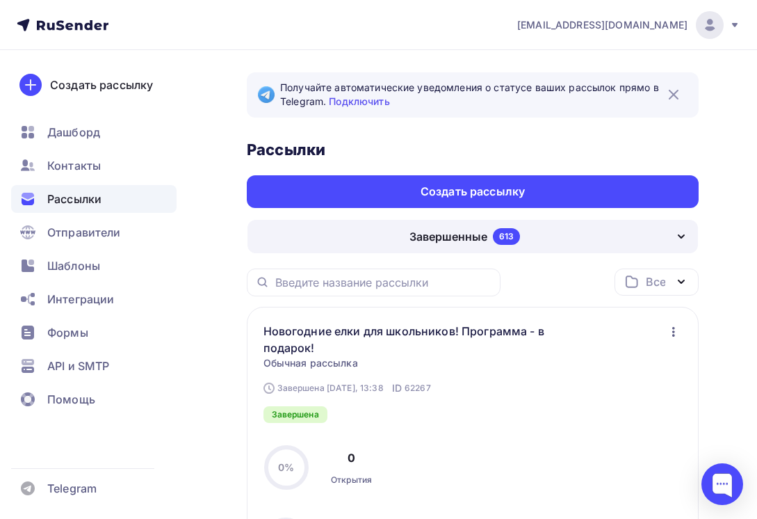
click at [670, 327] on icon "button" at bounding box center [673, 331] width 17 height 17
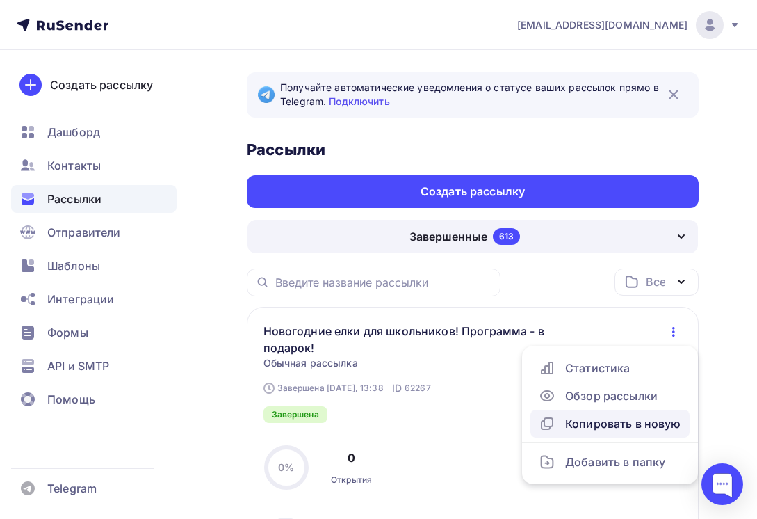
click at [627, 423] on div "Копировать в новую" at bounding box center [610, 423] width 143 height 17
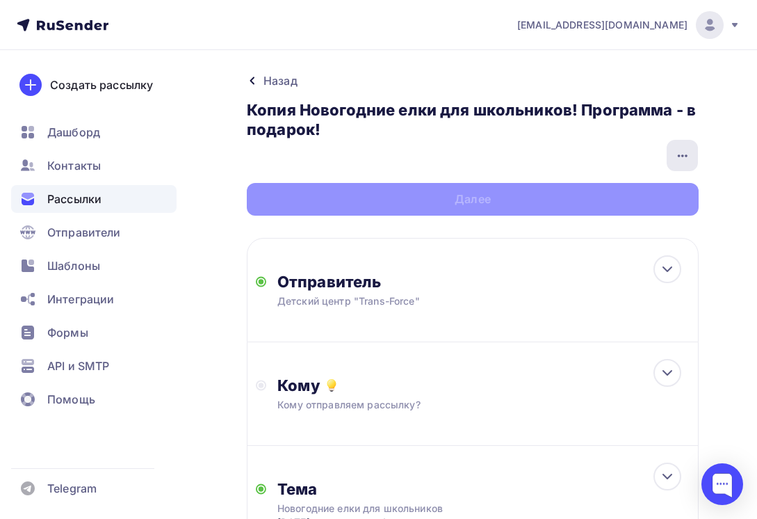
click at [684, 159] on icon "button" at bounding box center [682, 155] width 17 height 17
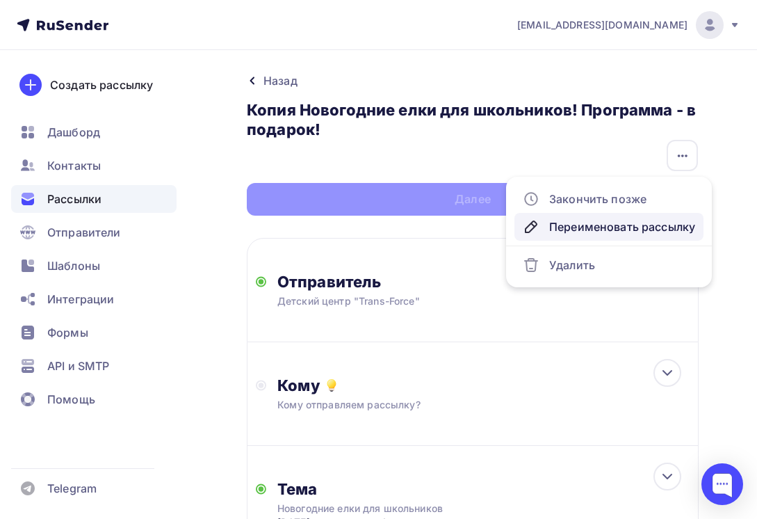
click at [592, 231] on div "Переименовать рассылку" at bounding box center [609, 226] width 172 height 17
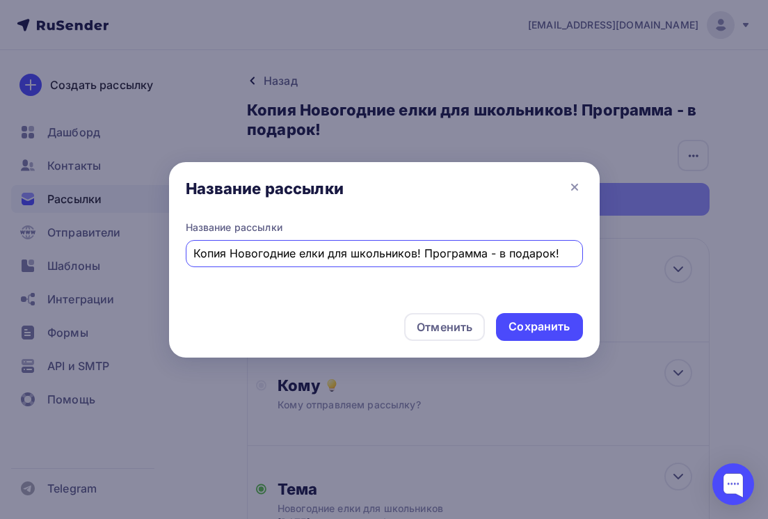
drag, startPoint x: 229, startPoint y: 254, endPoint x: 150, endPoint y: 246, distance: 79.7
click at [150, 246] on div "Название рассылки Название рассылки Копия Новогодние елки для школьников! Прогр…" at bounding box center [384, 259] width 768 height 519
type input "Новогодние елки для школьников! Программа - в подарок!"
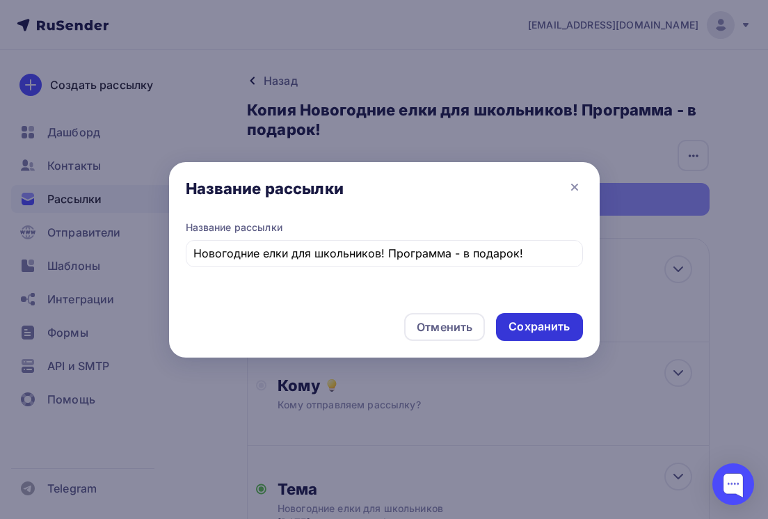
click at [538, 334] on div "Сохранить" at bounding box center [538, 326] width 61 height 16
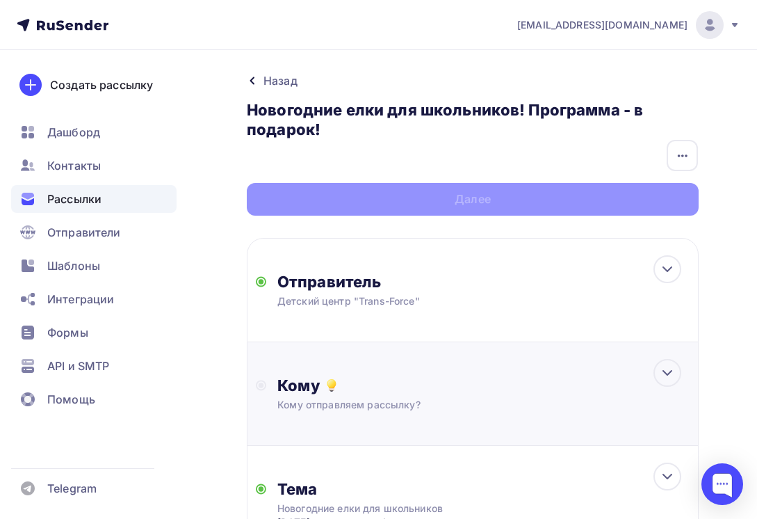
click at [350, 395] on div "Кому Кому отправляем рассылку? Списки получателей Выберите список Все списки id…" at bounding box center [483, 393] width 412 height 36
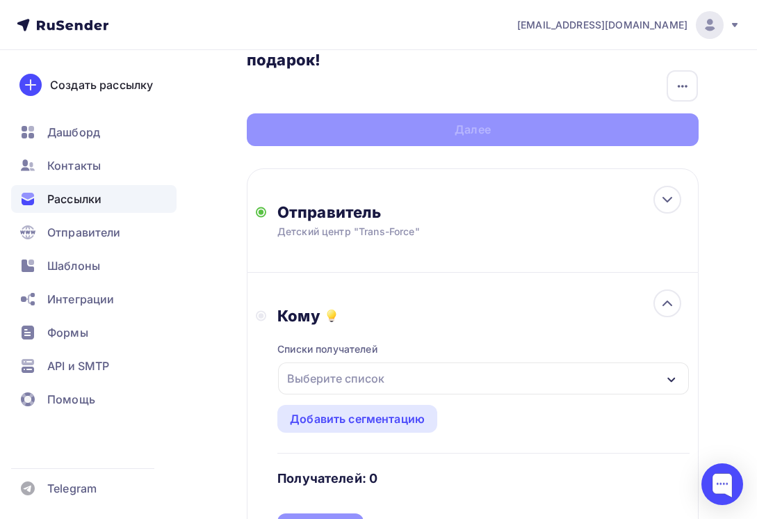
click at [377, 371] on div "Выберите список" at bounding box center [336, 378] width 108 height 25
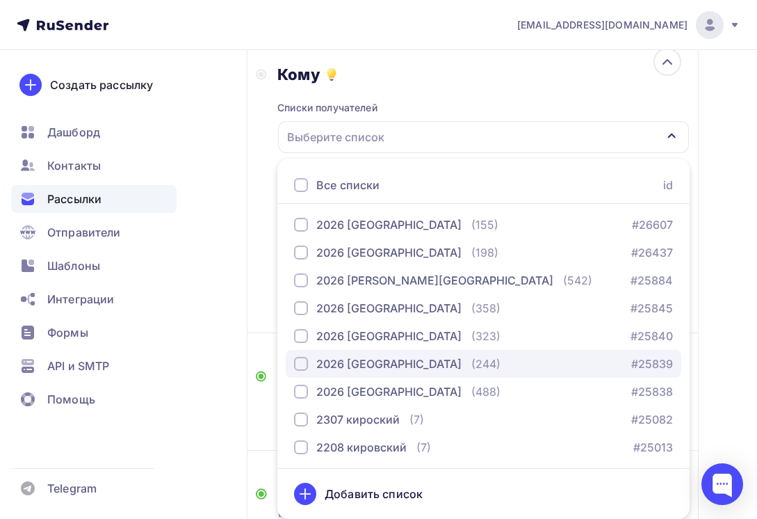
scroll to position [487, 0]
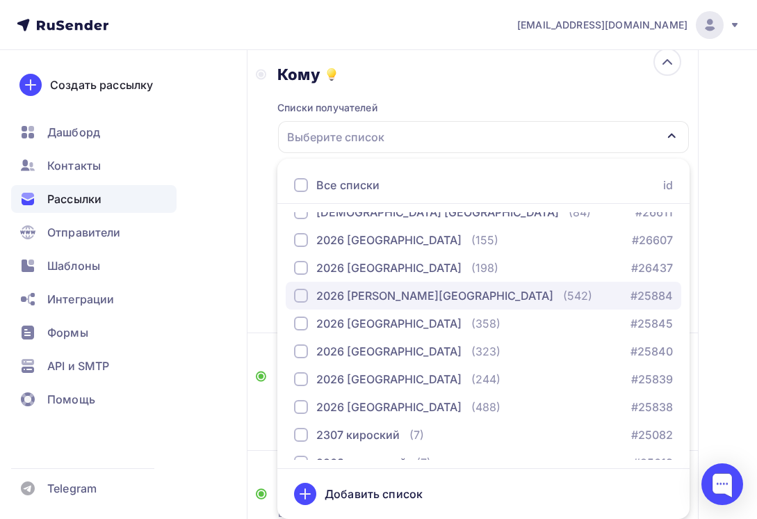
click at [404, 298] on div "2026 [PERSON_NAME][GEOGRAPHIC_DATA]" at bounding box center [434, 295] width 237 height 17
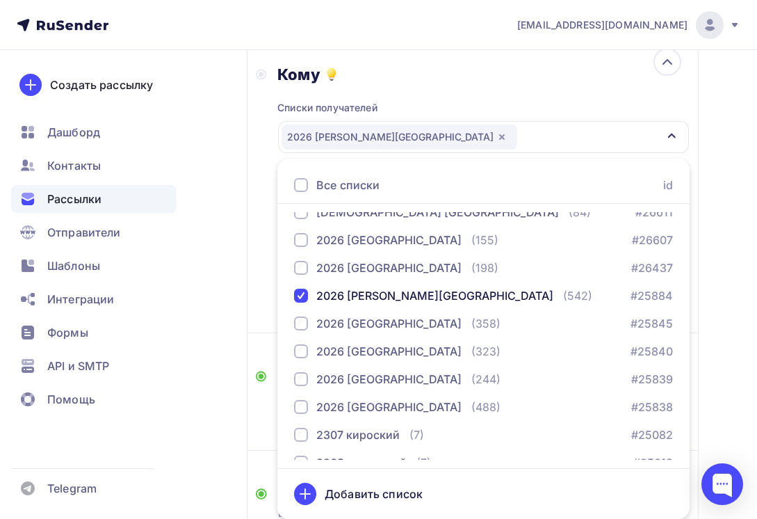
click at [729, 293] on div "Назад Новогодние елки для школьников! Программа - в подарок! Новогодние елки дл…" at bounding box center [378, 235] width 757 height 992
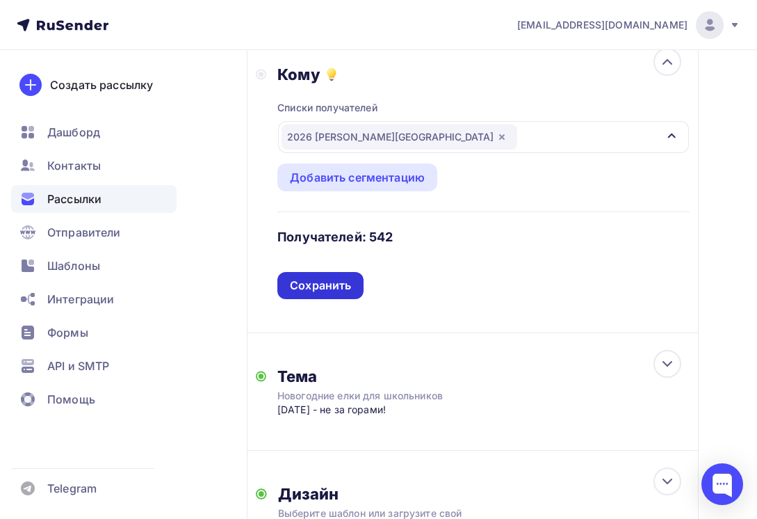
click at [331, 284] on div "Сохранить" at bounding box center [320, 285] width 61 height 16
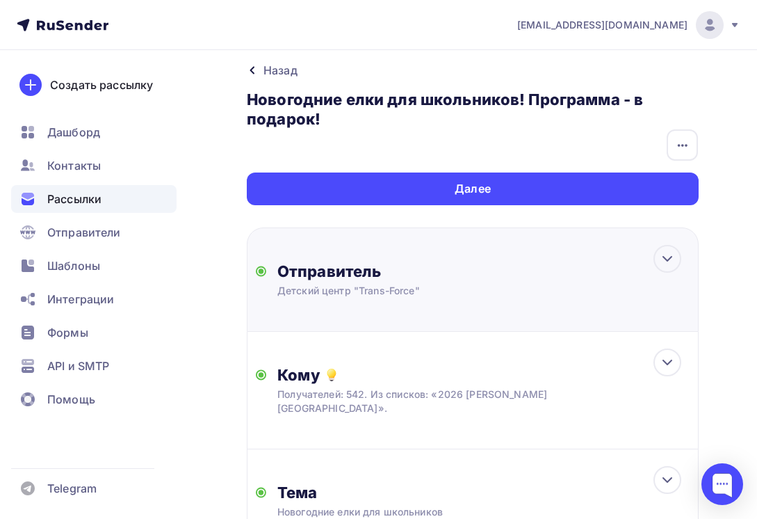
scroll to position [0, 0]
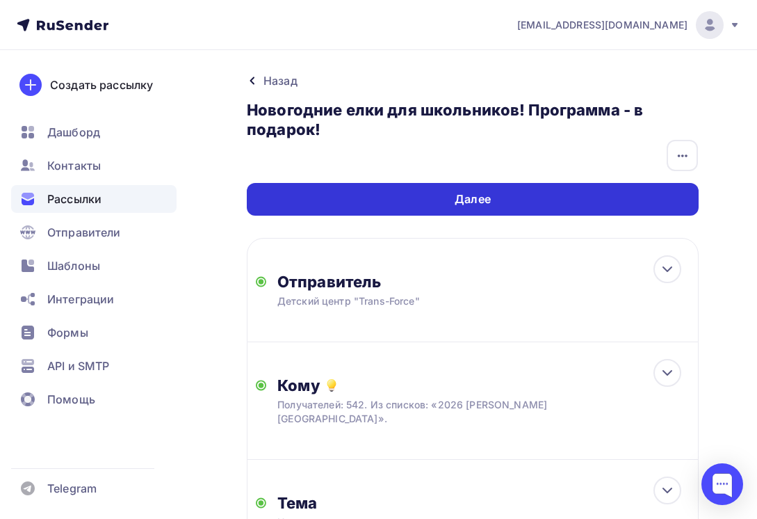
click at [481, 200] on div "Далее" at bounding box center [473, 199] width 36 height 16
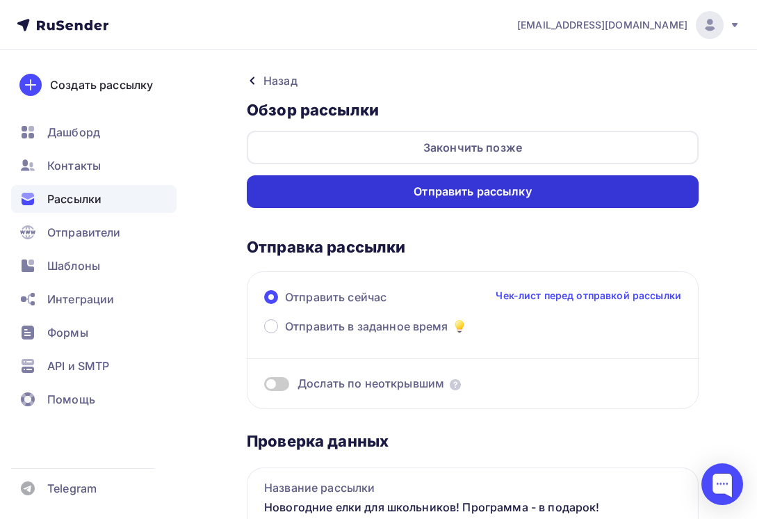
click at [500, 191] on div "Отправить рассылку" at bounding box center [473, 192] width 118 height 16
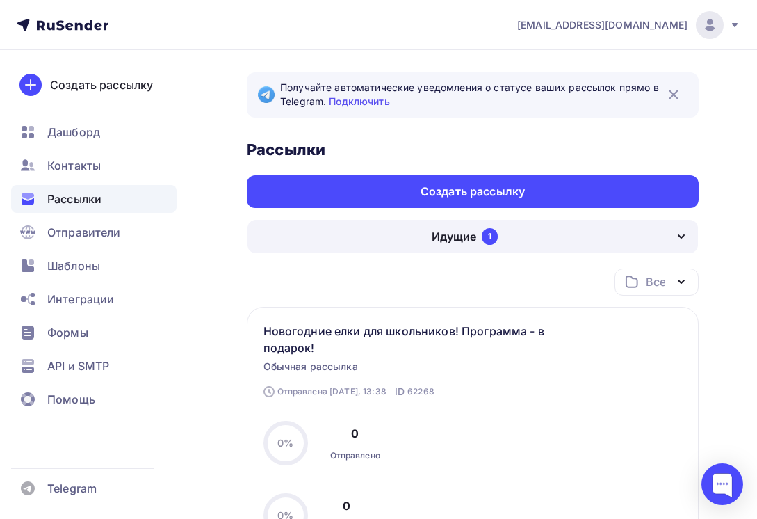
click at [531, 235] on div "Идущие 1" at bounding box center [473, 236] width 451 height 33
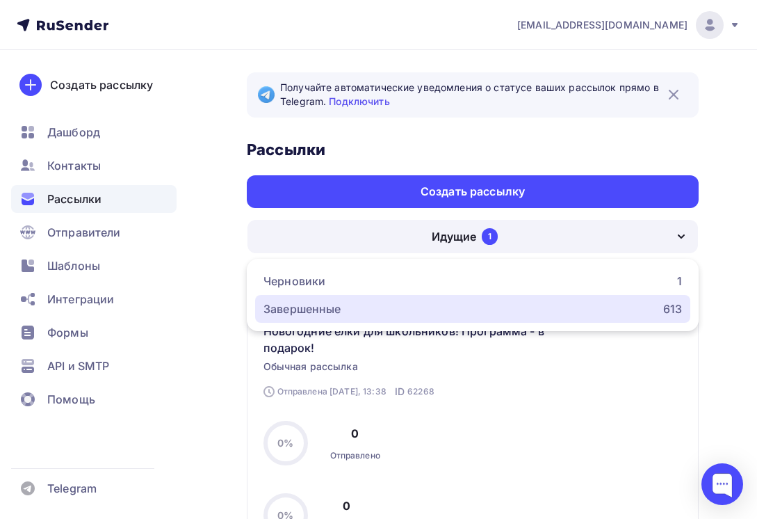
click at [385, 309] on div "Завершенные 613" at bounding box center [473, 308] width 419 height 17
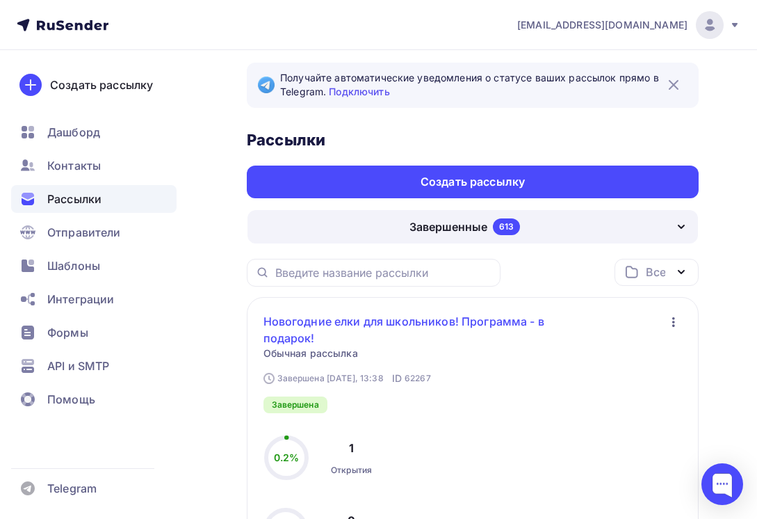
scroll to position [70, 0]
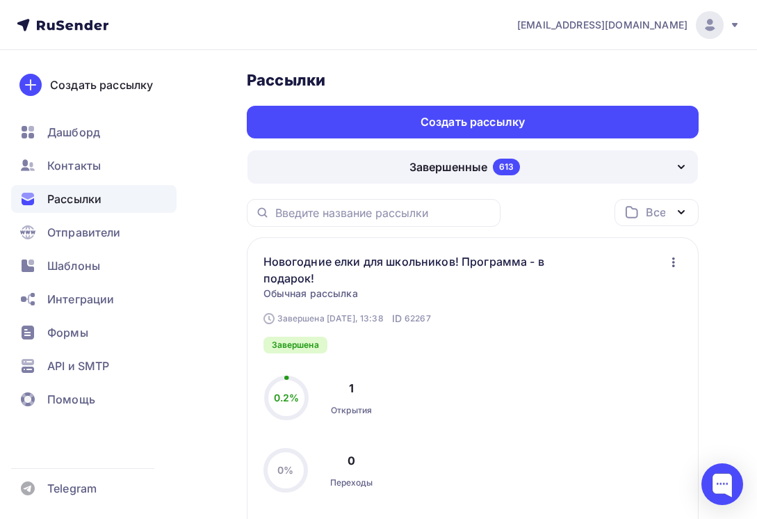
click at [670, 259] on icon "button" at bounding box center [673, 262] width 17 height 17
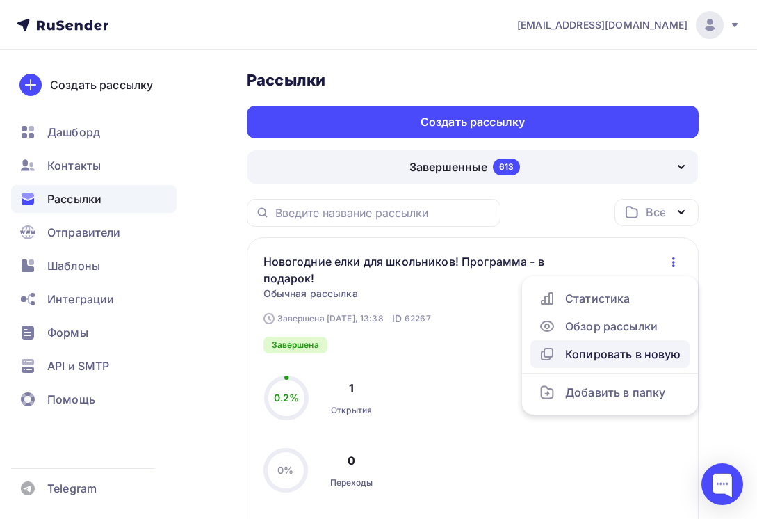
click at [619, 353] on div "Копировать в новую" at bounding box center [610, 354] width 143 height 17
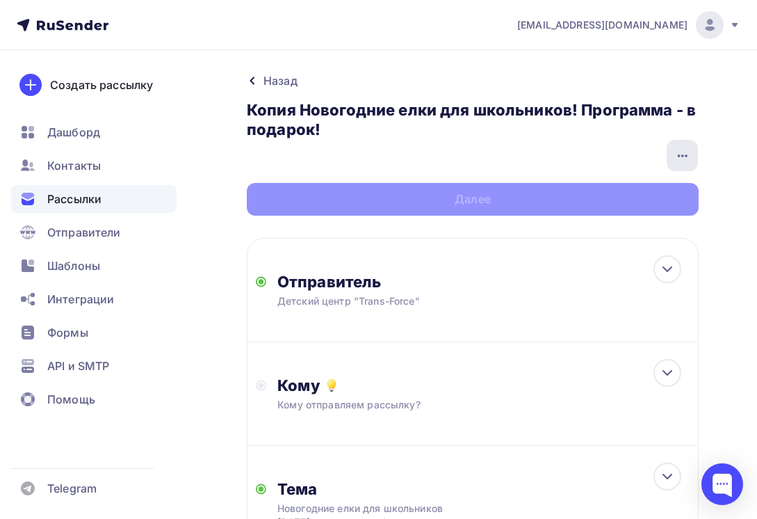
click at [688, 154] on icon "button" at bounding box center [682, 155] width 17 height 17
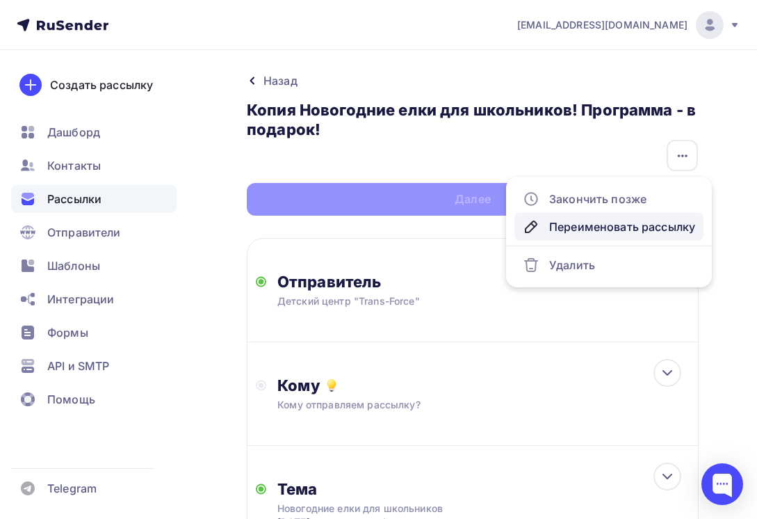
click at [599, 223] on div "Переименовать рассылку" at bounding box center [609, 226] width 172 height 17
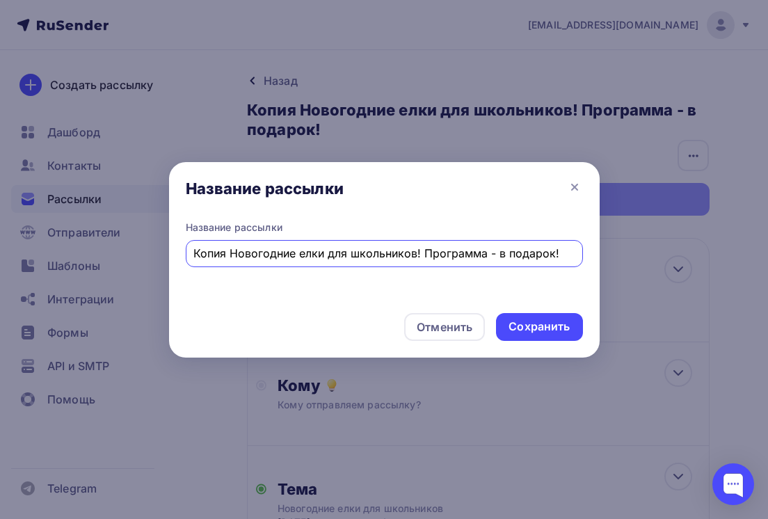
drag, startPoint x: 227, startPoint y: 254, endPoint x: 124, endPoint y: 254, distance: 102.9
click at [124, 254] on div "Название рассылки Название рассылки Копия Новогодние елки для школьников! Прогр…" at bounding box center [384, 259] width 768 height 519
type input "Новогодние елки для школьников! Программа - в подарок!"
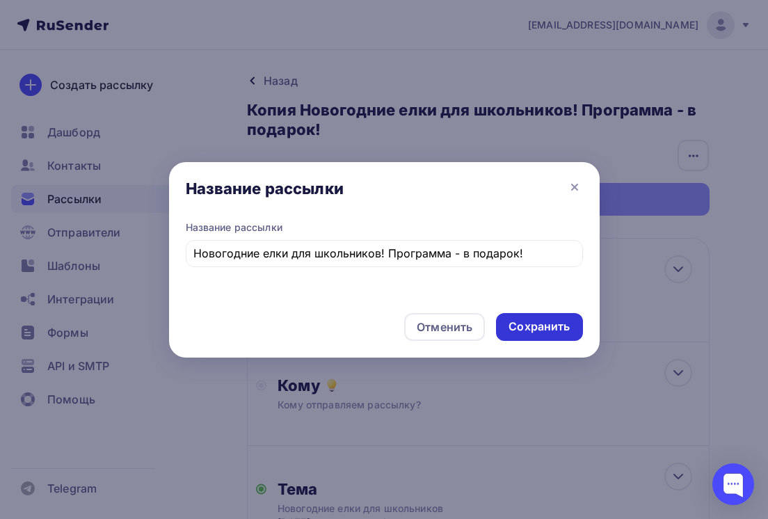
click at [544, 334] on div "Сохранить" at bounding box center [539, 327] width 86 height 28
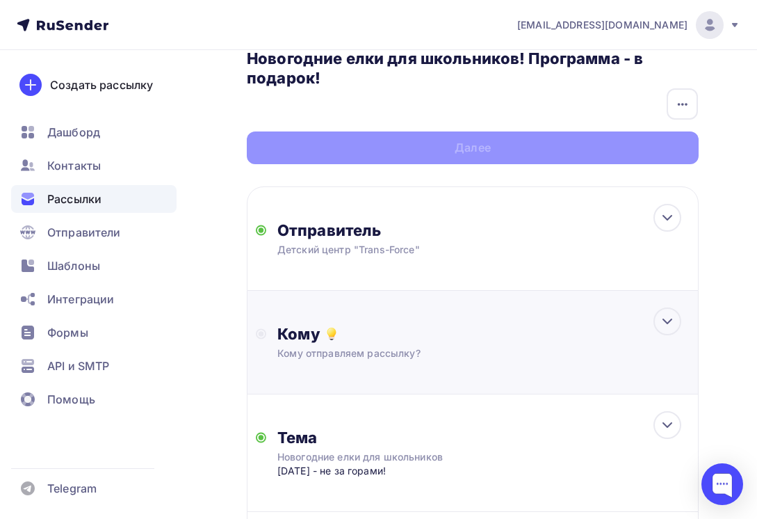
scroll to position [139, 0]
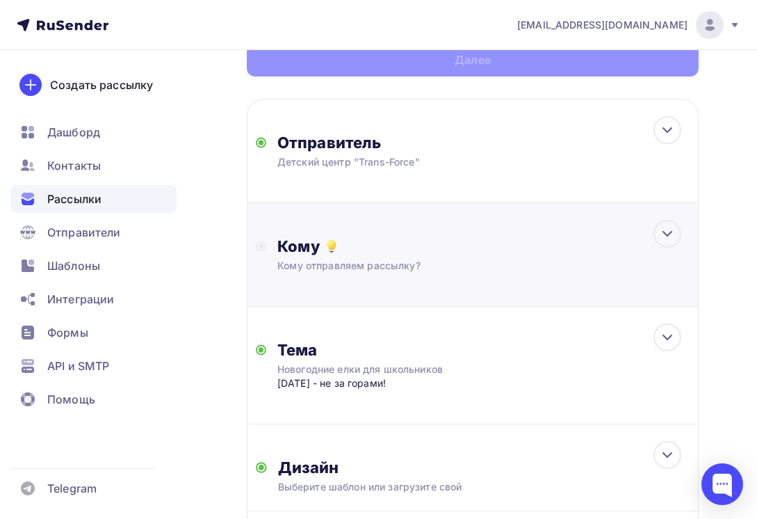
click at [369, 258] on div "Кому Кому отправляем рассылку? Списки получателей Выберите список Все списки id…" at bounding box center [483, 254] width 412 height 36
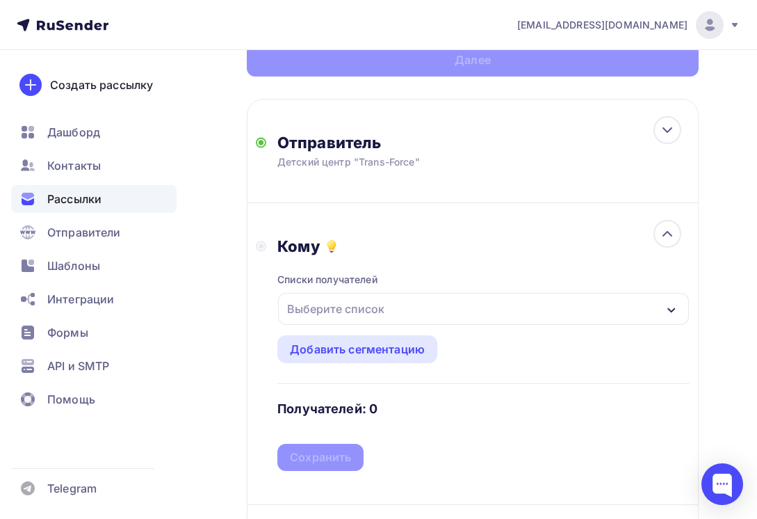
click at [381, 316] on div "Выберите список" at bounding box center [336, 308] width 108 height 25
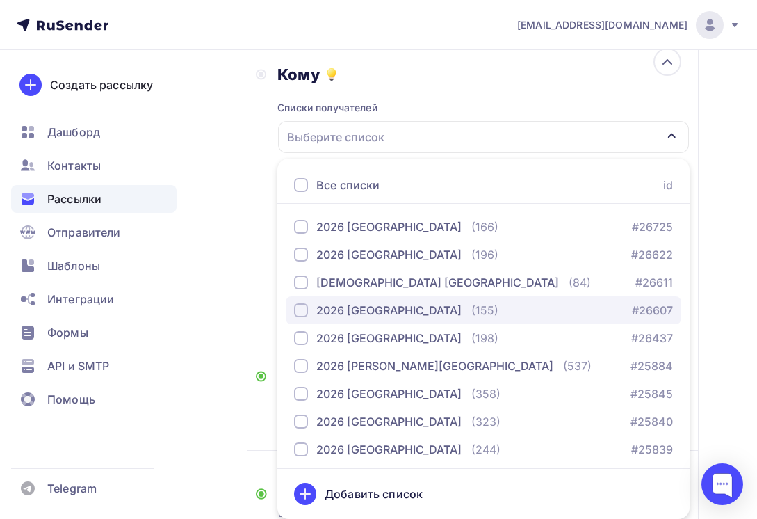
scroll to position [417, 0]
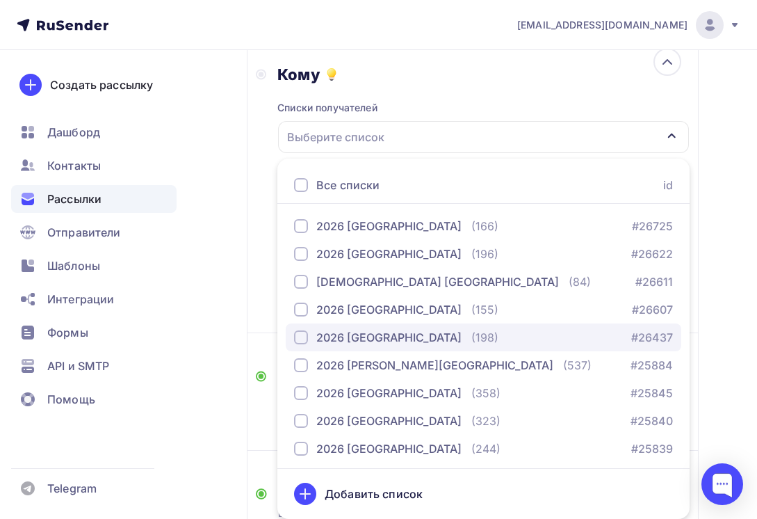
click at [398, 336] on div "2026 [GEOGRAPHIC_DATA]" at bounding box center [388, 337] width 145 height 17
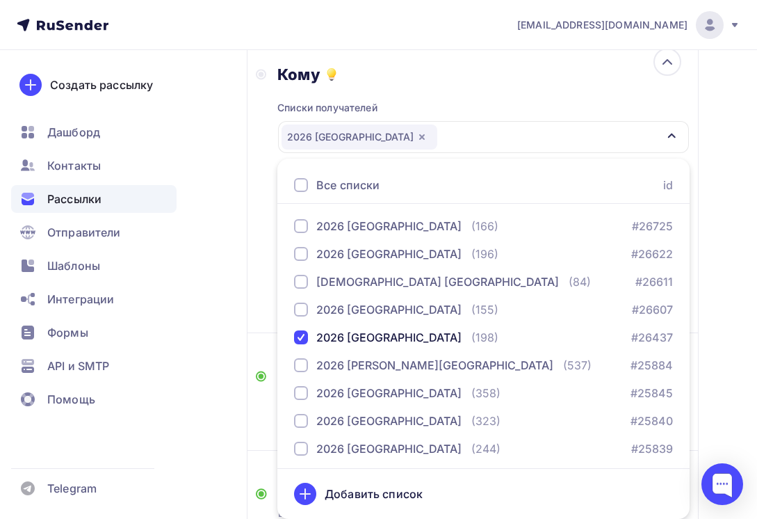
drag, startPoint x: 745, startPoint y: 401, endPoint x: 739, endPoint y: 379, distance: 22.3
click at [745, 399] on div "Назад Новогодние елки для школьников! Программа - в подарок! Новогодние елки дл…" at bounding box center [378, 235] width 757 height 992
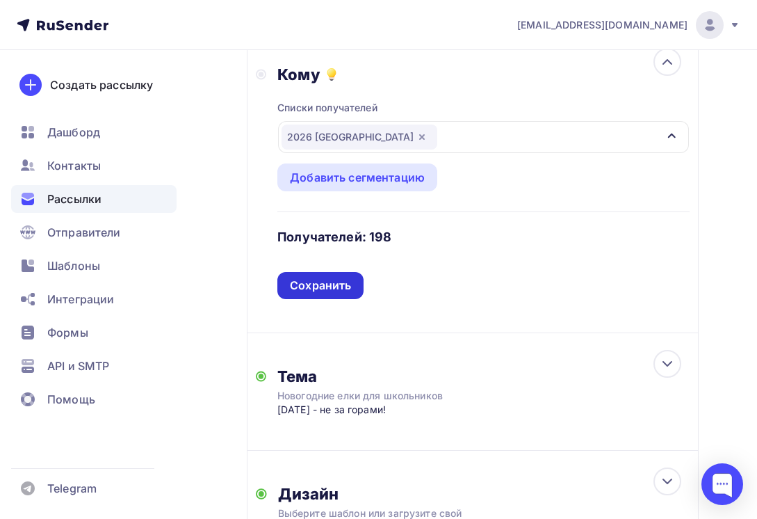
click at [359, 282] on div "Сохранить" at bounding box center [320, 285] width 86 height 27
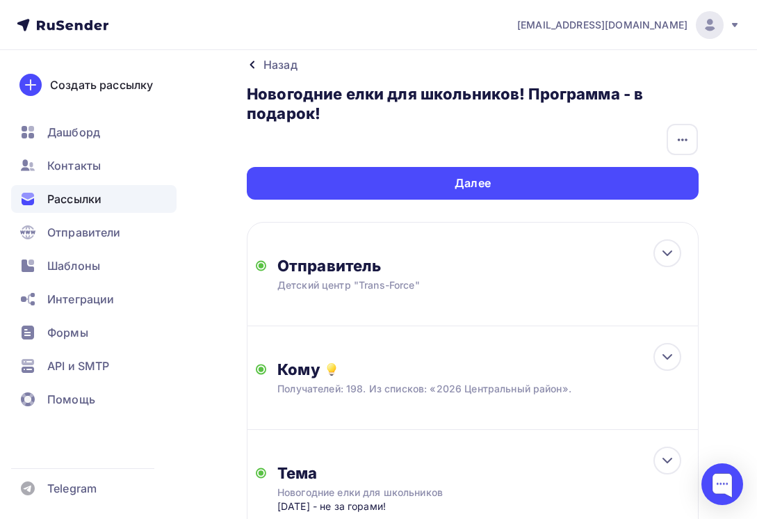
scroll to position [0, 0]
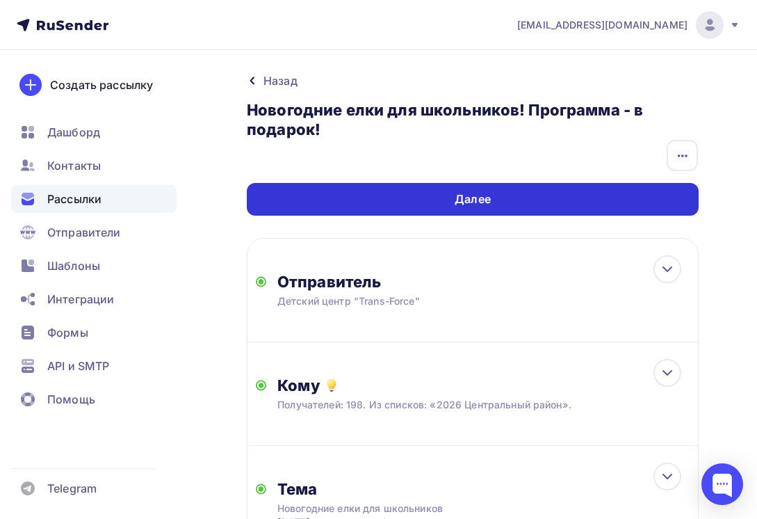
click at [531, 195] on div "Далее" at bounding box center [473, 199] width 452 height 33
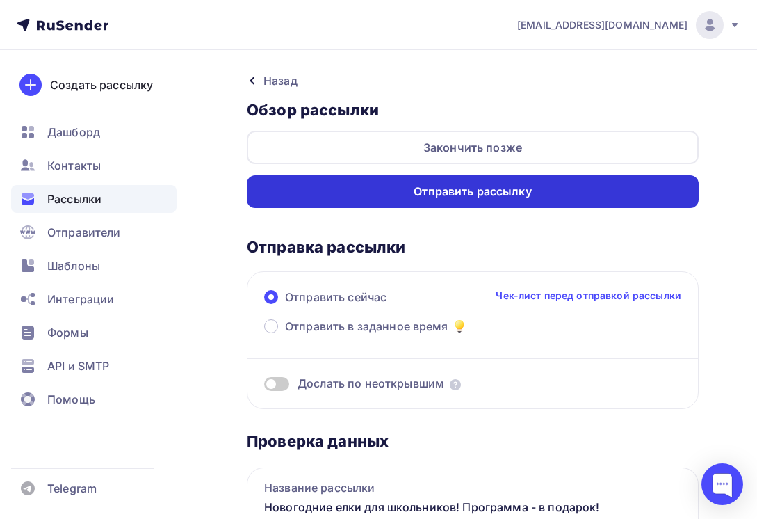
click at [505, 191] on div "Отправить рассылку" at bounding box center [473, 192] width 118 height 16
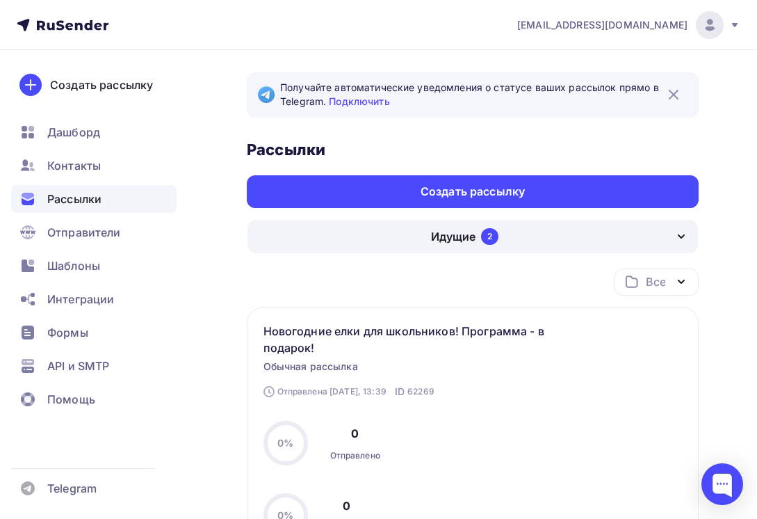
click at [558, 234] on div "Идущие 2" at bounding box center [473, 236] width 451 height 33
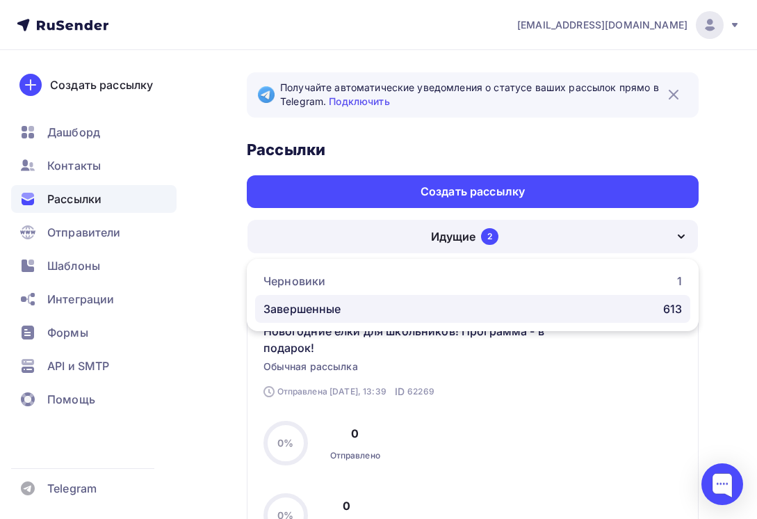
click at [386, 302] on div "Завершенные 613" at bounding box center [473, 308] width 419 height 17
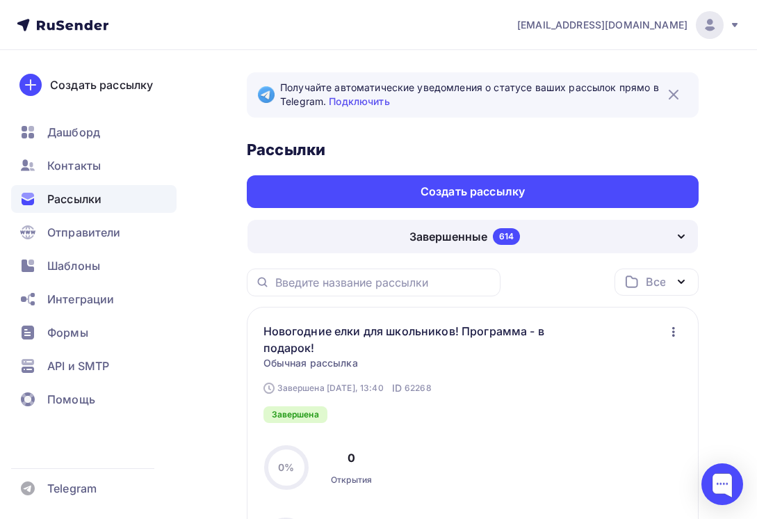
click at [666, 328] on icon "button" at bounding box center [673, 331] width 17 height 17
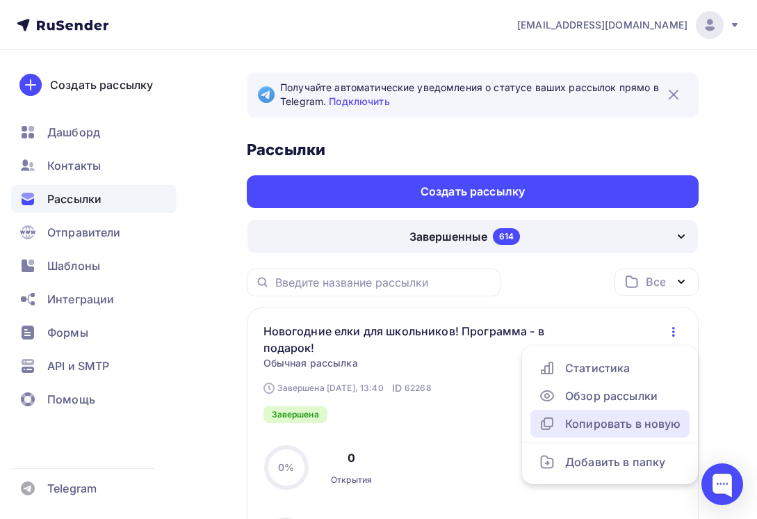
drag, startPoint x: 622, startPoint y: 423, endPoint x: 569, endPoint y: 385, distance: 65.6
click at [622, 421] on div "Копировать в новую" at bounding box center [610, 423] width 143 height 17
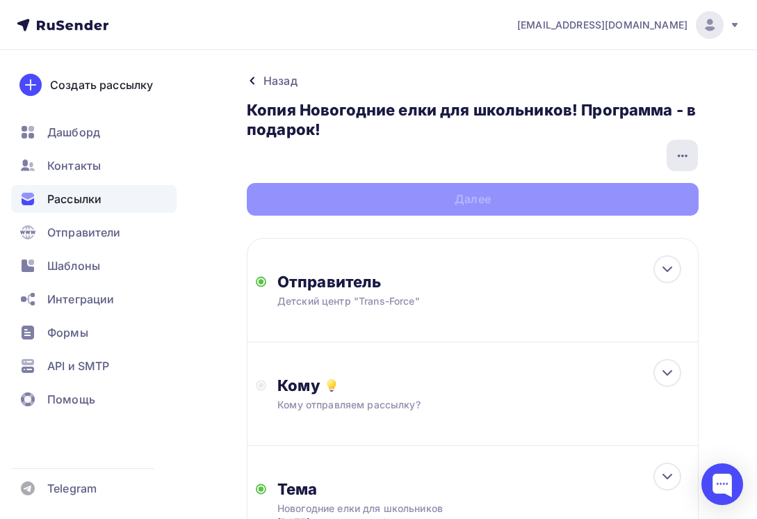
drag, startPoint x: 690, startPoint y: 161, endPoint x: 681, endPoint y: 160, distance: 9.8
click at [690, 160] on icon "button" at bounding box center [682, 155] width 17 height 17
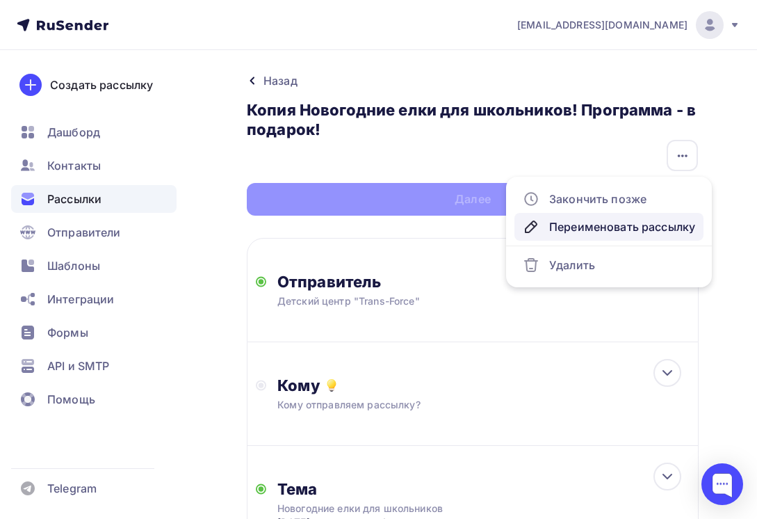
click at [586, 228] on div "Переименовать рассылку" at bounding box center [609, 226] width 172 height 17
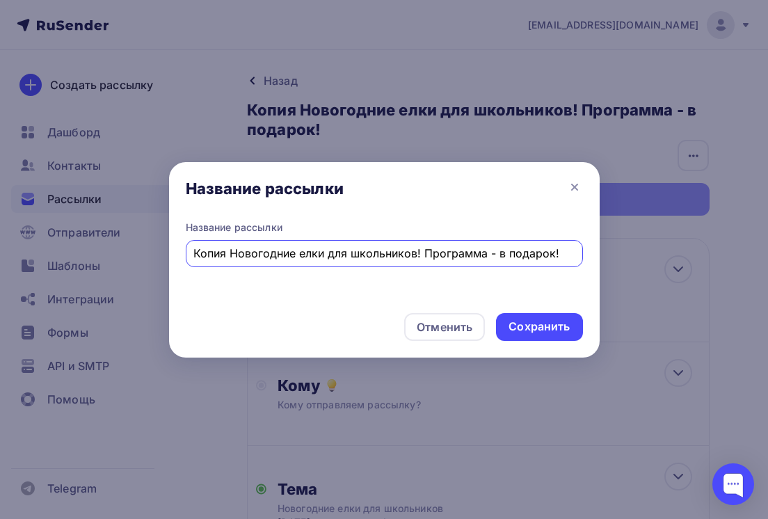
drag, startPoint x: 227, startPoint y: 252, endPoint x: 168, endPoint y: 254, distance: 59.2
click at [169, 254] on div "Название рассылки Копия Новогодние елки для школьников! Программа - в подарок!" at bounding box center [384, 260] width 430 height 81
type input "Новогодние елки для школьников! Программа - в подарок!"
click at [565, 314] on div "Сохранить" at bounding box center [539, 327] width 86 height 28
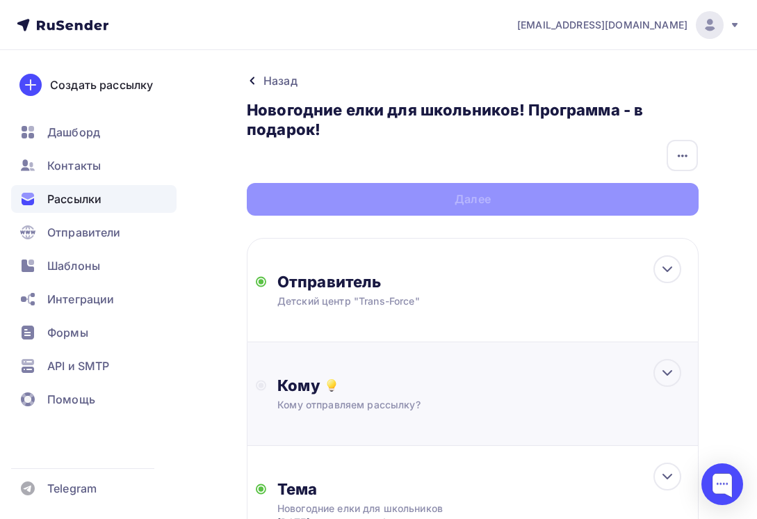
click at [351, 391] on div "Кому" at bounding box center [483, 384] width 412 height 19
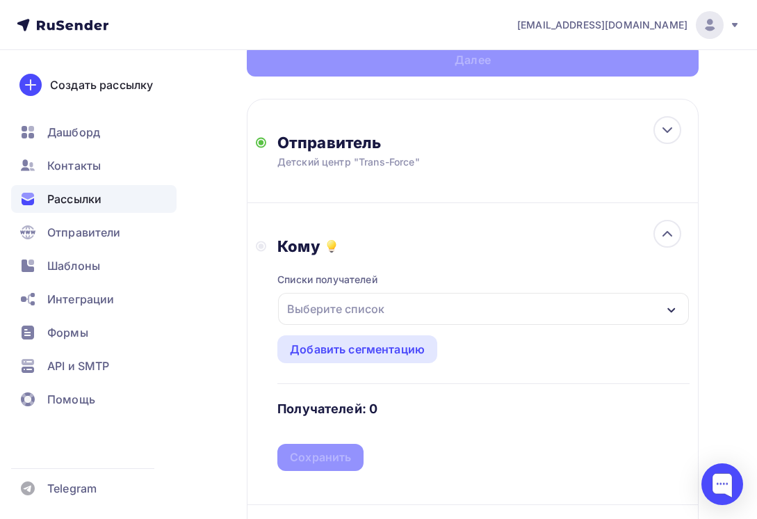
click at [394, 299] on div "Выберите список" at bounding box center [483, 309] width 411 height 32
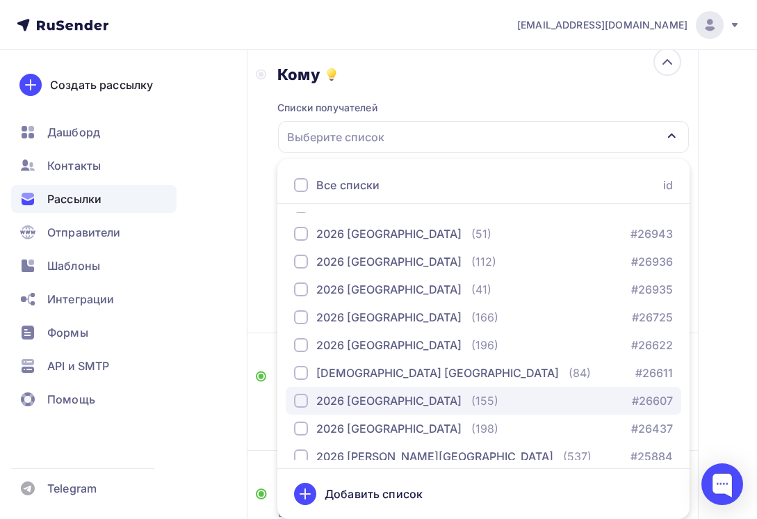
scroll to position [348, 0]
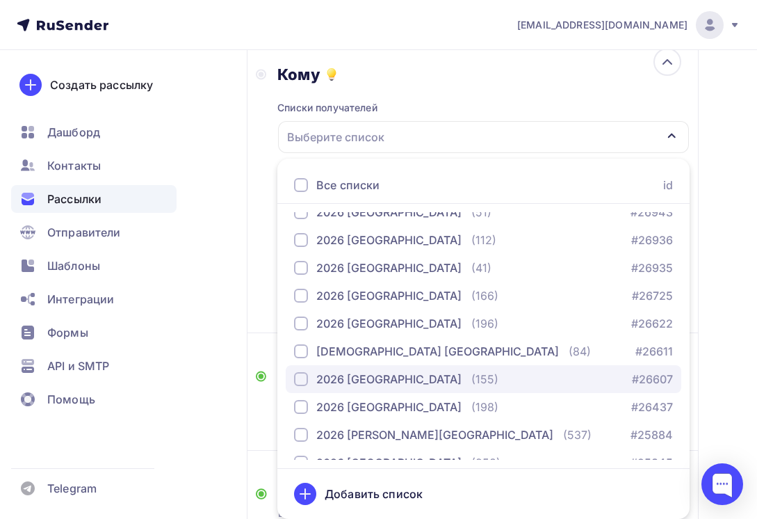
click at [415, 380] on div "[DEMOGRAPHIC_DATA] [GEOGRAPHIC_DATA]" at bounding box center [388, 379] width 145 height 17
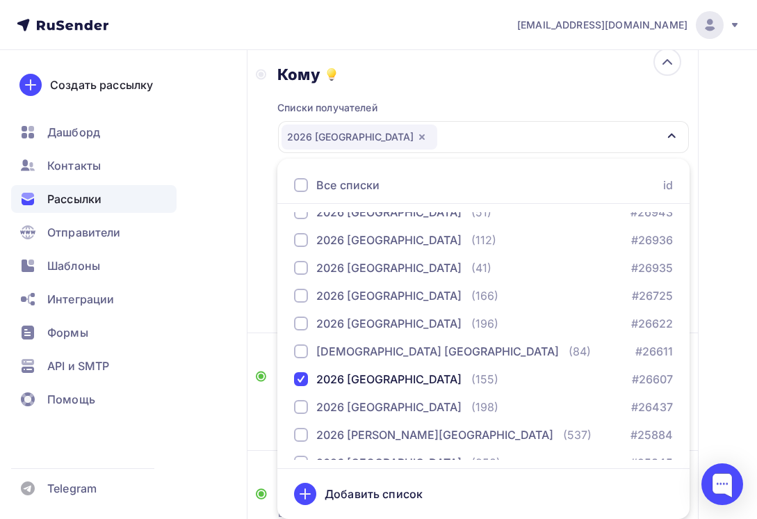
click at [735, 369] on div "Назад Новогодние елки для школьников! Программа - в подарок! Новогодние елки дл…" at bounding box center [378, 235] width 757 height 992
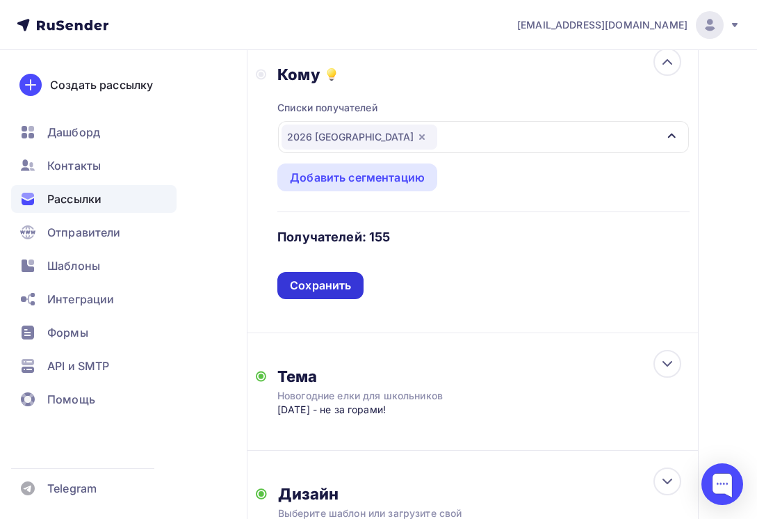
click at [358, 283] on div "Сохранить" at bounding box center [320, 285] width 86 height 27
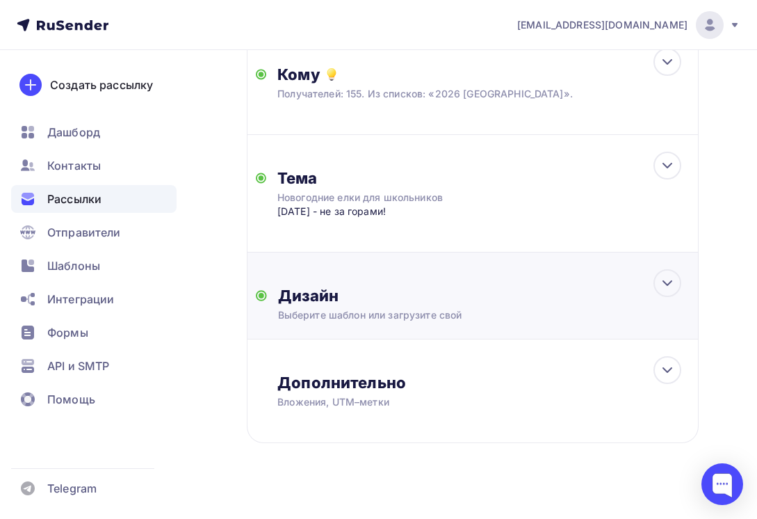
scroll to position [33, 0]
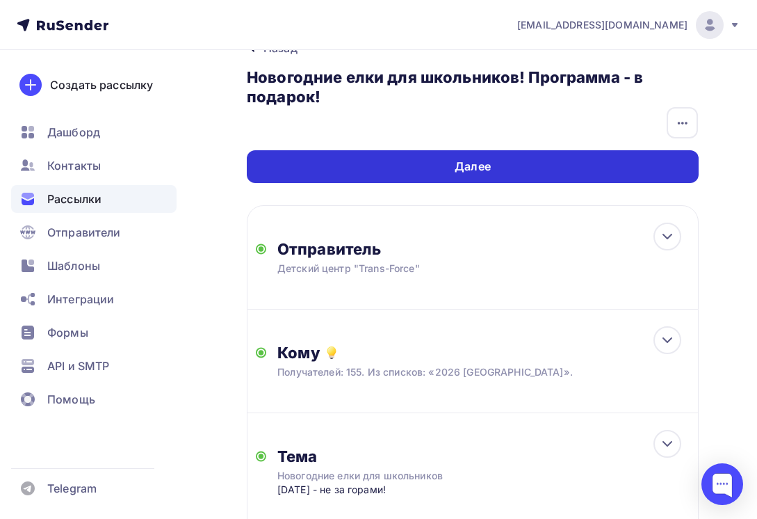
click at [585, 159] on div "Далее" at bounding box center [473, 166] width 452 height 33
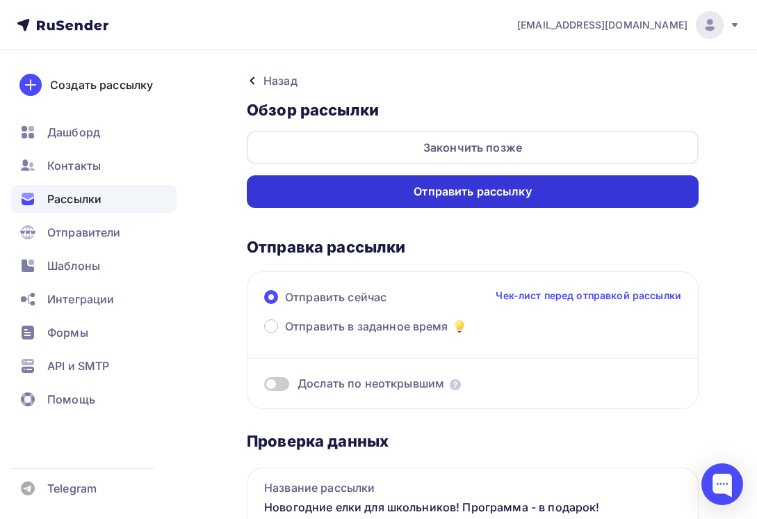
click at [489, 192] on div "Отправить рассылку" at bounding box center [473, 192] width 118 height 16
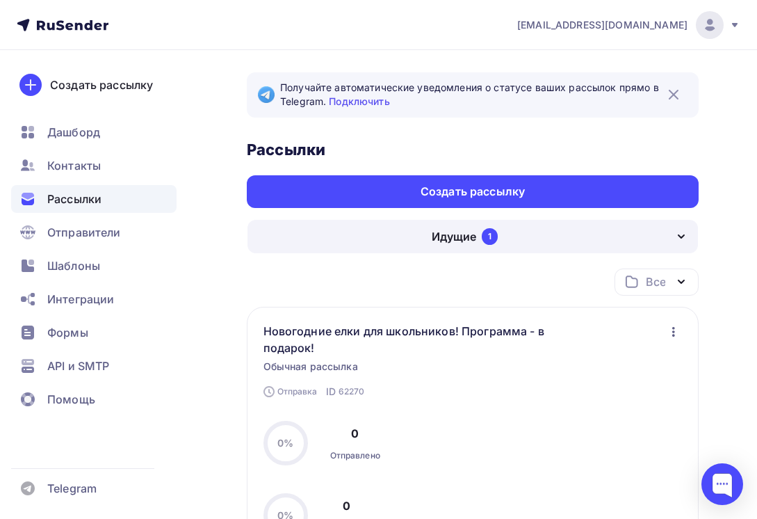
click at [592, 238] on div "Идущие 1" at bounding box center [473, 236] width 451 height 33
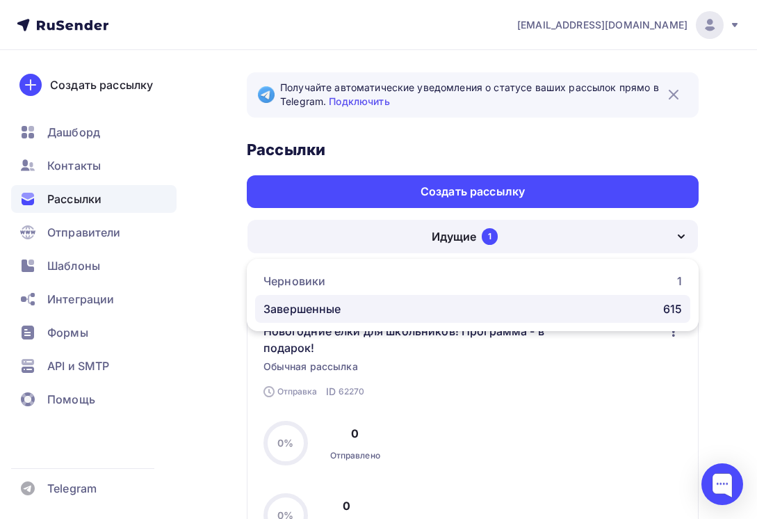
click at [393, 309] on div "Завершенные 615" at bounding box center [473, 308] width 419 height 17
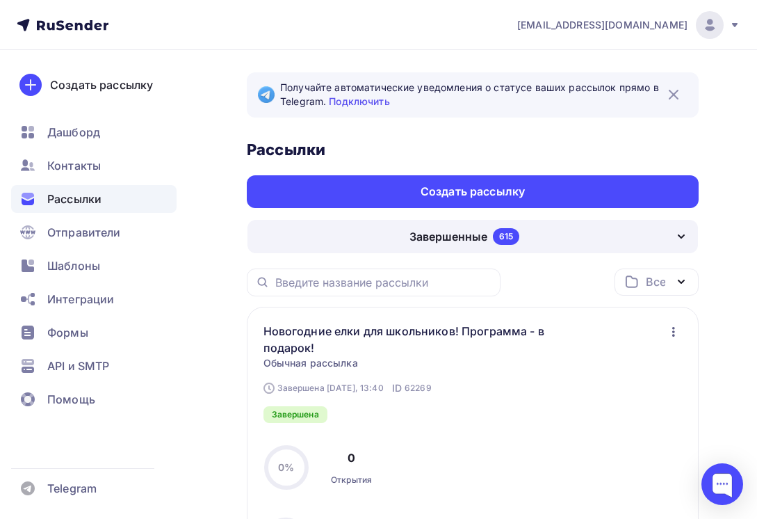
click at [669, 327] on icon "button" at bounding box center [673, 331] width 17 height 17
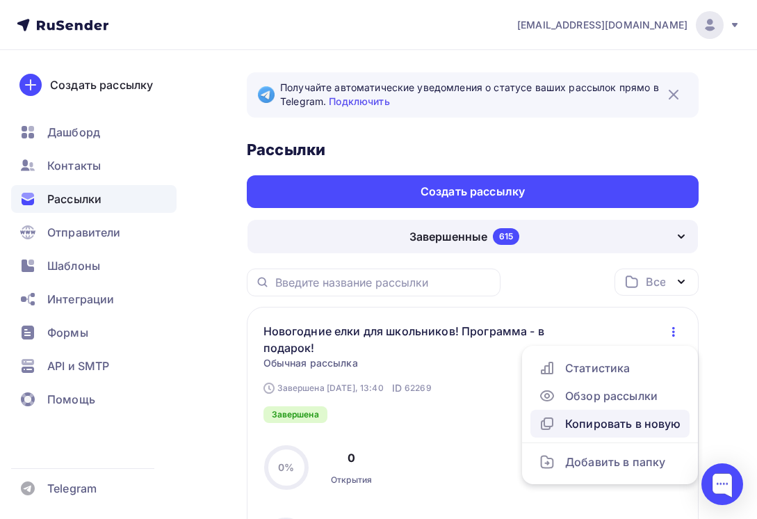
click at [633, 418] on div "Копировать в новую" at bounding box center [610, 423] width 143 height 17
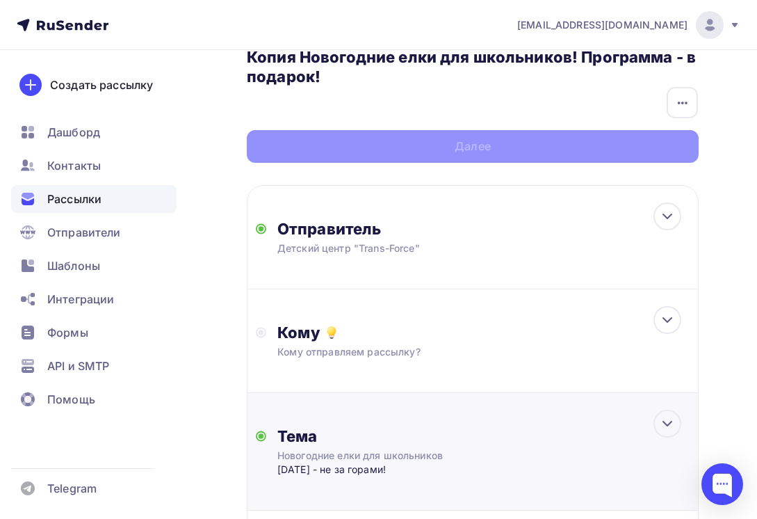
scroll to position [139, 0]
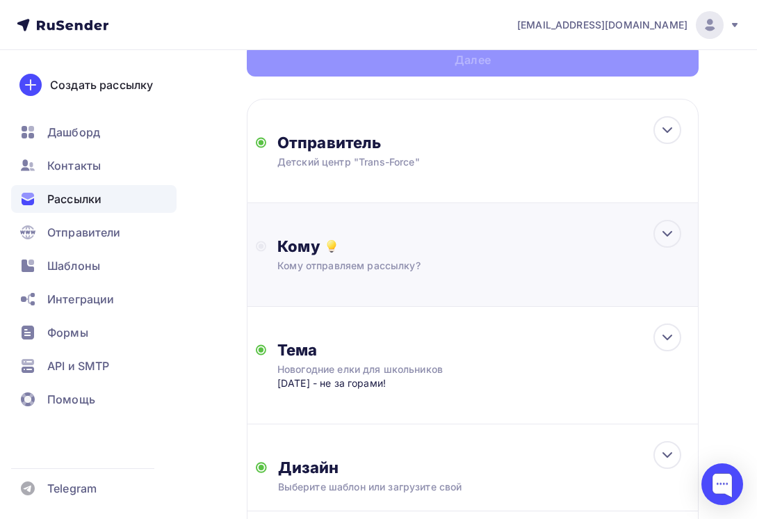
click at [410, 261] on div "Кому отправляем рассылку?" at bounding box center [462, 266] width 371 height 14
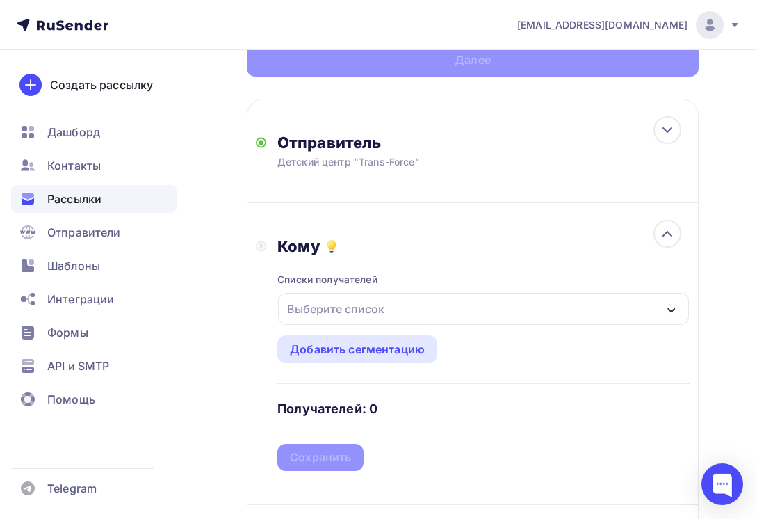
click at [420, 312] on div "Выберите список" at bounding box center [483, 309] width 411 height 32
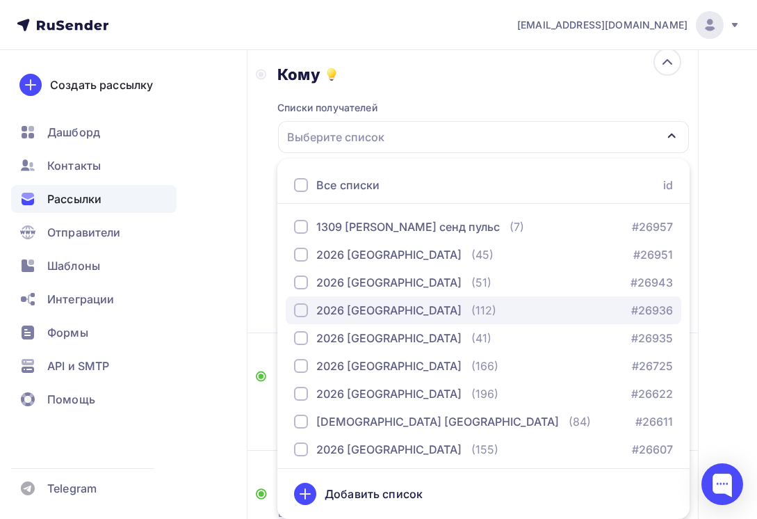
scroll to position [278, 0]
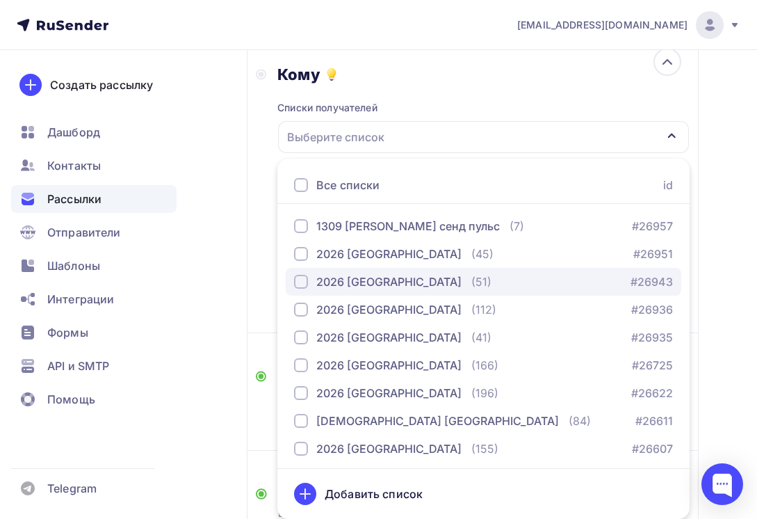
click at [430, 284] on div "2026 [GEOGRAPHIC_DATA]" at bounding box center [388, 281] width 145 height 17
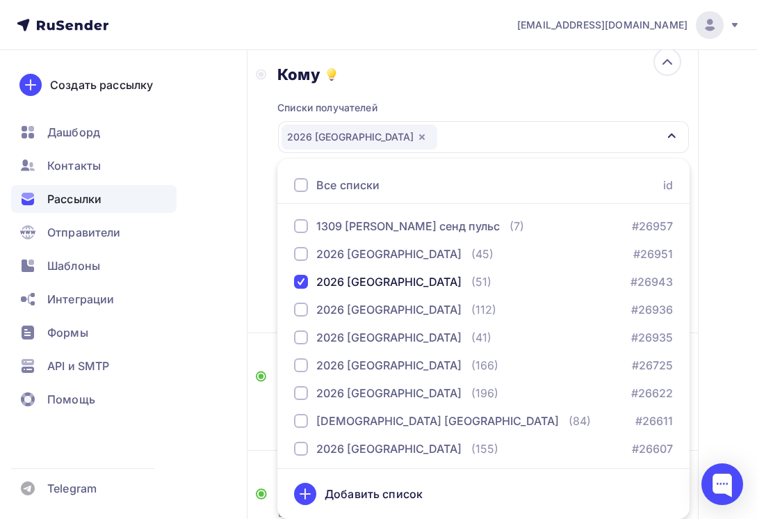
click at [718, 287] on div "Назад Копия Новогодние елки для школьников! Программа - в подарок! Копия Нового…" at bounding box center [378, 235] width 757 height 992
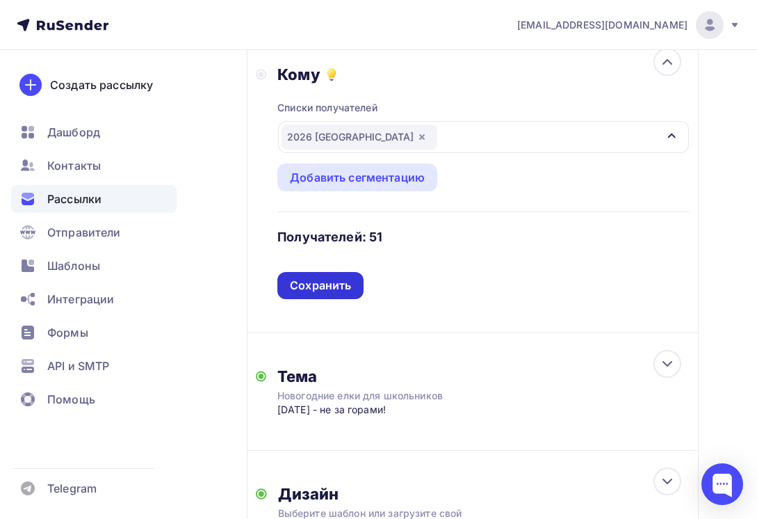
click at [331, 285] on div "Сохранить" at bounding box center [320, 285] width 61 height 16
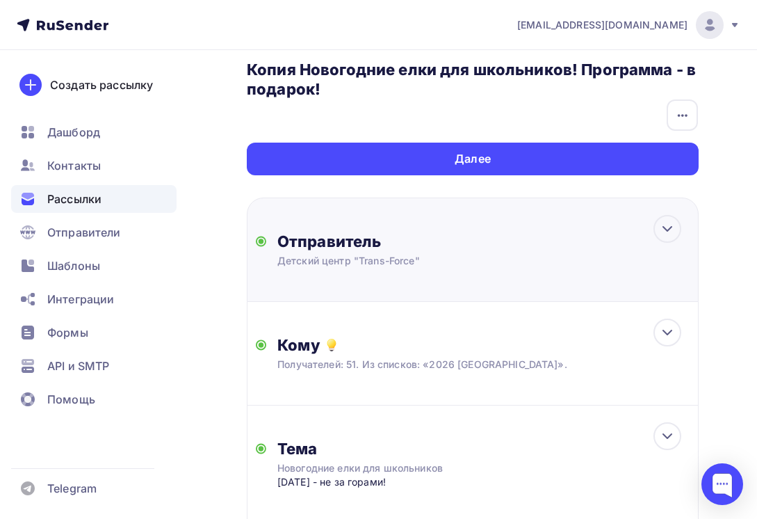
scroll to position [0, 0]
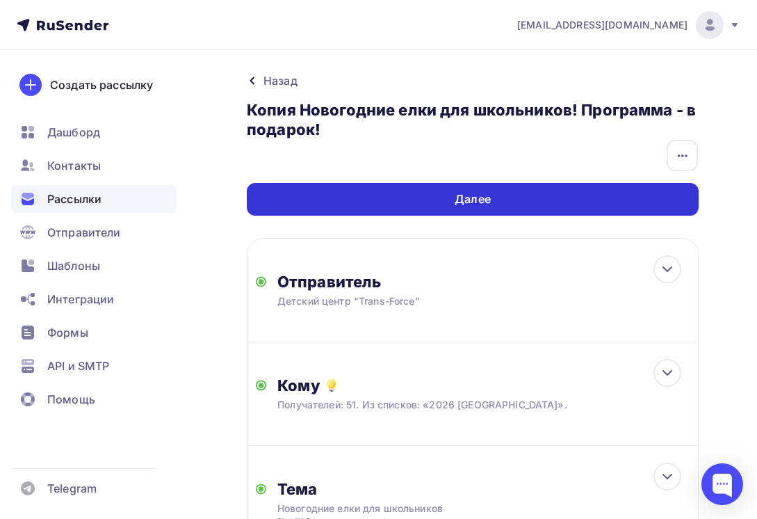
click at [582, 209] on div "Далее" at bounding box center [473, 199] width 452 height 33
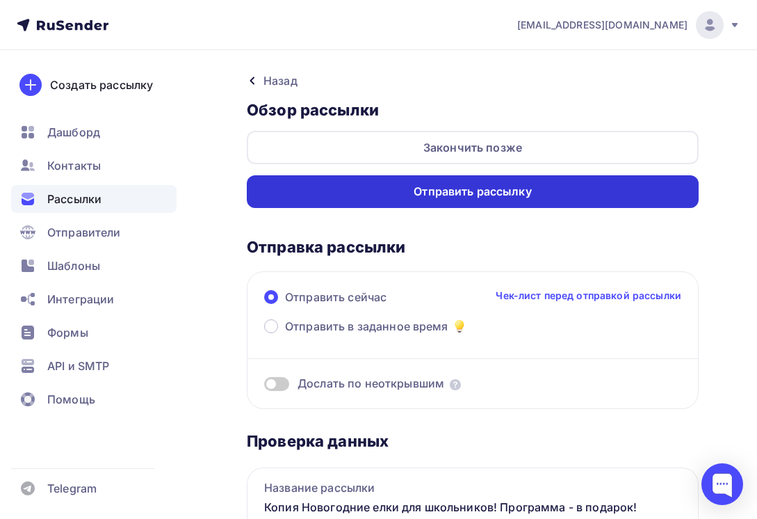
click at [576, 195] on div "Отправить рассылку" at bounding box center [473, 191] width 452 height 33
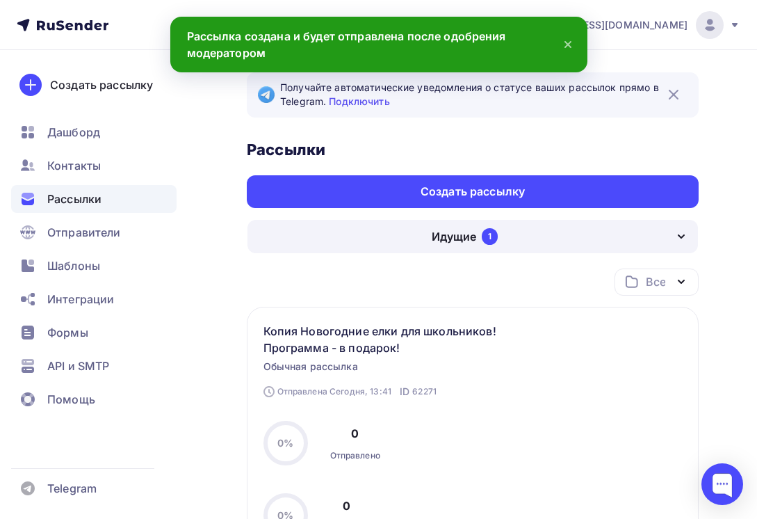
click at [558, 233] on div "Идущие 1" at bounding box center [473, 236] width 451 height 33
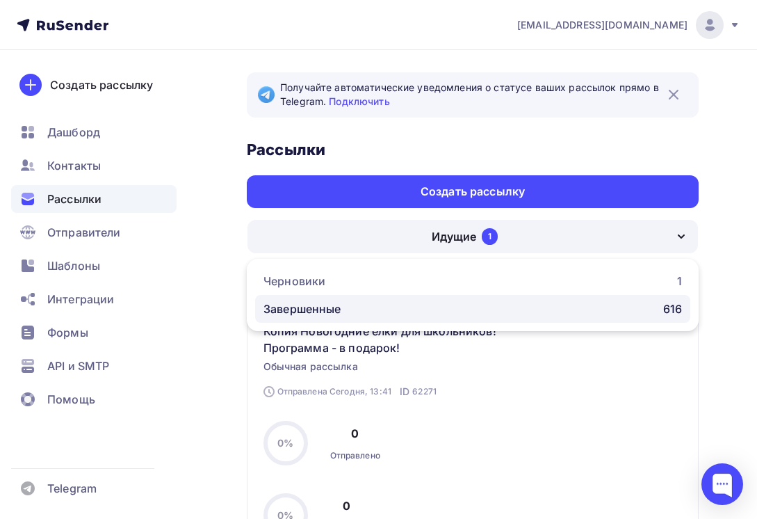
click at [321, 313] on div "Завершенные" at bounding box center [303, 308] width 78 height 17
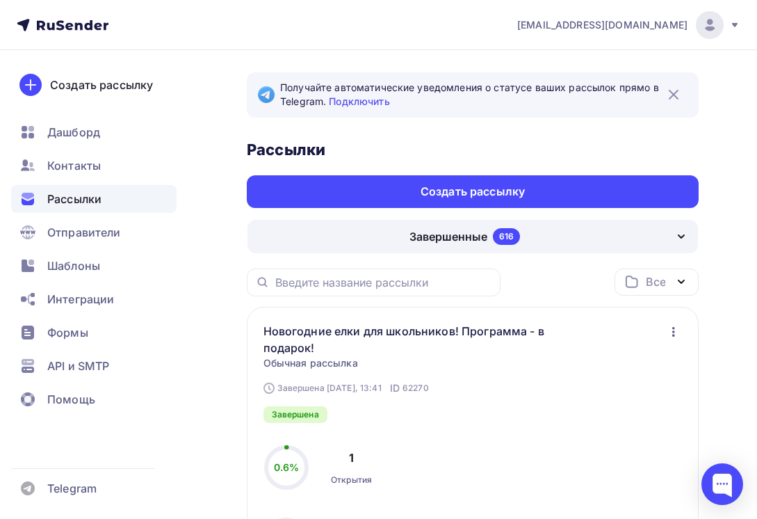
click at [674, 333] on icon "button" at bounding box center [673, 331] width 17 height 17
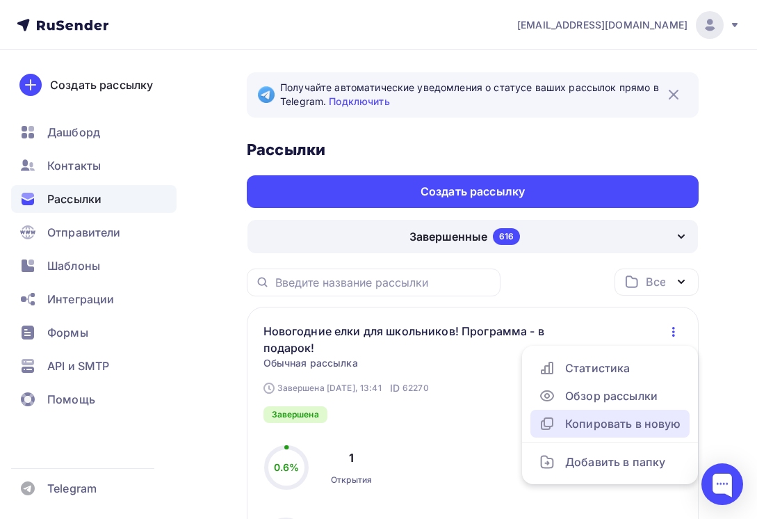
click at [627, 422] on div "Копировать в новую" at bounding box center [610, 423] width 143 height 17
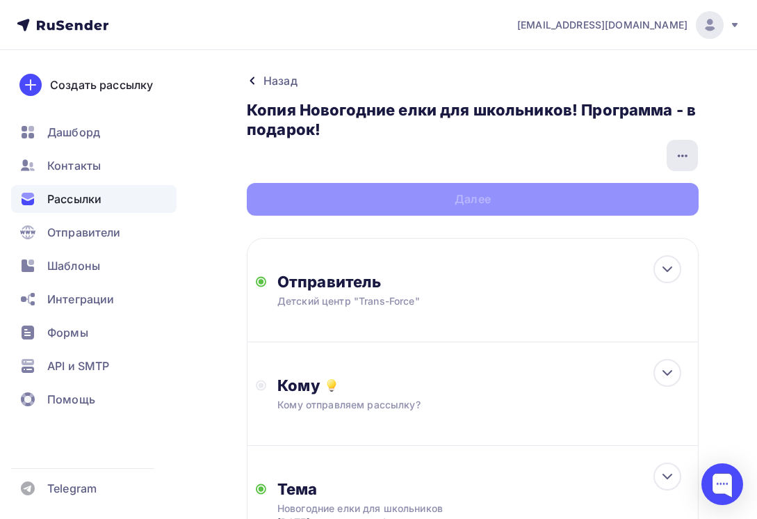
click at [684, 151] on icon "button" at bounding box center [682, 155] width 17 height 17
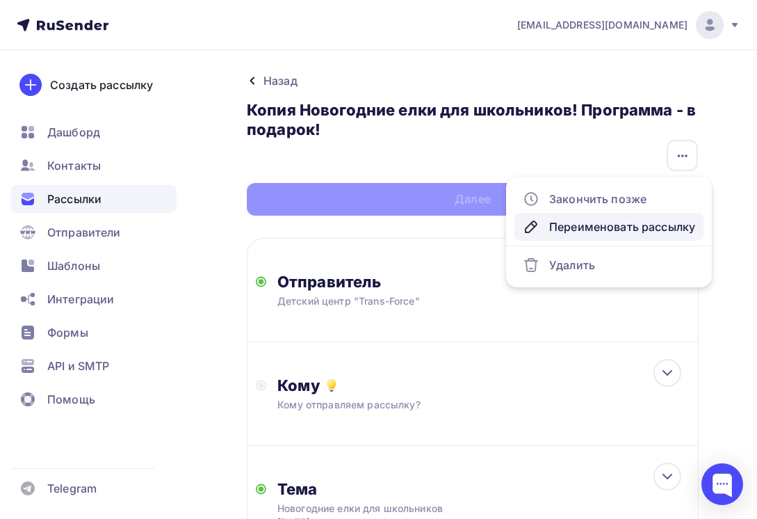
click at [562, 226] on div "Переименовать рассылку" at bounding box center [609, 226] width 172 height 17
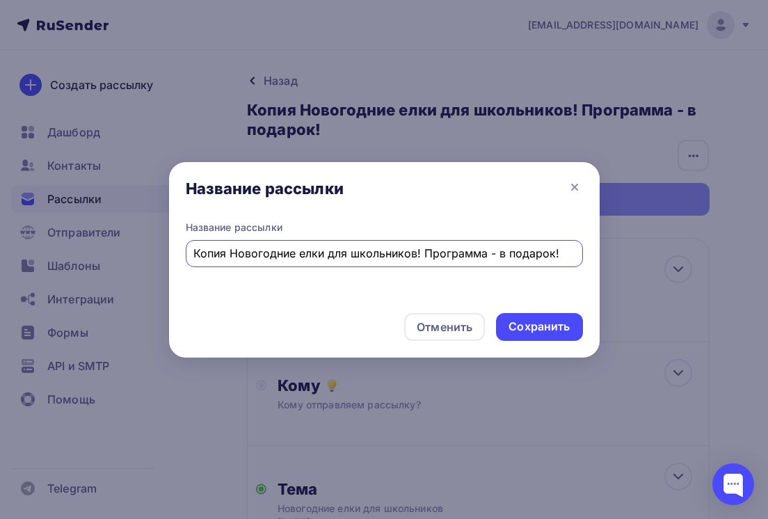
drag, startPoint x: 229, startPoint y: 251, endPoint x: 17, endPoint y: 259, distance: 212.9
click at [42, 259] on div "Название рассылки Название рассылки Копия Новогодние елки для школьников! Прогр…" at bounding box center [384, 259] width 768 height 519
type input "Новогодние елки для школьников! Программа - в подарок!"
click at [542, 316] on div "Сохранить" at bounding box center [539, 327] width 86 height 28
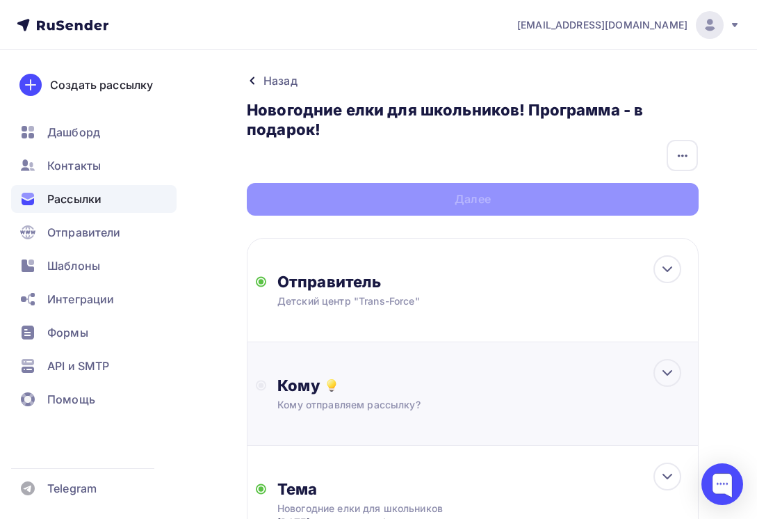
click at [374, 402] on div "Кому отправляем рассылку?" at bounding box center [462, 405] width 371 height 14
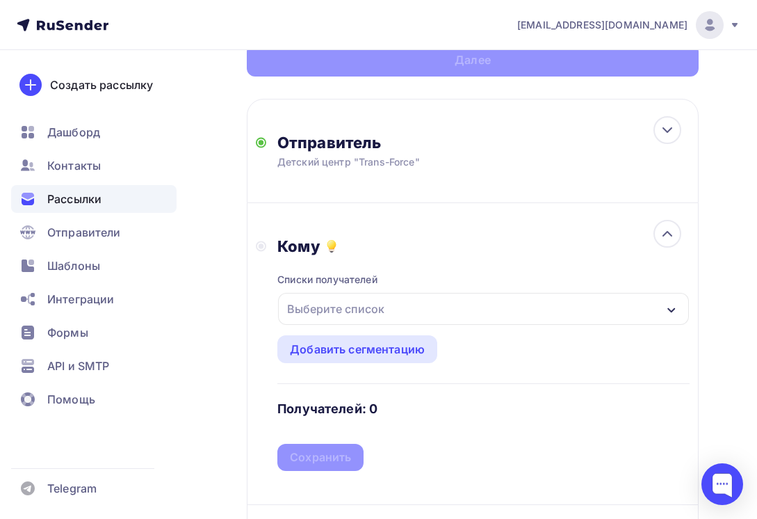
click at [401, 315] on div "Выберите список" at bounding box center [483, 309] width 411 height 32
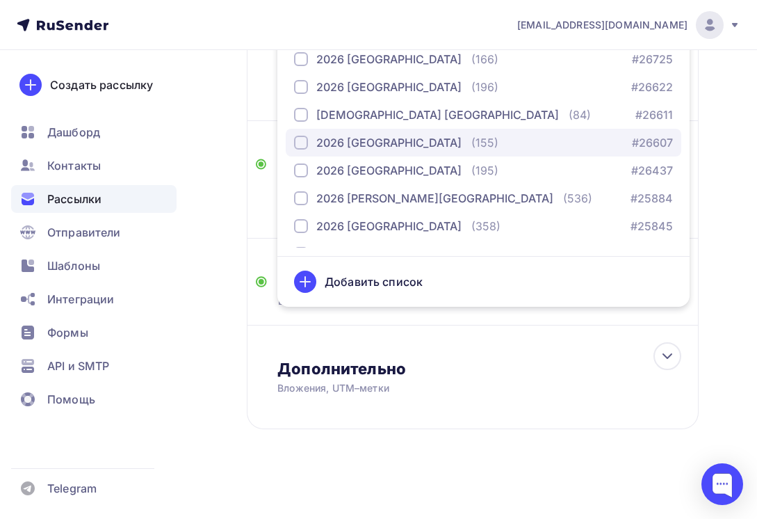
scroll to position [348, 0]
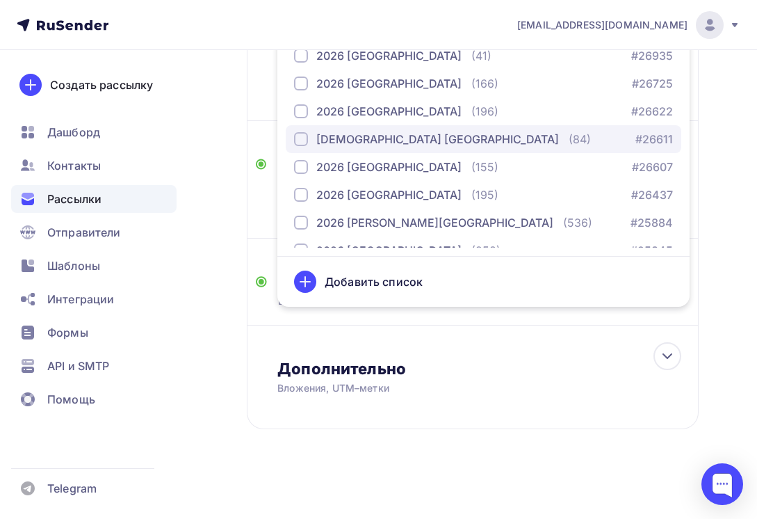
click at [426, 138] on div "[DEMOGRAPHIC_DATA] [GEOGRAPHIC_DATA]" at bounding box center [437, 139] width 243 height 17
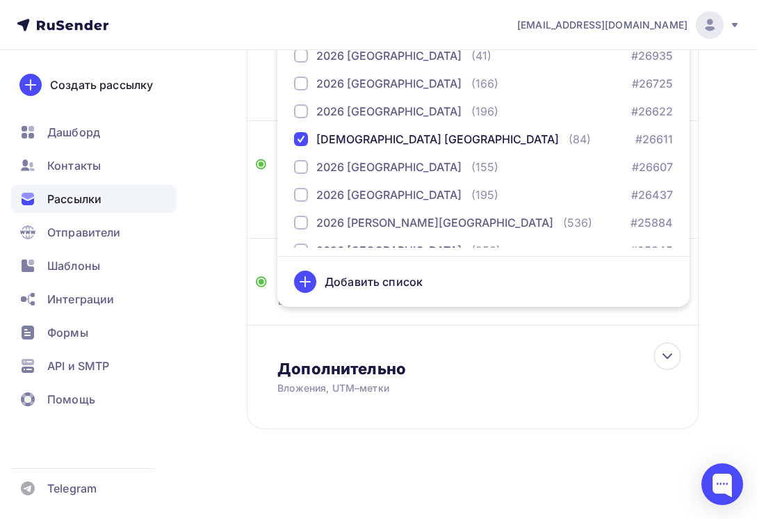
click at [725, 159] on div "Назад Новогодние елки для школьников! Программа - в подарок! Новогодние елки дл…" at bounding box center [378, 23] width 757 height 992
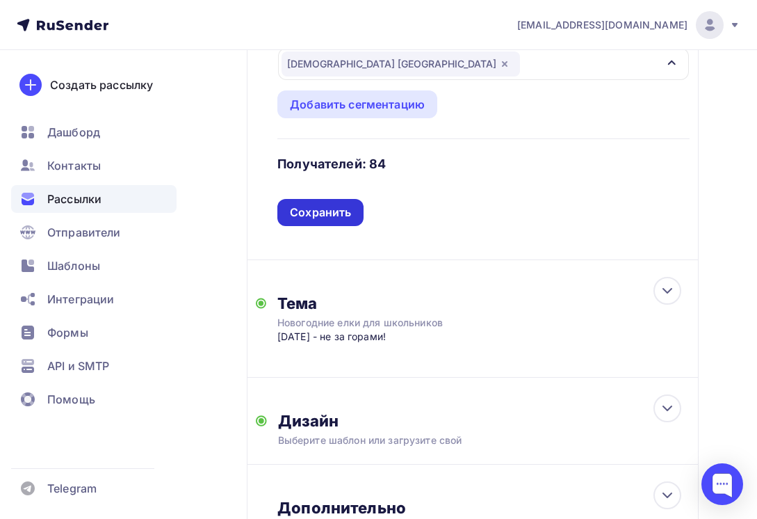
click at [327, 203] on div "Сохранить" at bounding box center [320, 212] width 86 height 27
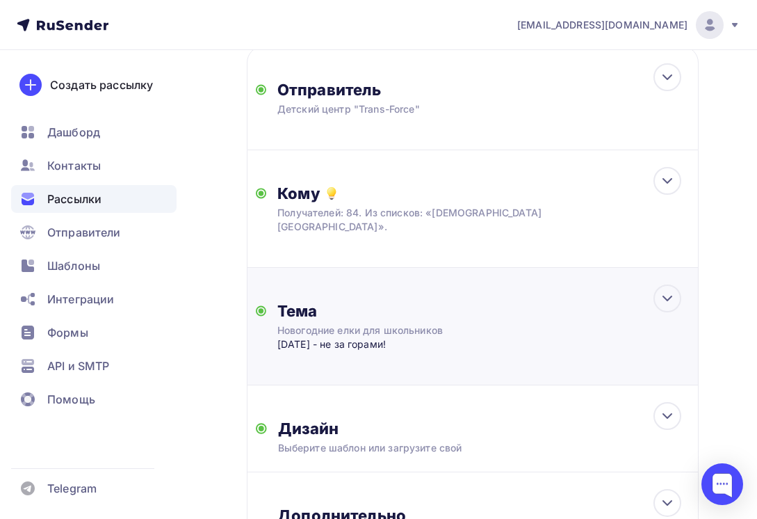
scroll to position [0, 0]
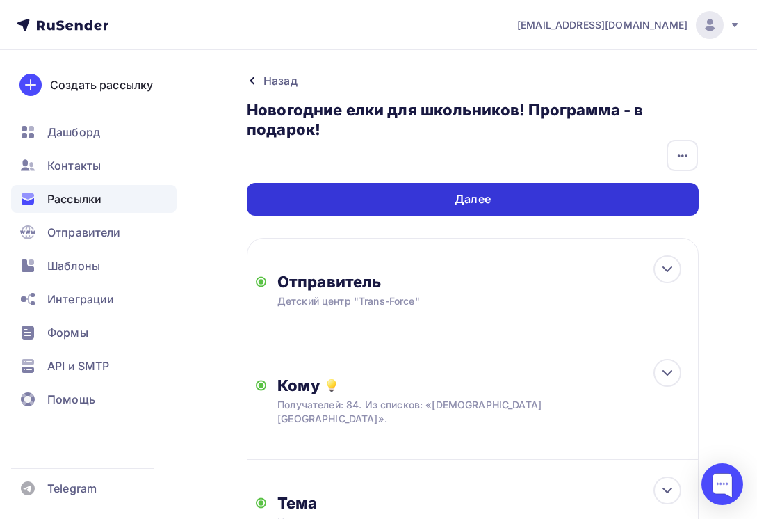
click at [565, 202] on div "Далее" at bounding box center [473, 199] width 452 height 33
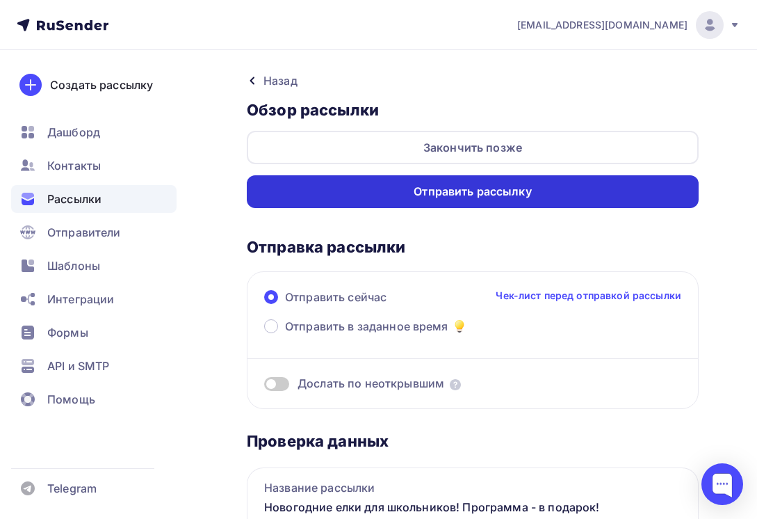
click at [581, 185] on div "Отправить рассылку" at bounding box center [473, 191] width 452 height 33
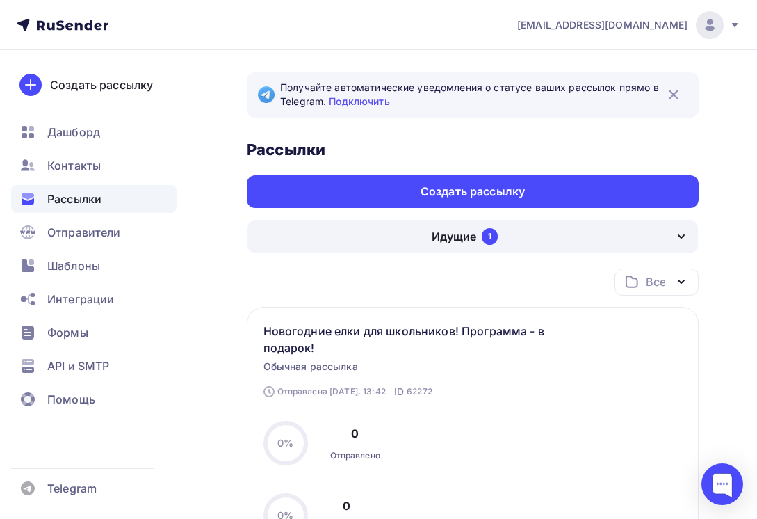
click at [658, 232] on div "Идущие 1" at bounding box center [473, 236] width 451 height 33
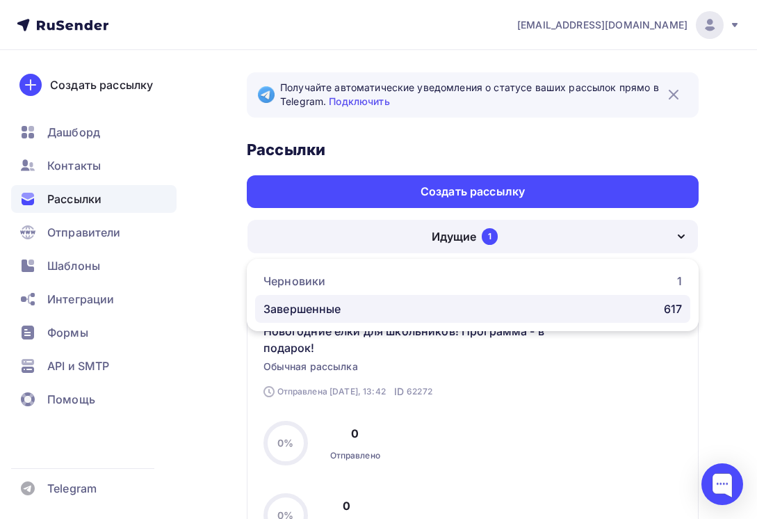
click at [423, 321] on link "Завершенные 617" at bounding box center [472, 309] width 435 height 28
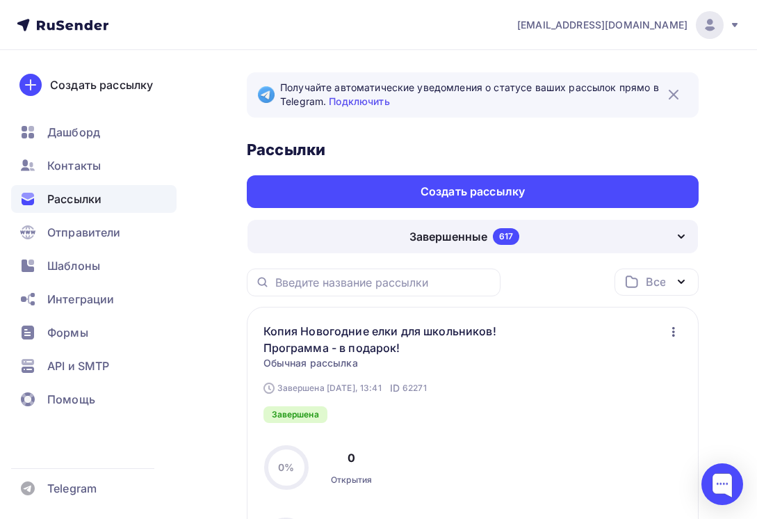
click at [673, 337] on icon "button" at bounding box center [673, 331] width 17 height 17
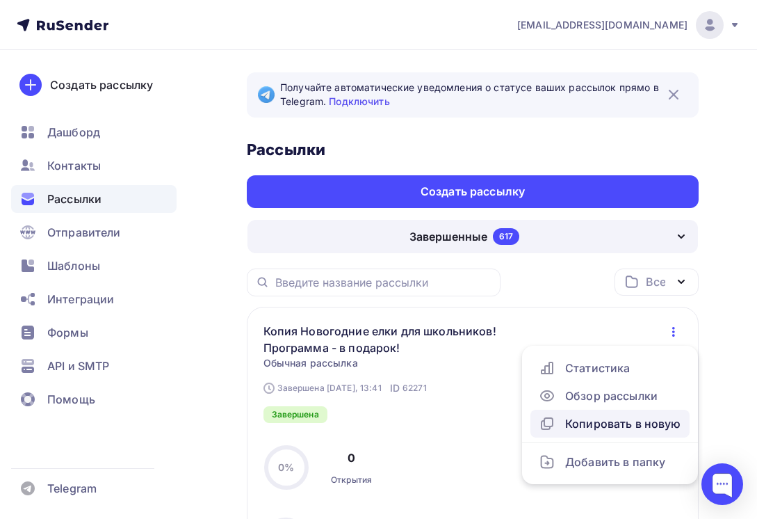
click at [608, 417] on div "Копировать в новую" at bounding box center [610, 423] width 143 height 17
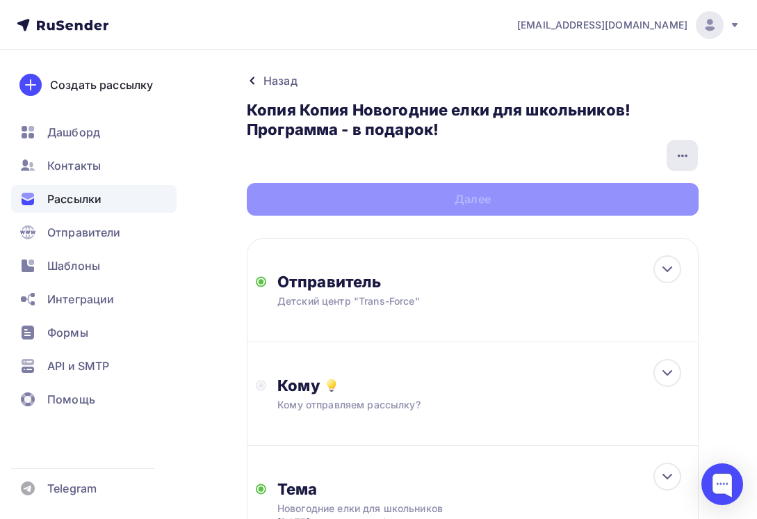
click at [677, 159] on icon "button" at bounding box center [682, 155] width 17 height 17
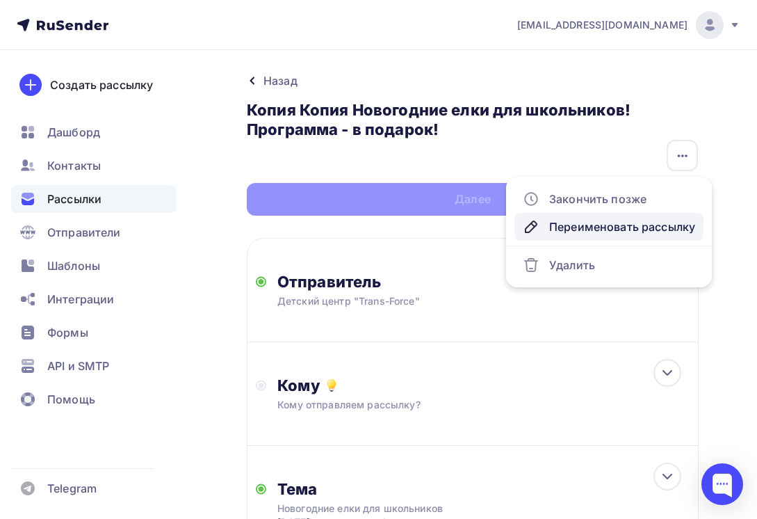
click at [556, 229] on div "Переименовать рассылку" at bounding box center [609, 226] width 172 height 17
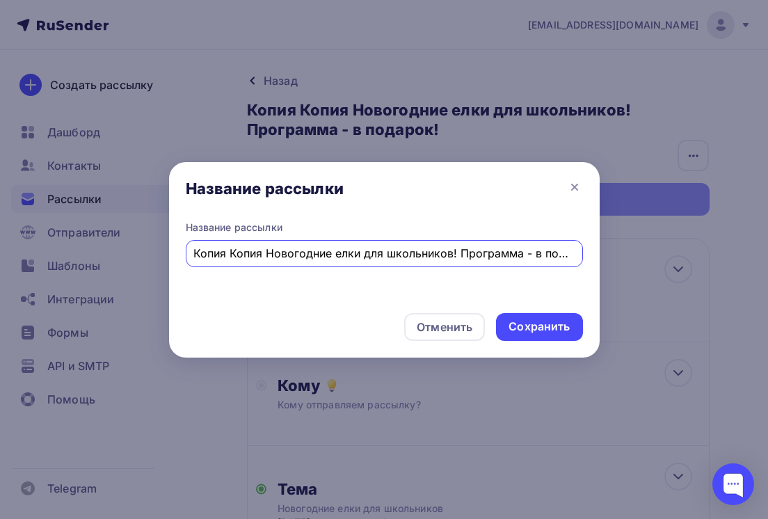
scroll to position [0, 17]
click at [257, 252] on input "Копия Копия Новогодние елки для школьников! Программа - в подарок!" at bounding box center [383, 253] width 381 height 17
click at [250, 257] on input "Копия Копия Новогодние елки для школьников! Программа - в подарок!" at bounding box center [383, 253] width 381 height 17
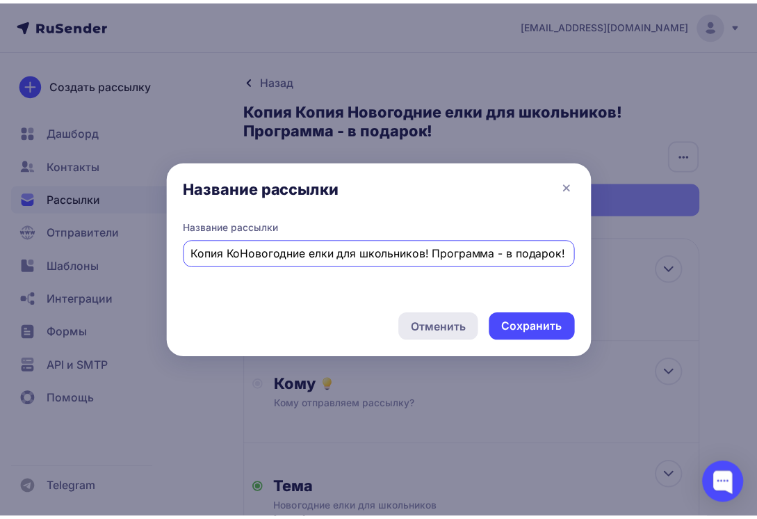
scroll to position [0, 0]
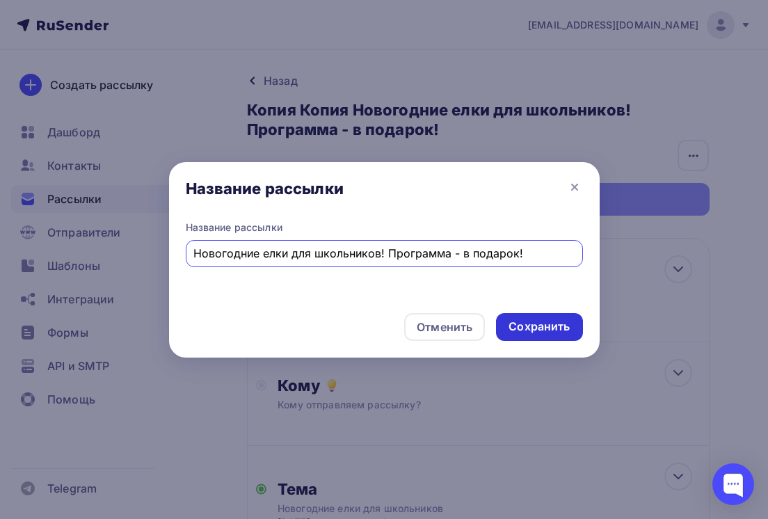
type input "Новогодние елки для школьников! Программа - в подарок!"
click at [560, 314] on div "Сохранить" at bounding box center [539, 327] width 86 height 28
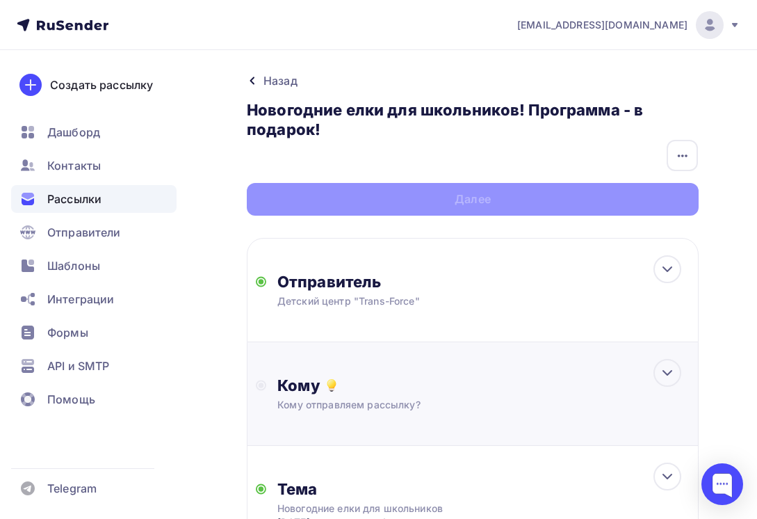
click at [353, 378] on div "Кому" at bounding box center [483, 384] width 412 height 19
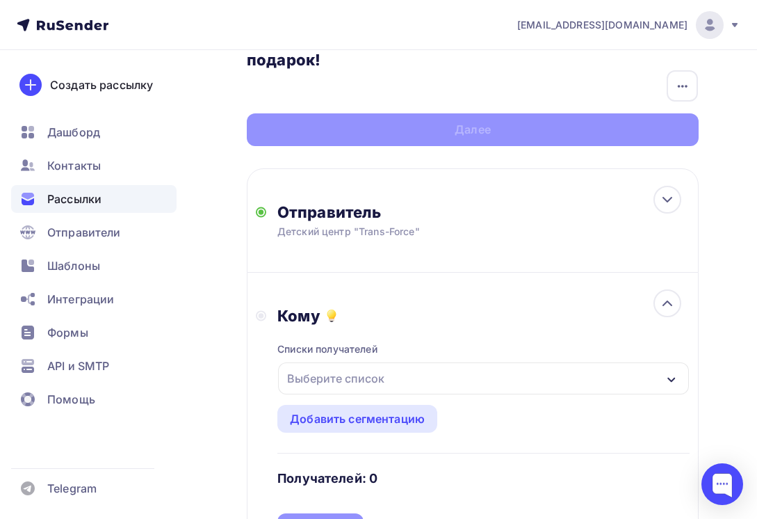
click at [370, 385] on div "Выберите список" at bounding box center [336, 378] width 108 height 25
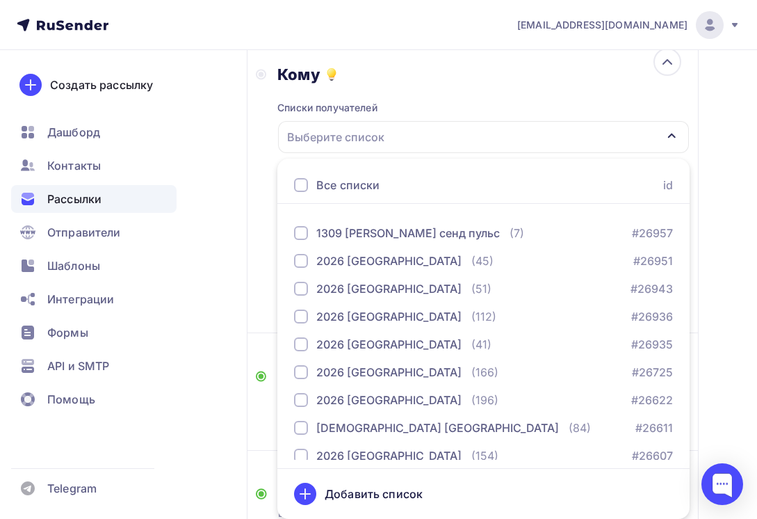
scroll to position [278, 0]
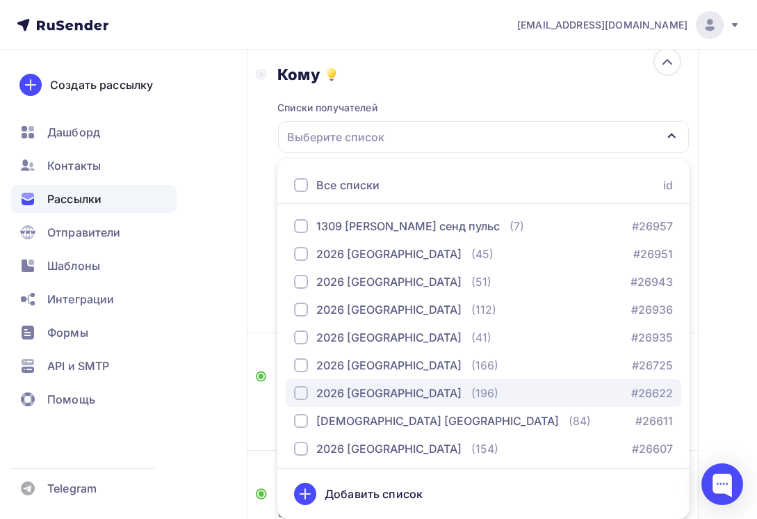
click at [405, 396] on div "2026 [GEOGRAPHIC_DATA]" at bounding box center [388, 393] width 145 height 17
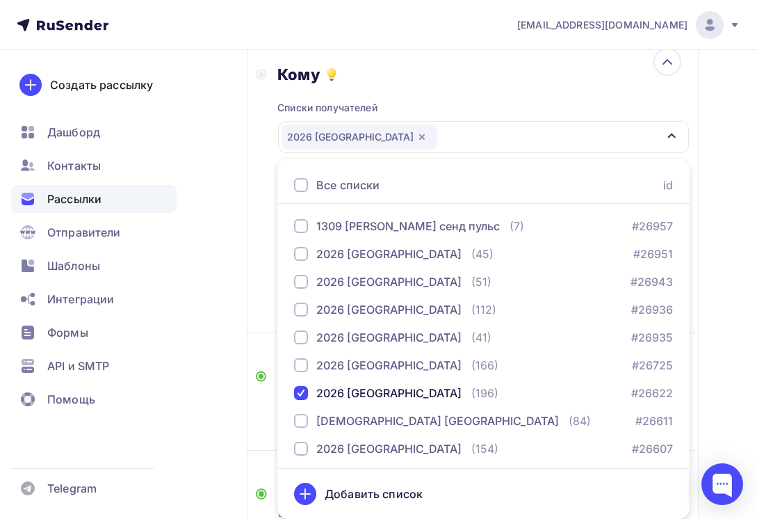
click at [716, 346] on div "Назад Новогодние елки для школьников! Программа - в подарок! Новогодние елки дл…" at bounding box center [378, 235] width 757 height 992
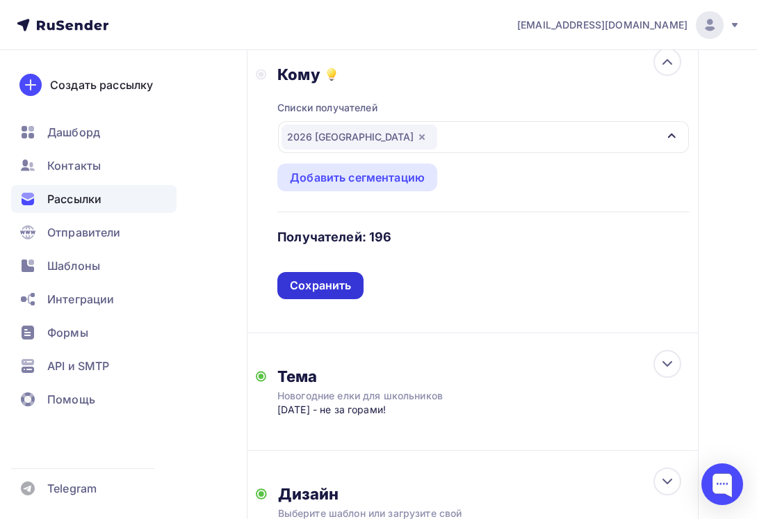
click at [315, 276] on div "Сохранить" at bounding box center [320, 285] width 86 height 27
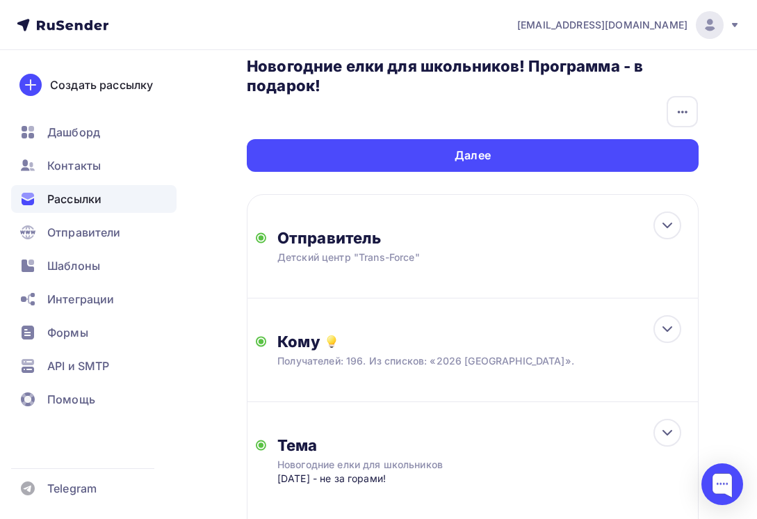
scroll to position [0, 0]
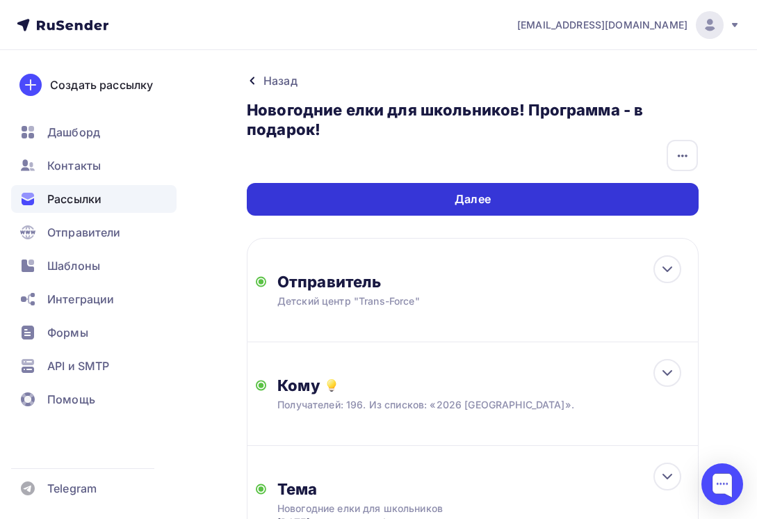
click at [497, 200] on div "Далее" at bounding box center [473, 199] width 452 height 33
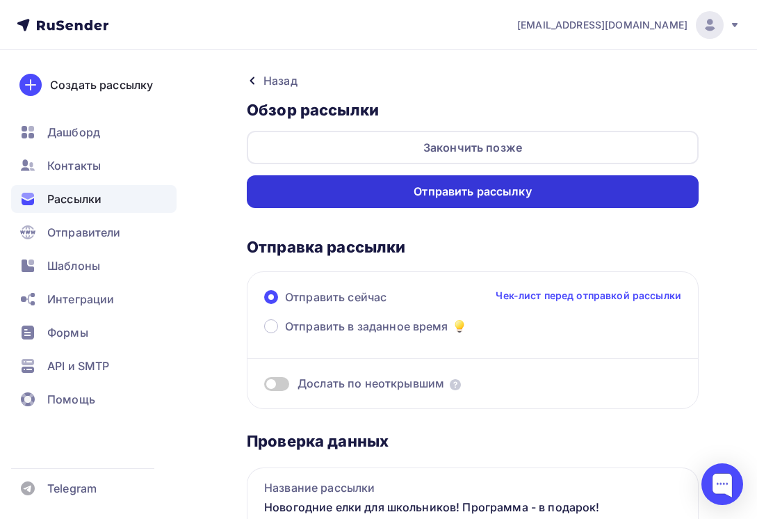
click at [531, 184] on div "Отправить рассылку" at bounding box center [473, 192] width 118 height 16
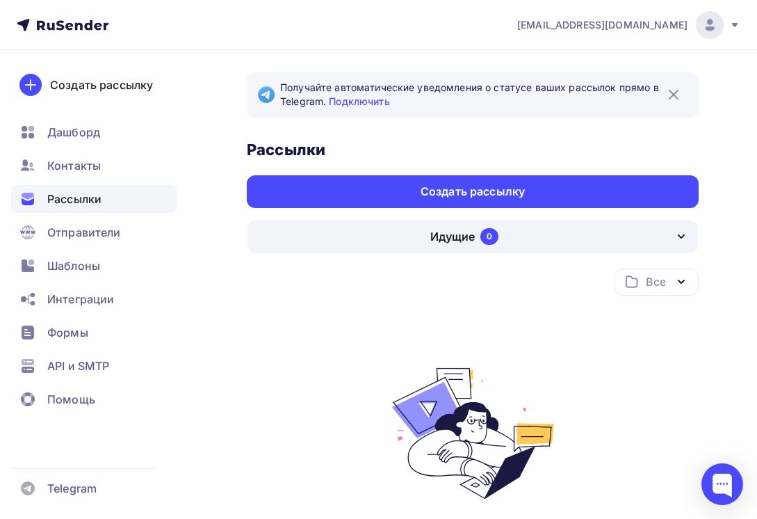
click at [707, 29] on img at bounding box center [710, 25] width 17 height 17
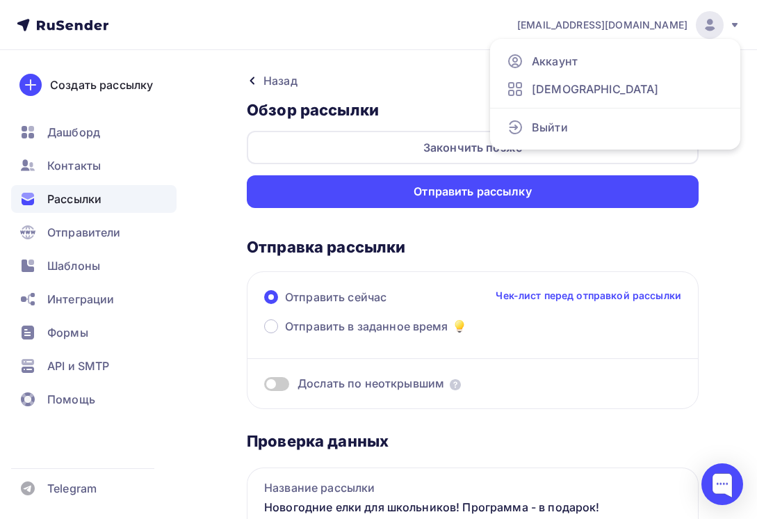
click at [378, 23] on nav "tfzakaz@yandex.ru Аккаунт Тарифы Выйти Создать рассылку Дашборд Контакты Рассыл…" at bounding box center [378, 25] width 757 height 50
